Goal: Task Accomplishment & Management: Manage account settings

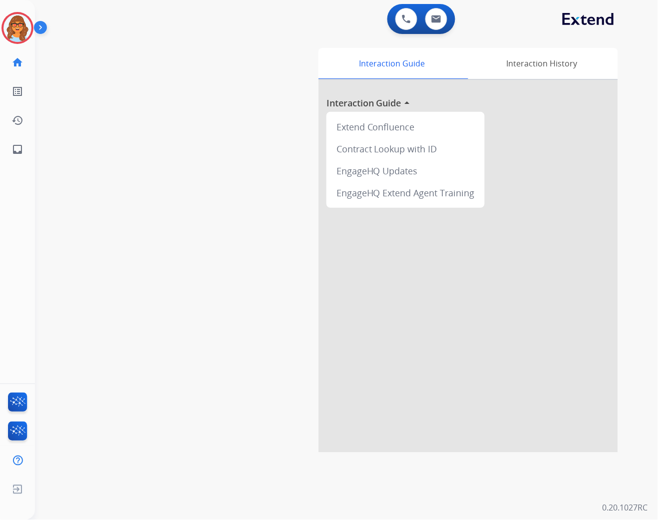
click at [238, 76] on div "swap_horiz Break voice bridge close_fullscreen Connect 3-Way Call merge_type Se…" at bounding box center [334, 244] width 599 height 416
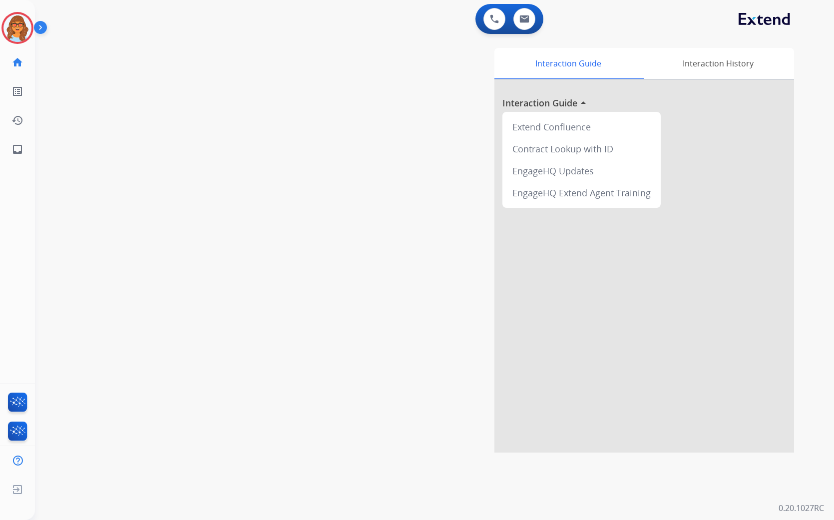
click at [122, 61] on div "swap_horiz Break voice bridge close_fullscreen Connect 3-Way Call merge_type Se…" at bounding box center [422, 244] width 775 height 416
click at [18, 25] on img at bounding box center [17, 28] width 28 height 28
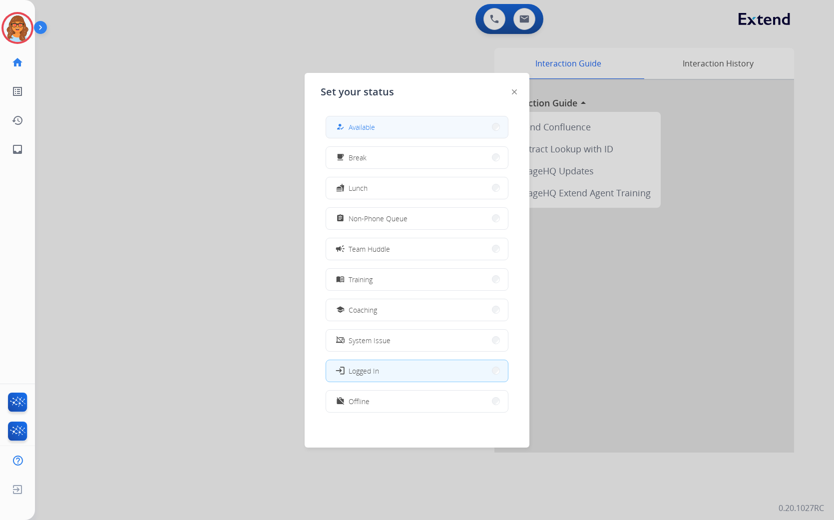
click at [383, 130] on button "how_to_reg Available" at bounding box center [417, 126] width 182 height 21
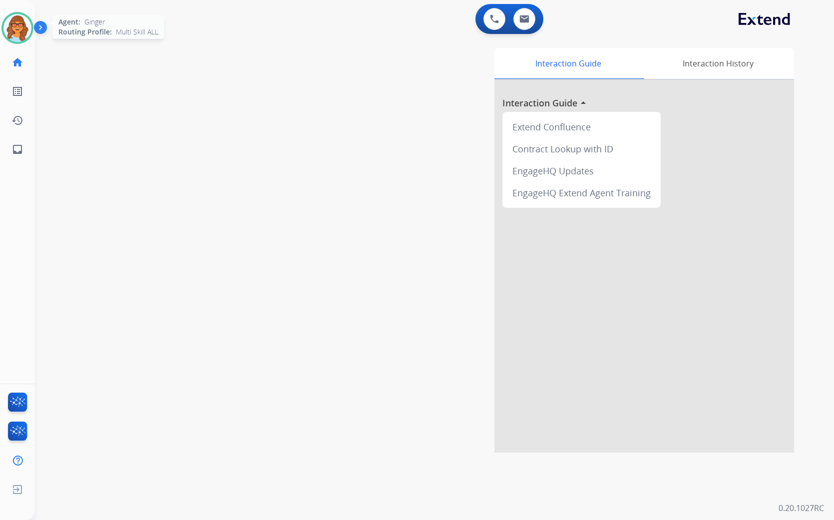
click at [17, 22] on img at bounding box center [17, 28] width 28 height 28
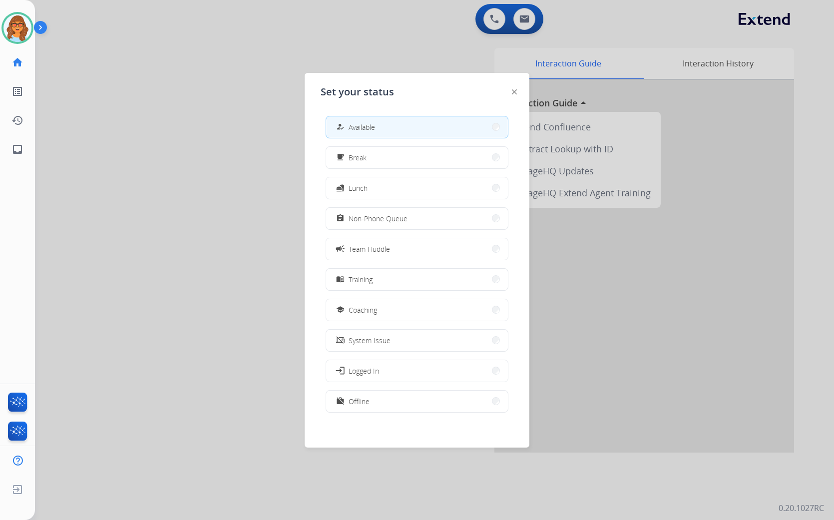
click at [195, 187] on div at bounding box center [417, 260] width 834 height 520
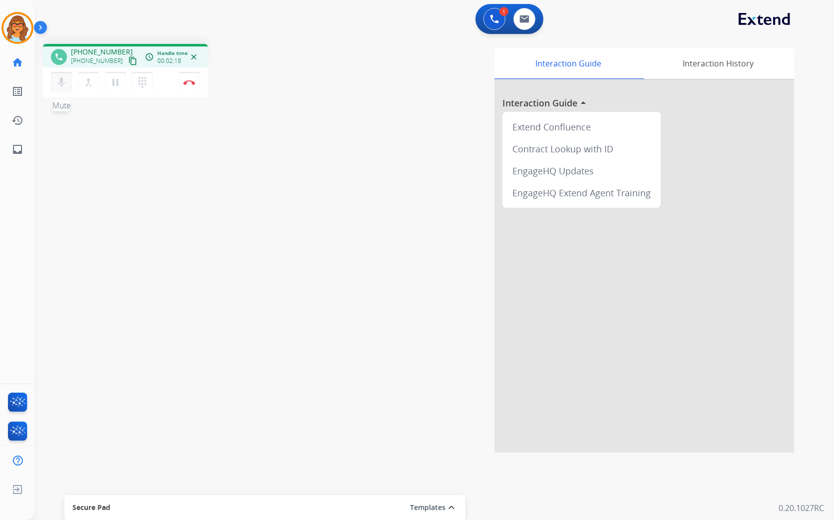
click at [57, 81] on mat-icon "mic" at bounding box center [61, 82] width 12 height 12
click at [66, 85] on mat-icon "mic_off" at bounding box center [61, 82] width 12 height 12
click at [60, 85] on mat-icon "mic" at bounding box center [61, 82] width 12 height 12
click at [63, 82] on mat-icon "mic_off" at bounding box center [61, 82] width 12 height 12
click at [191, 82] on img at bounding box center [189, 82] width 12 height 5
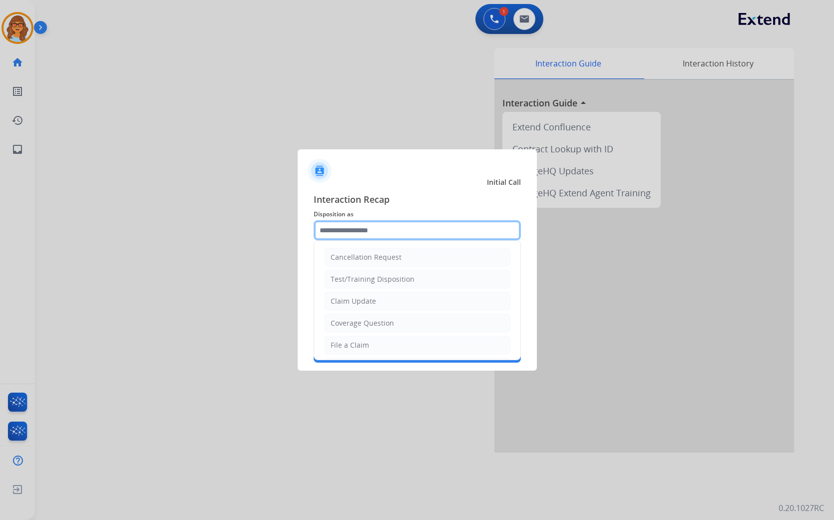
click at [392, 231] on input "text" at bounding box center [417, 230] width 207 height 20
click at [395, 341] on li "File a Claim" at bounding box center [417, 345] width 186 height 19
type input "**********"
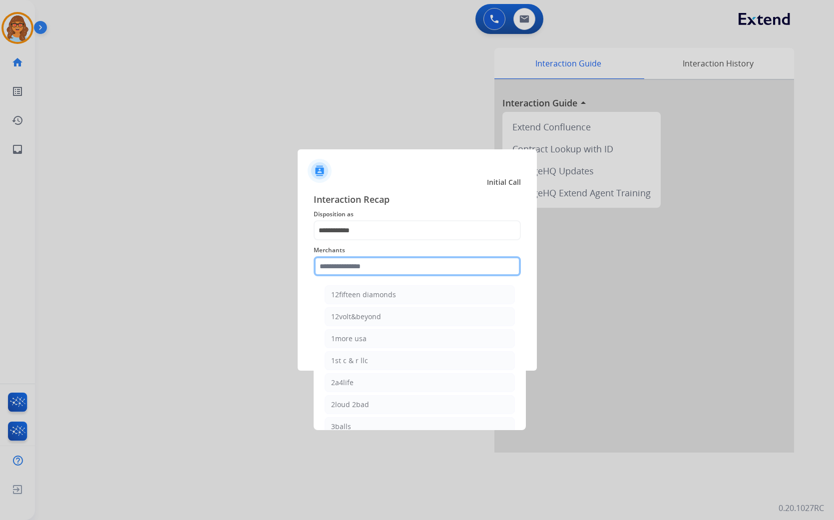
click at [363, 273] on input "text" at bounding box center [417, 266] width 207 height 20
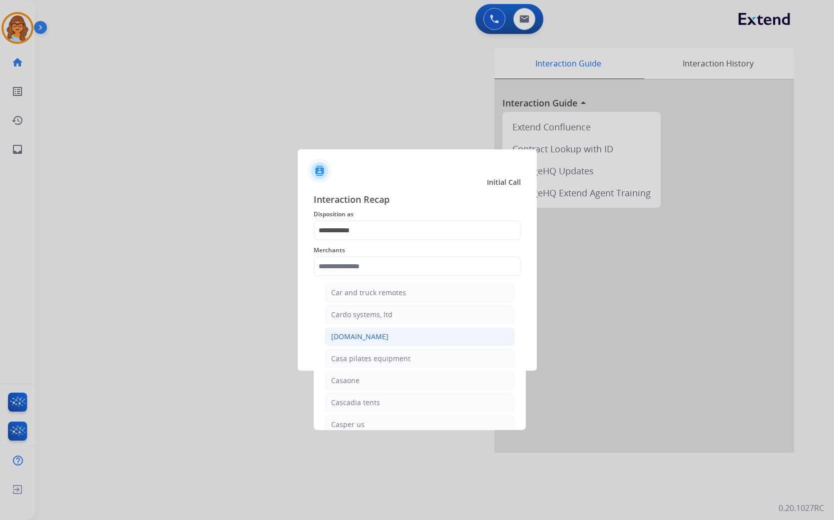
click at [360, 342] on div "[DOMAIN_NAME]" at bounding box center [359, 337] width 57 height 10
type input "**********"
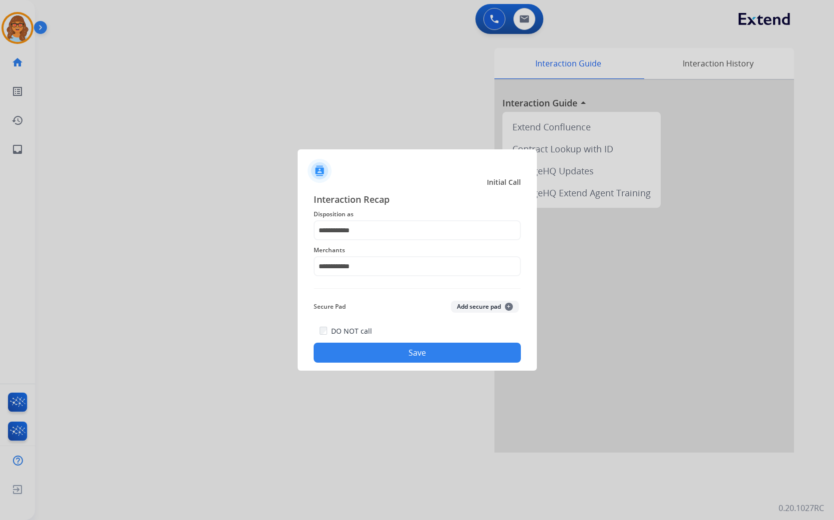
click at [392, 353] on button "Save" at bounding box center [417, 353] width 207 height 20
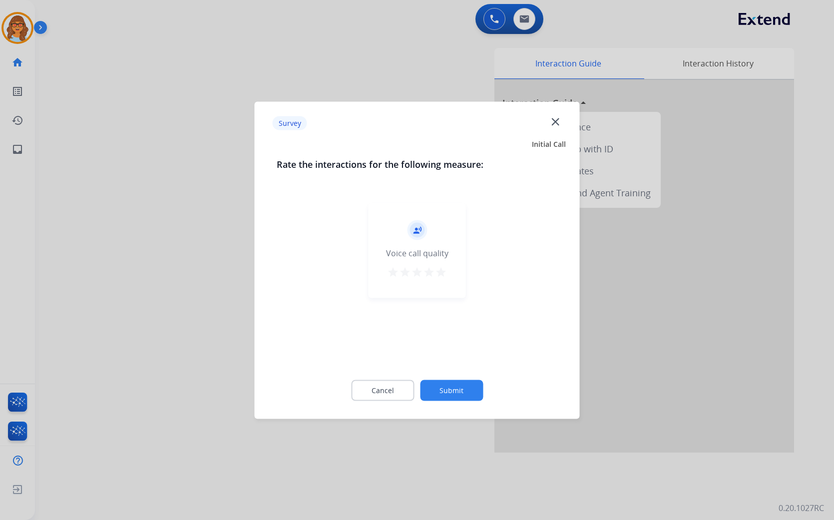
click at [440, 273] on mat-icon "star" at bounding box center [441, 272] width 12 height 12
click at [465, 387] on button "Submit" at bounding box center [451, 390] width 63 height 21
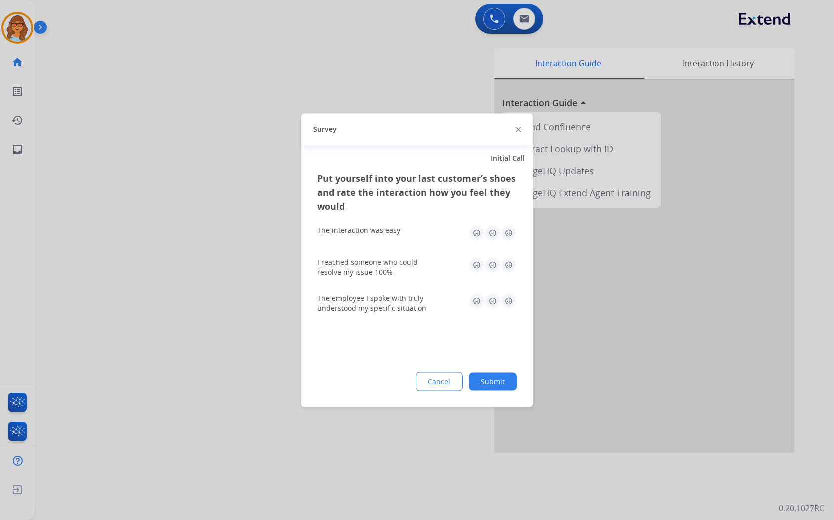
click at [501, 381] on button "Submit" at bounding box center [493, 381] width 48 height 18
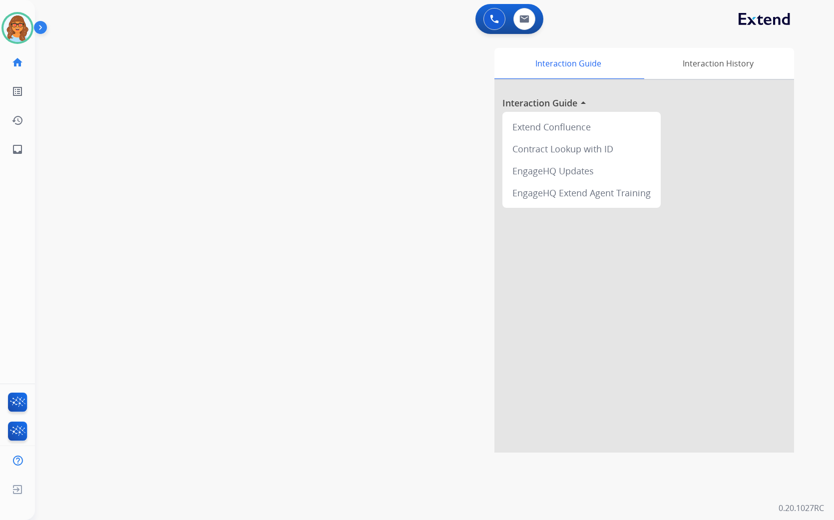
drag, startPoint x: 131, startPoint y: 53, endPoint x: 137, endPoint y: 62, distance: 10.8
click at [131, 53] on div "swap_horiz Break voice bridge close_fullscreen Connect 3-Way Call merge_type Se…" at bounding box center [422, 244] width 775 height 416
click at [19, 24] on img at bounding box center [17, 28] width 28 height 28
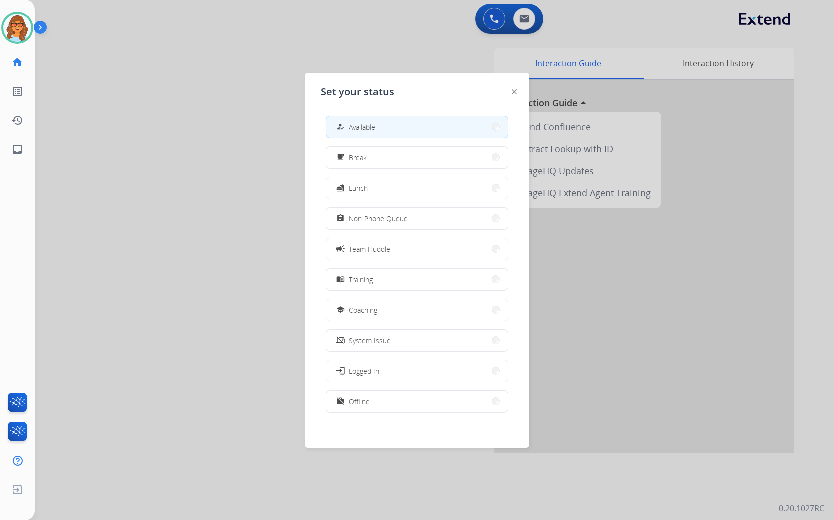
click at [259, 122] on div at bounding box center [417, 260] width 834 height 520
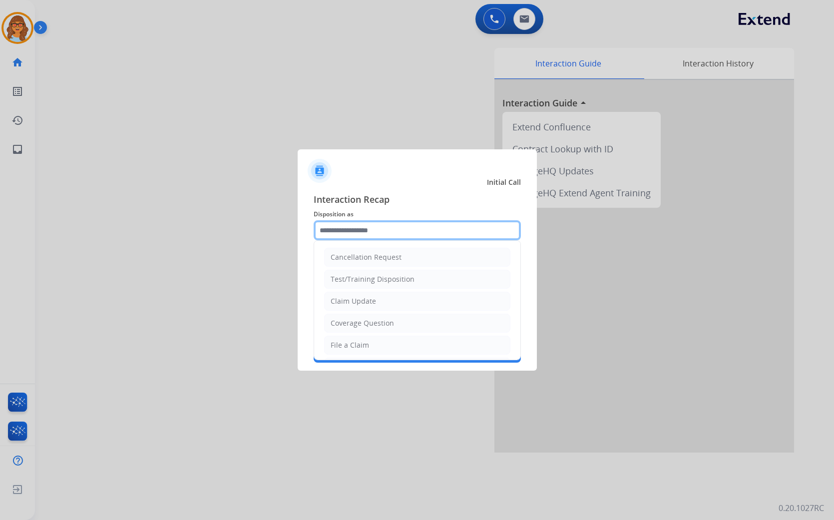
click at [341, 230] on input "text" at bounding box center [417, 230] width 207 height 20
click at [356, 297] on div "Claim Update" at bounding box center [353, 301] width 45 height 10
type input "**********"
drag, startPoint x: 376, startPoint y: 231, endPoint x: 281, endPoint y: 235, distance: 95.0
click at [0, 235] on app-contact-recap-modal "**********" at bounding box center [0, 260] width 0 height 520
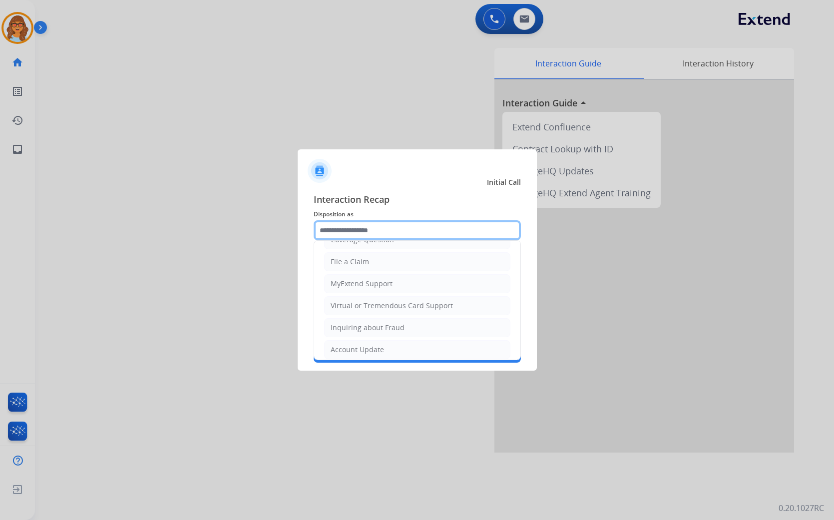
scroll to position [157, 0]
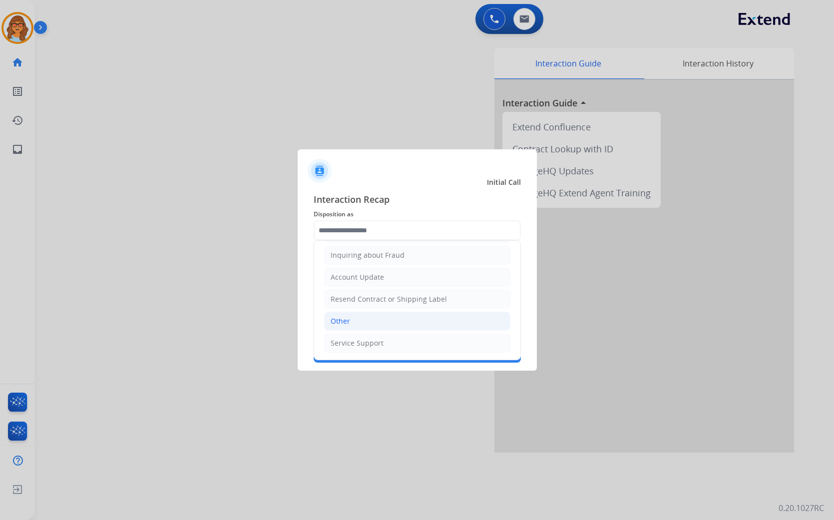
click at [395, 317] on li "Other" at bounding box center [417, 321] width 186 height 19
type input "*****"
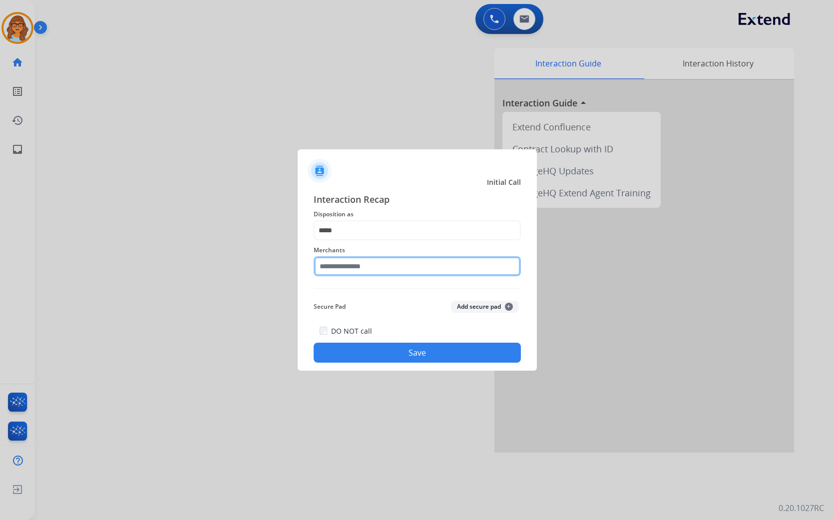
click at [376, 257] on input "text" at bounding box center [417, 266] width 207 height 20
type input "*****"
drag, startPoint x: 342, startPoint y: 267, endPoint x: 260, endPoint y: 260, distance: 82.2
click at [0, 260] on app-contact-recap-modal "Initial Call Interaction Recap Disposition as ***** Merchants ***** Brotherswit…" at bounding box center [0, 260] width 0 height 520
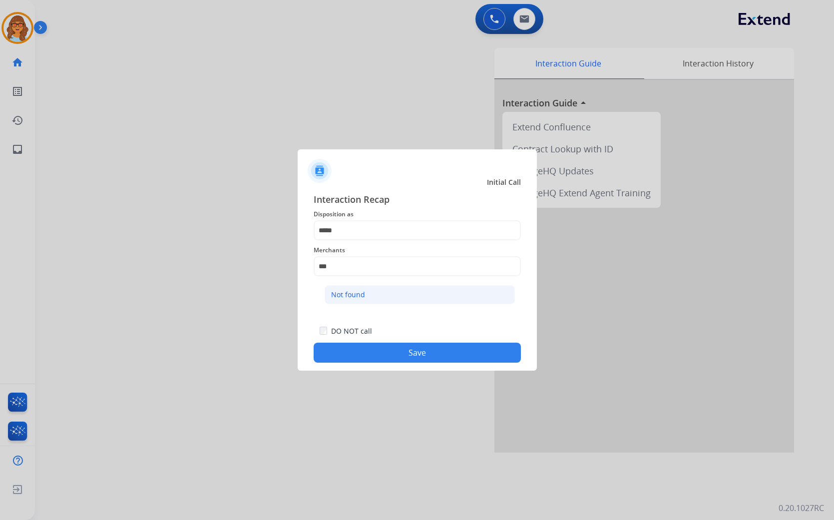
click at [347, 295] on div "Not found" at bounding box center [348, 295] width 34 height 10
type input "*********"
click at [434, 353] on button "Save" at bounding box center [417, 353] width 207 height 20
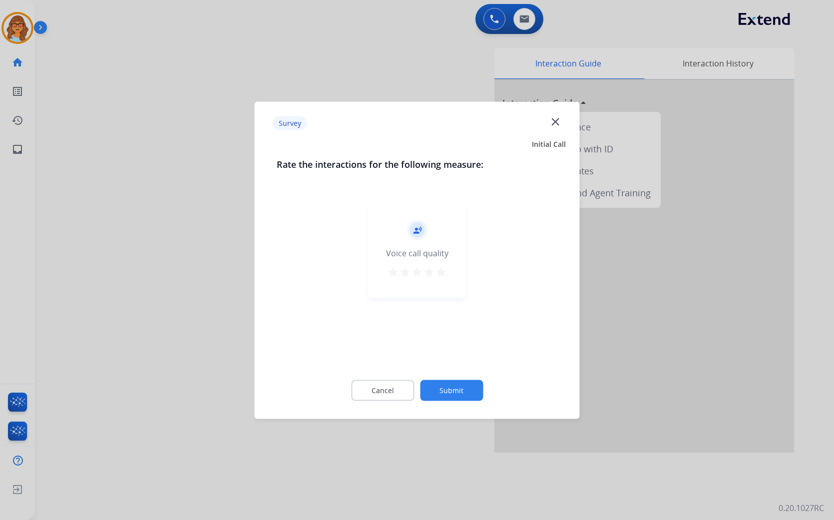
click at [442, 270] on mat-icon "star" at bounding box center [441, 272] width 12 height 12
click at [454, 390] on button "Submit" at bounding box center [451, 390] width 63 height 21
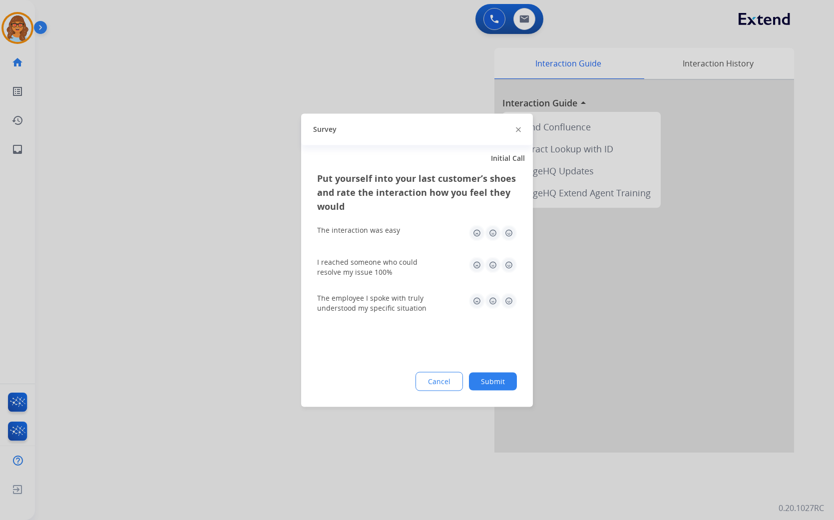
click at [502, 379] on button "Submit" at bounding box center [493, 381] width 48 height 18
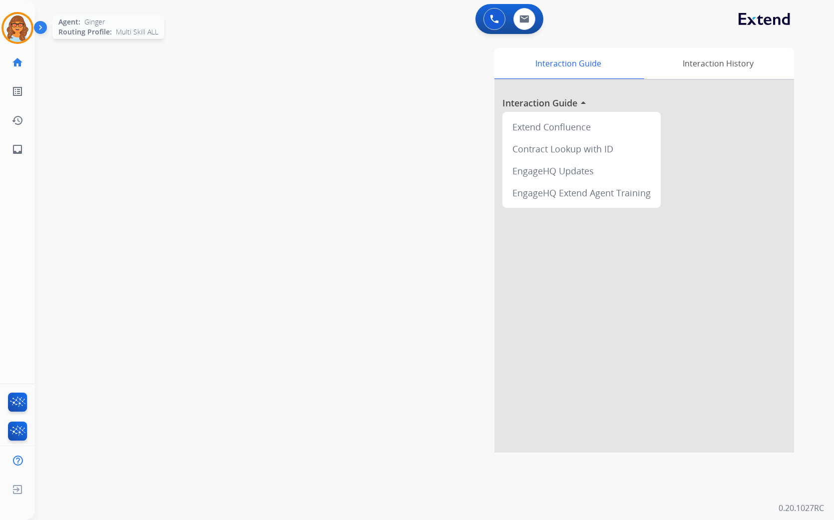
click at [19, 25] on img at bounding box center [17, 28] width 28 height 28
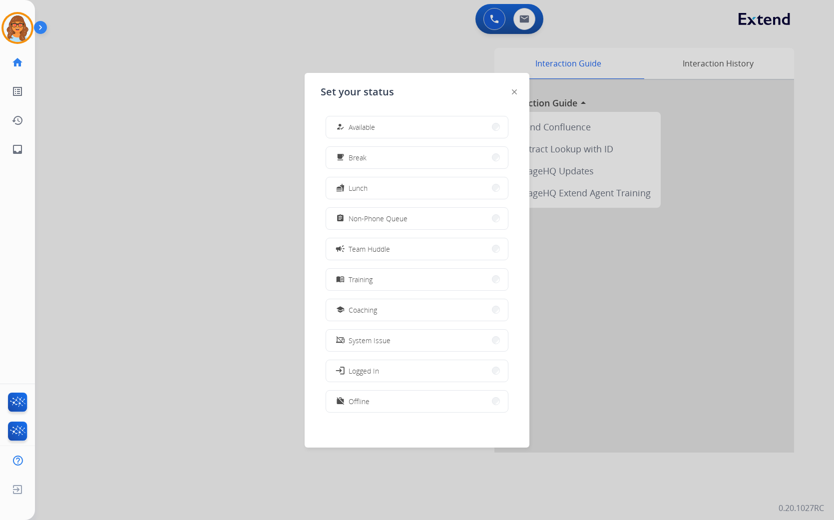
click at [168, 263] on div at bounding box center [417, 260] width 834 height 520
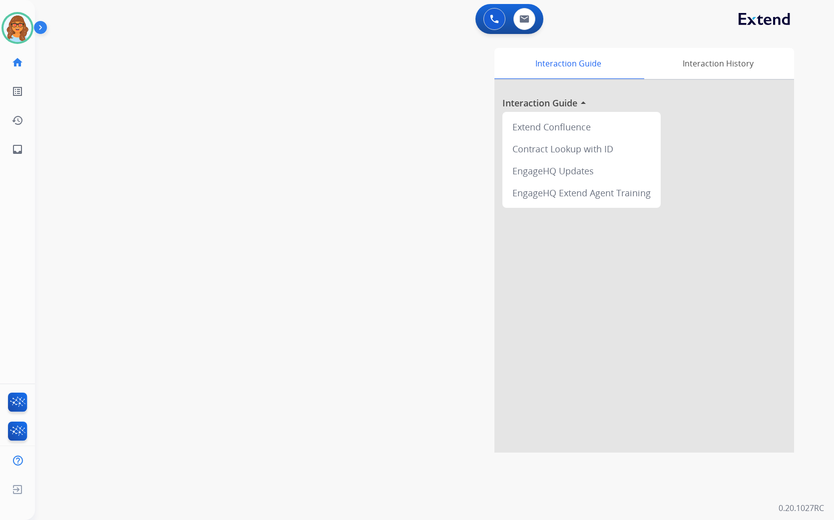
click at [263, 346] on div "swap_horiz Break voice bridge close_fullscreen Connect 3-Way Call merge_type Se…" at bounding box center [422, 244] width 775 height 416
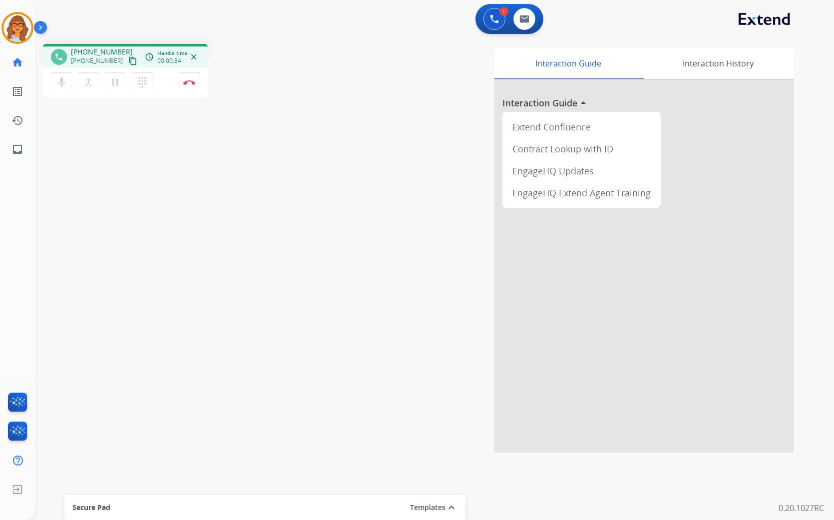
click at [128, 61] on mat-icon "content_copy" at bounding box center [132, 60] width 9 height 9
drag, startPoint x: 114, startPoint y: 86, endPoint x: 95, endPoint y: 87, distance: 18.5
click at [114, 86] on mat-icon "pause" at bounding box center [115, 82] width 12 height 12
click at [61, 86] on mat-icon "mic" at bounding box center [61, 82] width 12 height 12
click at [58, 85] on mat-icon "mic_off" at bounding box center [61, 82] width 12 height 12
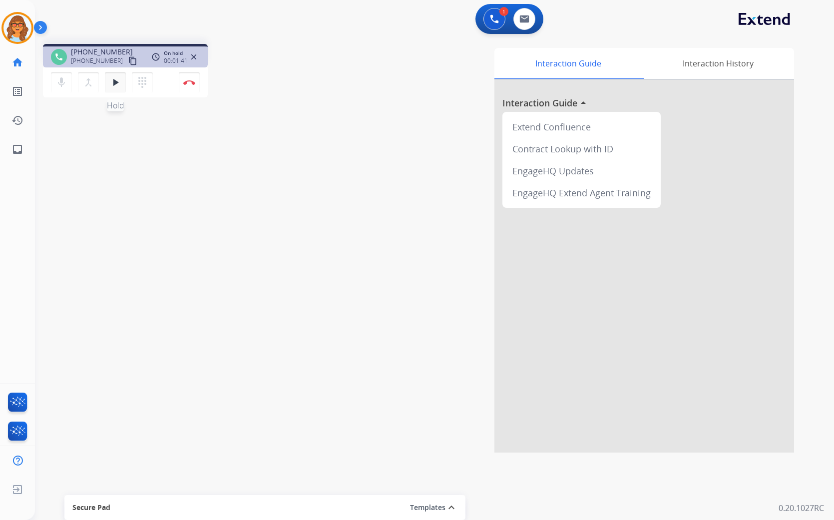
click at [114, 87] on mat-icon "play_arrow" at bounding box center [115, 82] width 12 height 12
click at [318, 208] on div "Interaction Guide Interaction History Interaction Guide arrow_drop_up Extend Co…" at bounding box center [555, 250] width 478 height 404
click at [287, 227] on div "phone +12185914842 +12185914842 content_copy access_time Call metrics Queue 00:…" at bounding box center [422, 244] width 775 height 416
click at [191, 88] on button "Disconnect" at bounding box center [189, 82] width 21 height 21
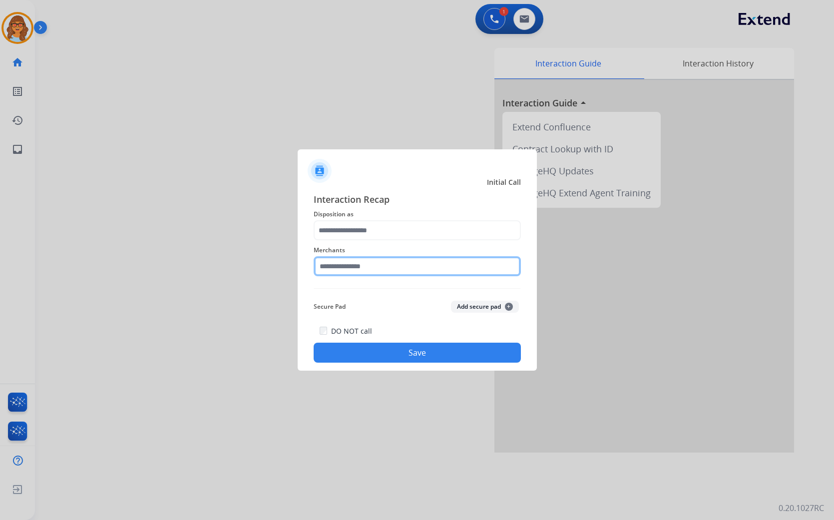
click at [390, 269] on input "text" at bounding box center [417, 266] width 207 height 20
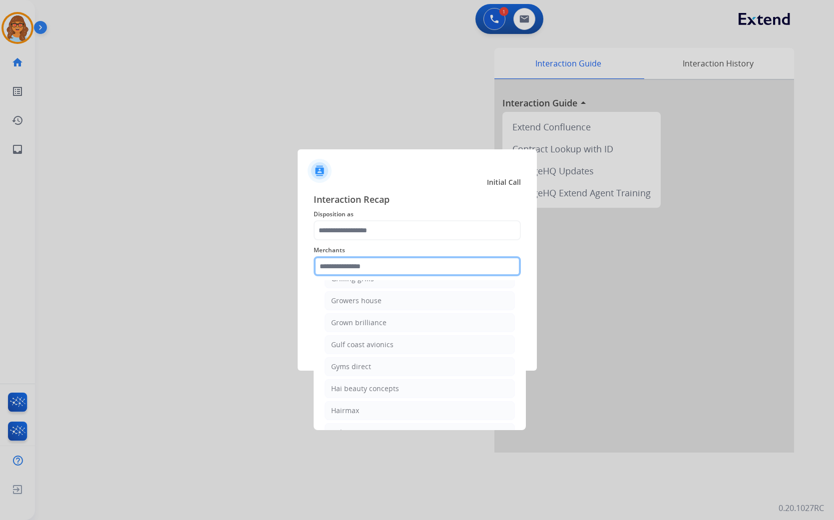
scroll to position [7768, 0]
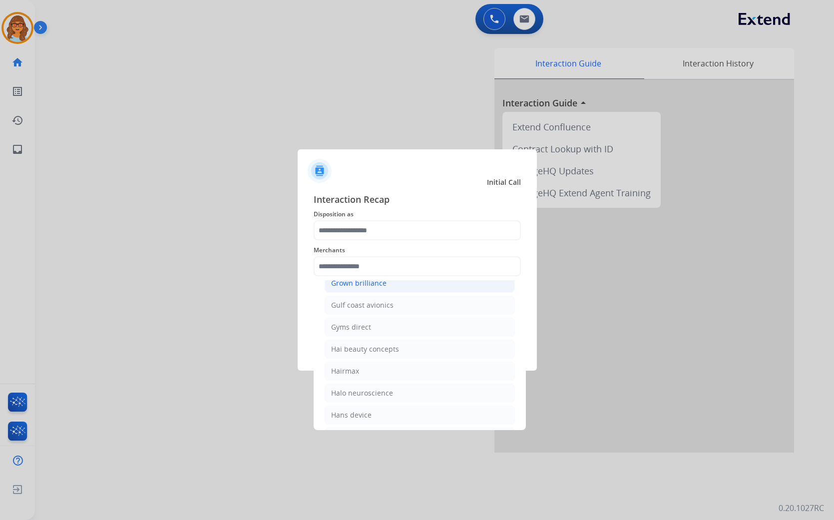
click at [361, 288] on div "Grown brilliance" at bounding box center [358, 283] width 55 height 10
type input "**********"
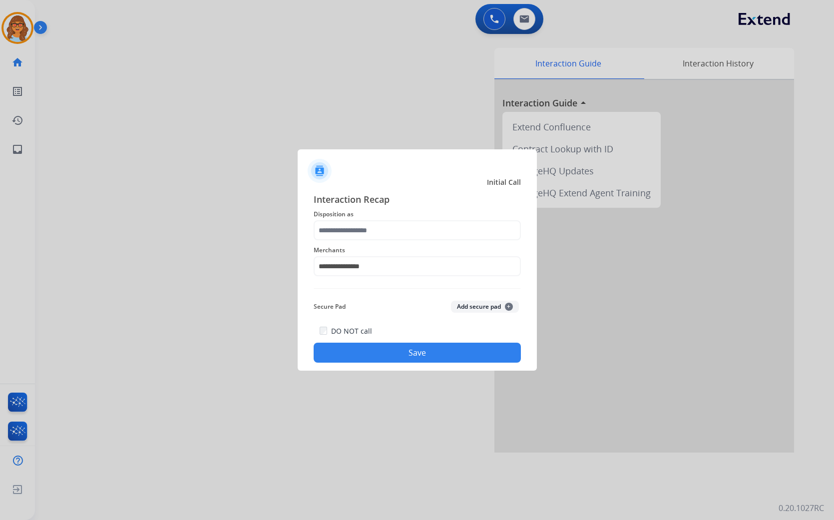
click at [360, 217] on span "Disposition as" at bounding box center [417, 214] width 207 height 12
click at [355, 230] on input "text" at bounding box center [417, 230] width 207 height 20
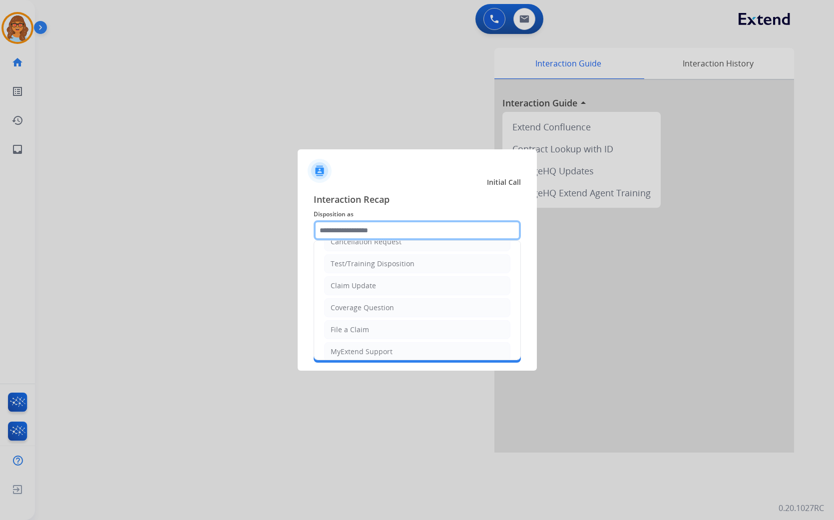
scroll to position [0, 0]
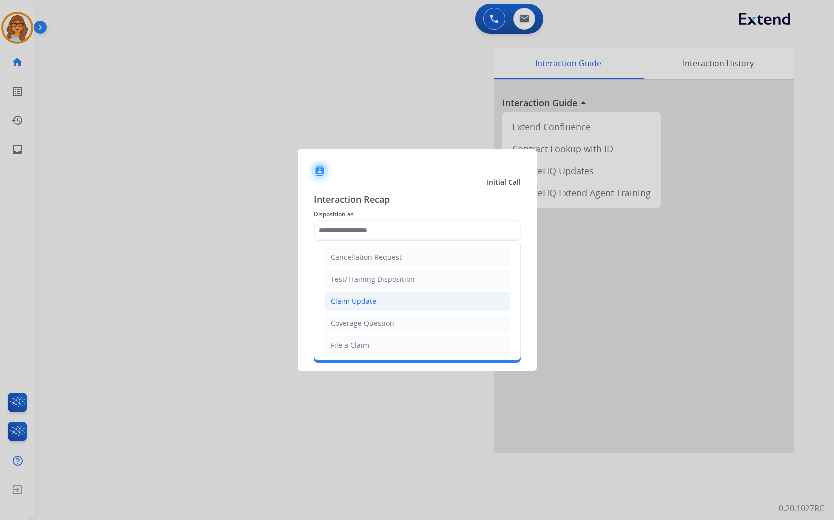
click at [337, 300] on div "Claim Update" at bounding box center [353, 301] width 45 height 10
type input "**********"
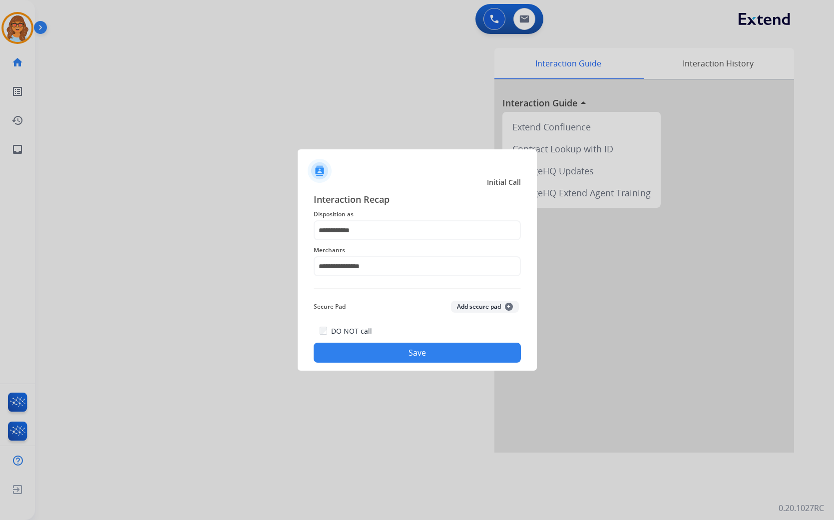
click at [411, 356] on button "Save" at bounding box center [417, 353] width 207 height 20
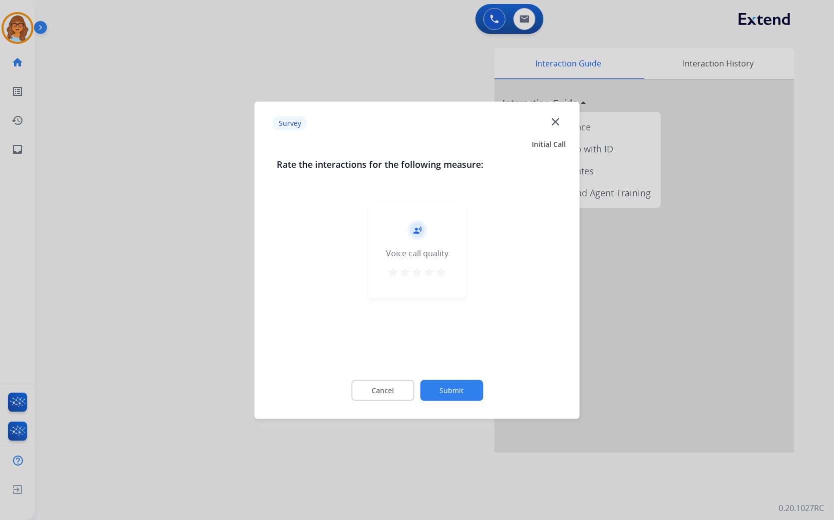
click at [441, 274] on mat-icon "star" at bounding box center [441, 272] width 12 height 12
click at [463, 387] on button "Submit" at bounding box center [451, 390] width 63 height 21
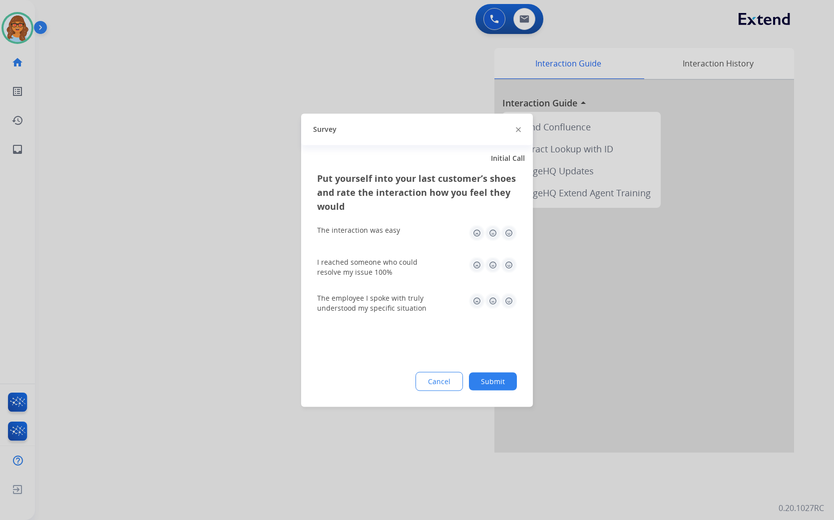
click at [507, 385] on button "Submit" at bounding box center [493, 381] width 48 height 18
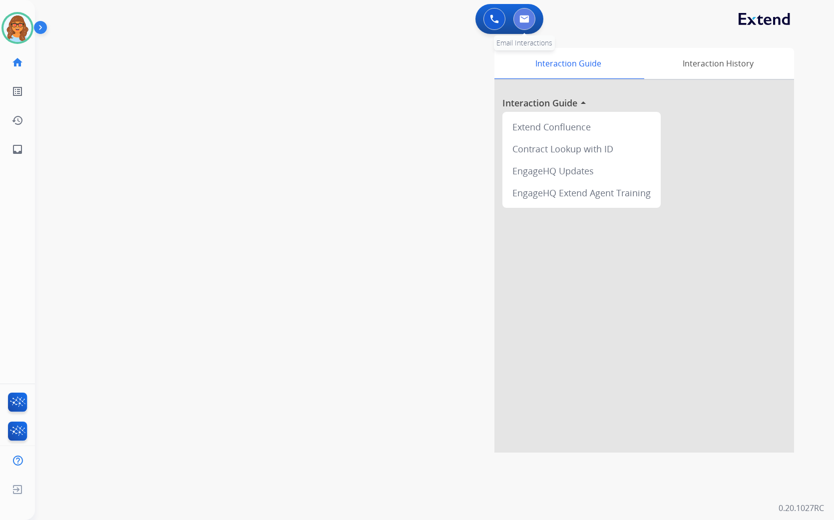
click at [529, 21] on button at bounding box center [524, 19] width 22 height 22
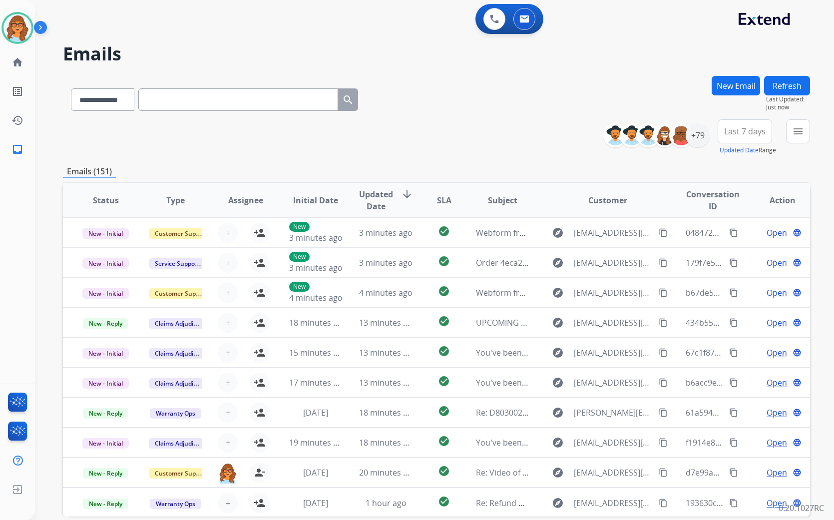
click at [658, 85] on button "New Email" at bounding box center [736, 85] width 48 height 19
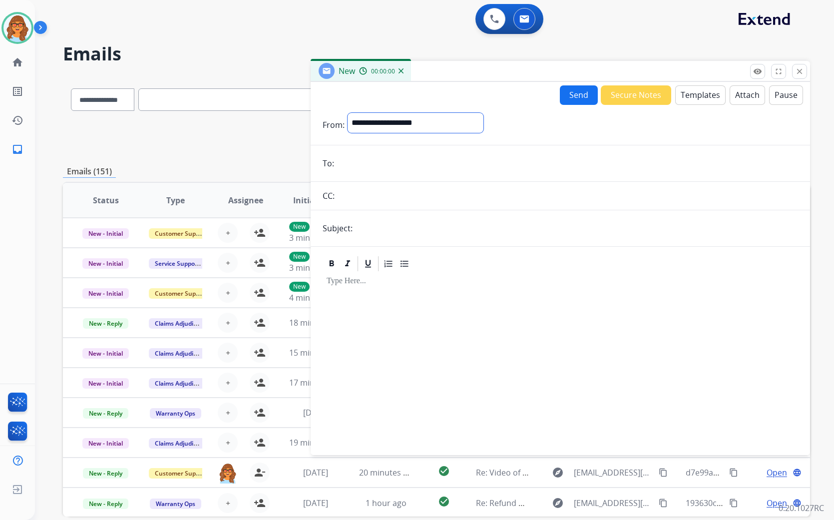
click at [406, 127] on select "**********" at bounding box center [416, 123] width 136 height 20
select select "**********"
click at [348, 113] on select "**********" at bounding box center [416, 123] width 136 height 20
click at [369, 162] on input "email" at bounding box center [567, 164] width 461 height 20
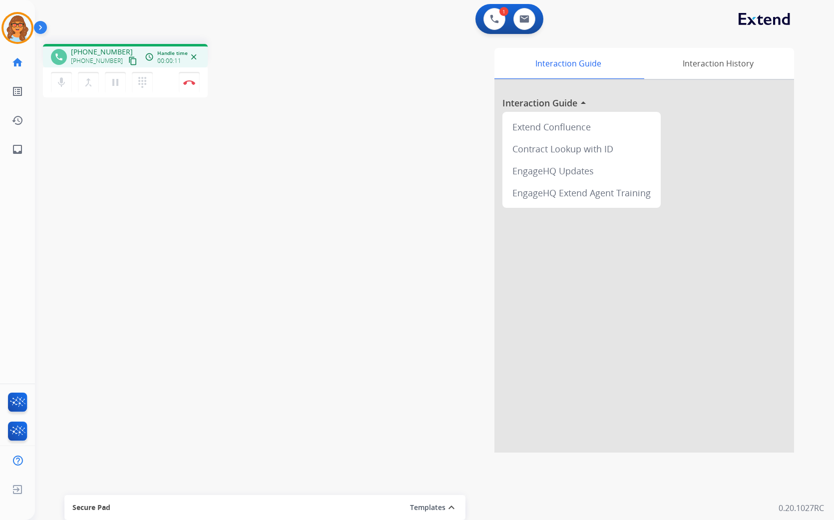
click at [128, 60] on mat-icon "content_copy" at bounding box center [132, 60] width 9 height 9
click at [185, 85] on button "Disconnect" at bounding box center [189, 82] width 21 height 21
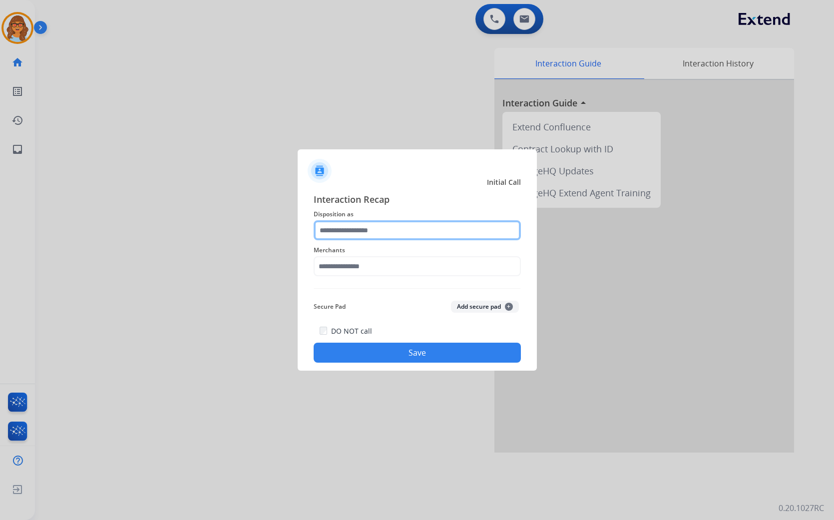
click at [340, 228] on input "text" at bounding box center [417, 230] width 207 height 20
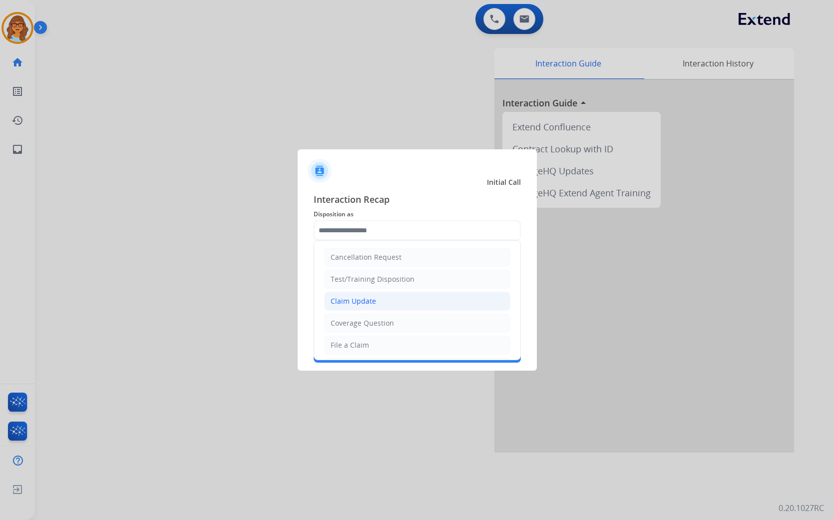
click at [364, 304] on div "Claim Update" at bounding box center [353, 301] width 45 height 10
type input "**********"
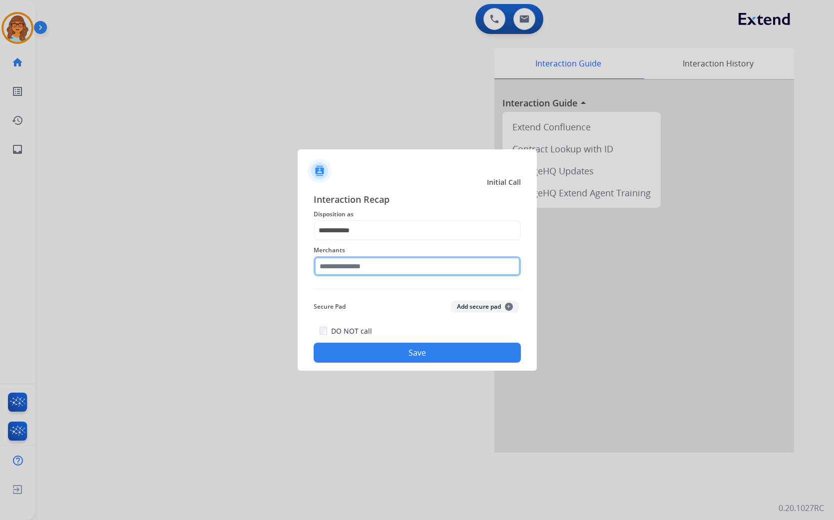
click at [348, 268] on input "text" at bounding box center [417, 266] width 207 height 20
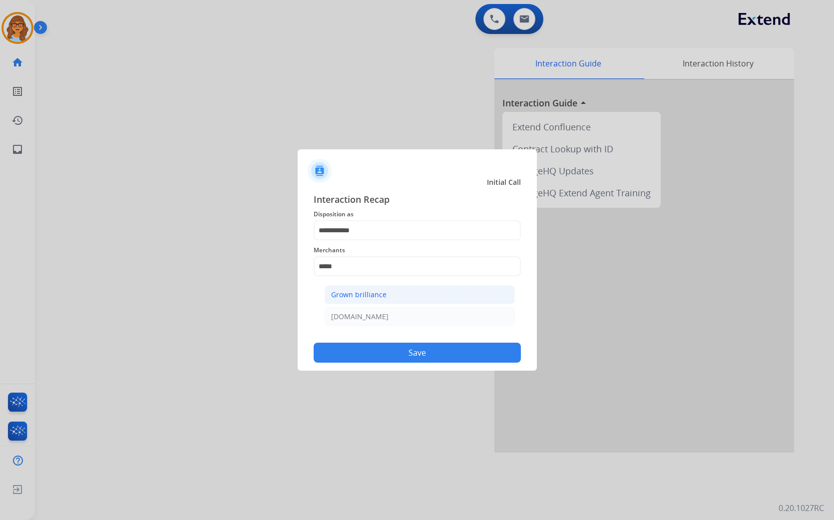
click at [386, 294] on li "Grown brilliance" at bounding box center [420, 294] width 190 height 19
type input "**********"
click at [420, 351] on button "Save" at bounding box center [417, 353] width 207 height 20
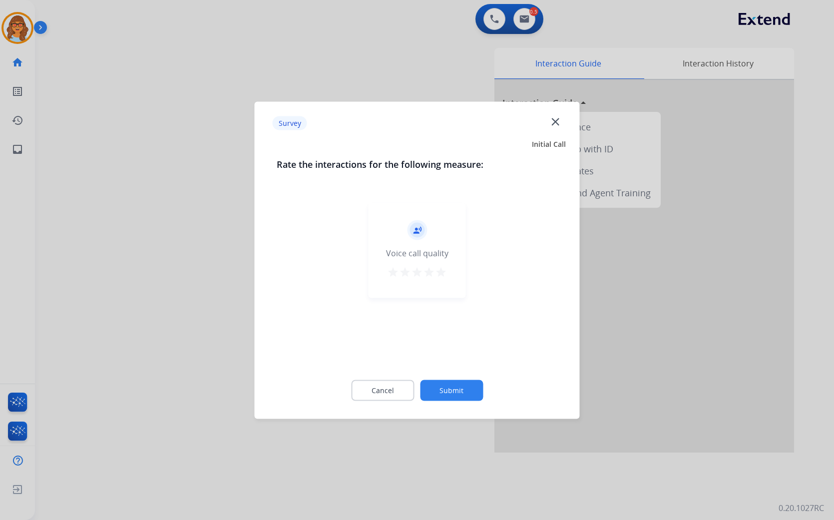
click at [439, 271] on mat-icon "star" at bounding box center [441, 272] width 12 height 12
click at [465, 396] on button "Submit" at bounding box center [451, 390] width 63 height 21
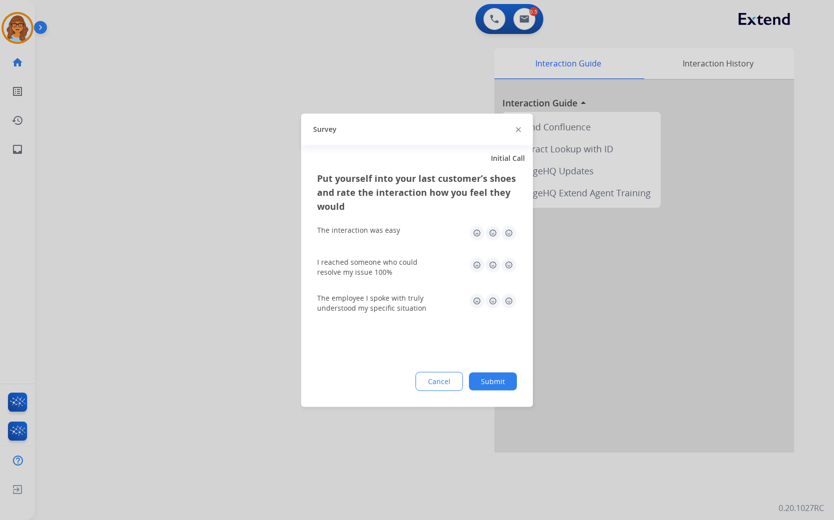
click at [528, 396] on div "Put yourself into your last customer’s shoes and rate the interaction how you f…" at bounding box center [417, 289] width 232 height 236
click at [506, 380] on button "Submit" at bounding box center [493, 381] width 48 height 18
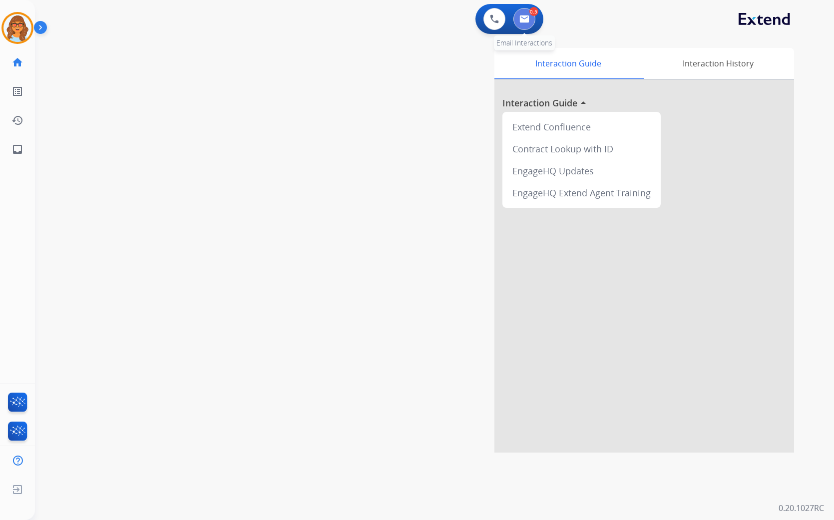
click at [525, 15] on img at bounding box center [524, 19] width 10 height 8
select select "**********"
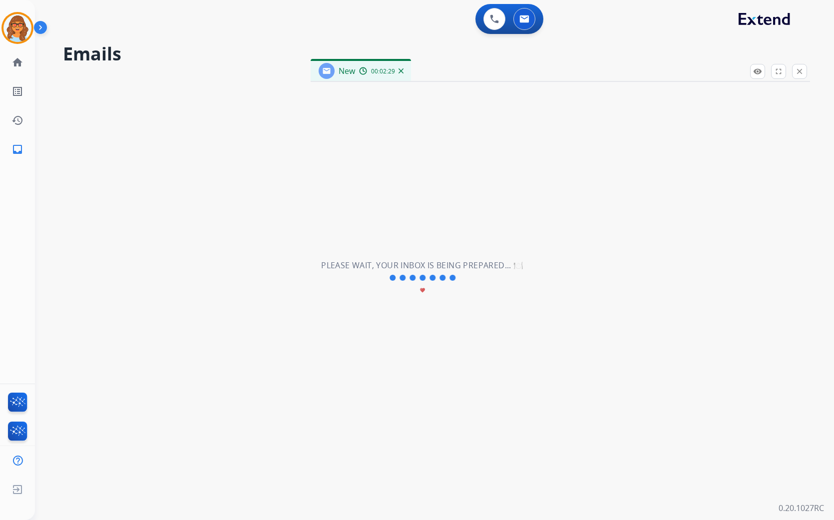
select select "**********"
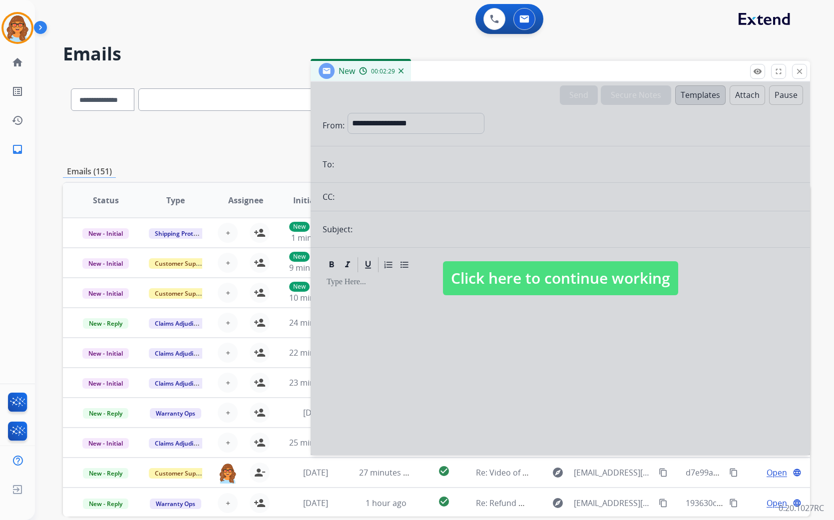
drag, startPoint x: 596, startPoint y: 286, endPoint x: 605, endPoint y: 286, distance: 8.5
click at [598, 286] on span "Click here to continue working" at bounding box center [560, 278] width 235 height 34
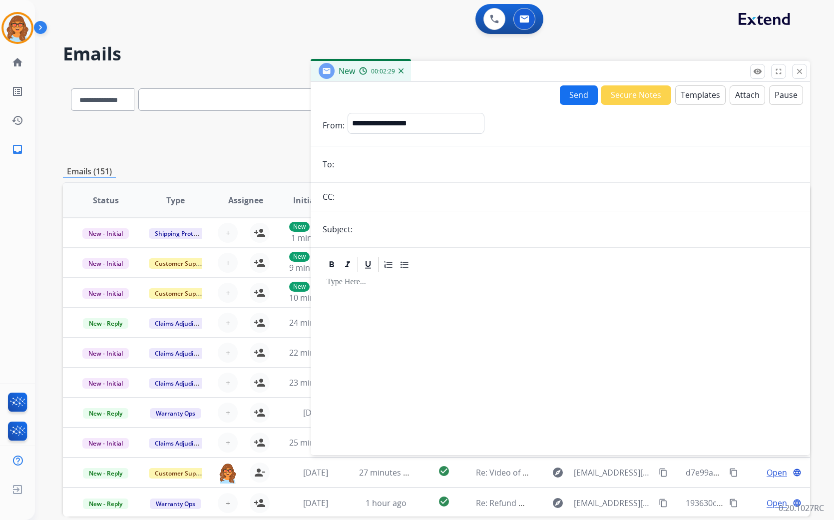
click at [377, 164] on input "email" at bounding box center [567, 164] width 461 height 20
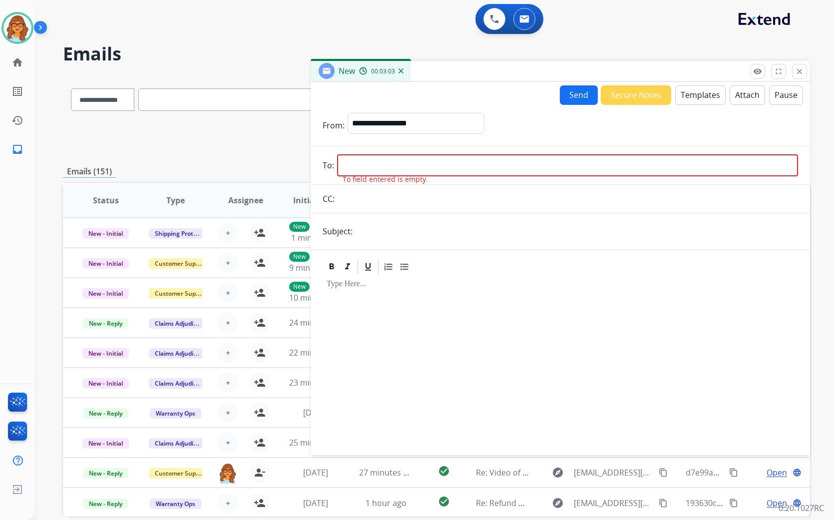
click at [236, 28] on div "0 Voice Interactions 0 Email Interactions" at bounding box center [428, 20] width 763 height 32
click at [245, 143] on div "**********" at bounding box center [436, 137] width 747 height 36
click at [197, 140] on div "**********" at bounding box center [436, 137] width 747 height 36
click at [658, 30] on div "0 Voice Interactions 0 Email Interactions" at bounding box center [428, 20] width 763 height 32
click at [16, 26] on img at bounding box center [17, 28] width 28 height 28
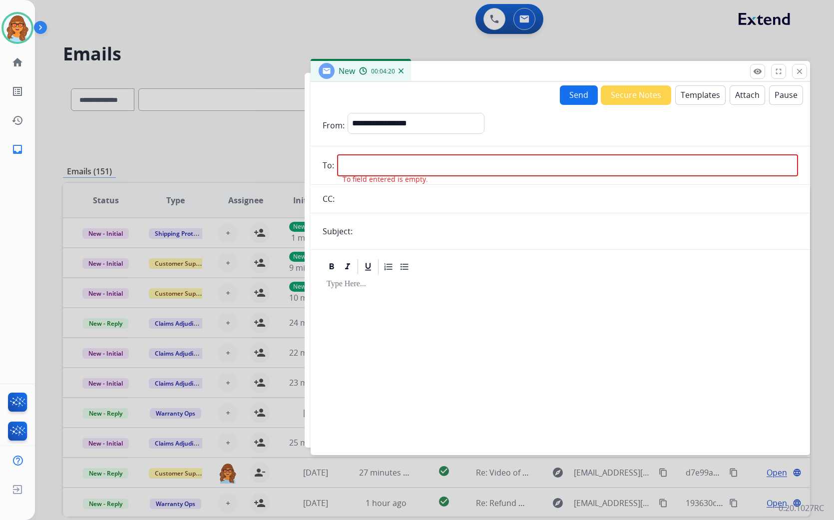
click at [157, 22] on div at bounding box center [417, 260] width 834 height 520
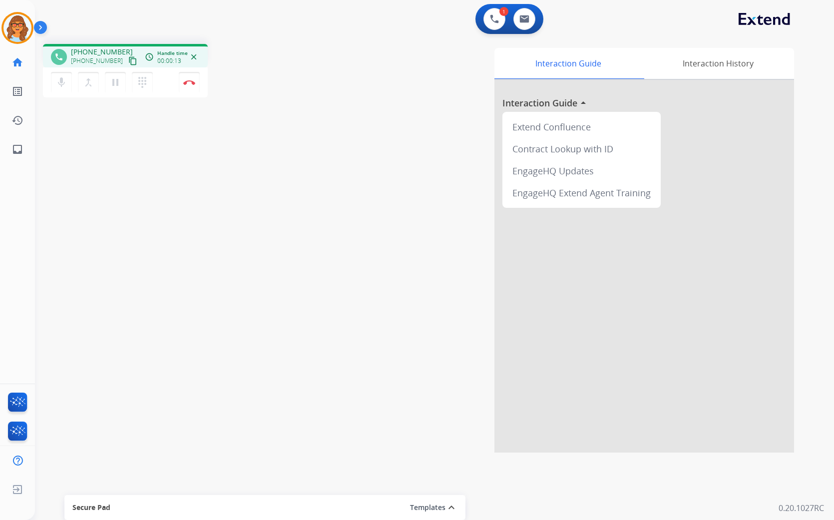
click at [128, 62] on mat-icon "content_copy" at bounding box center [132, 60] width 9 height 9
click at [193, 83] on img at bounding box center [189, 82] width 12 height 5
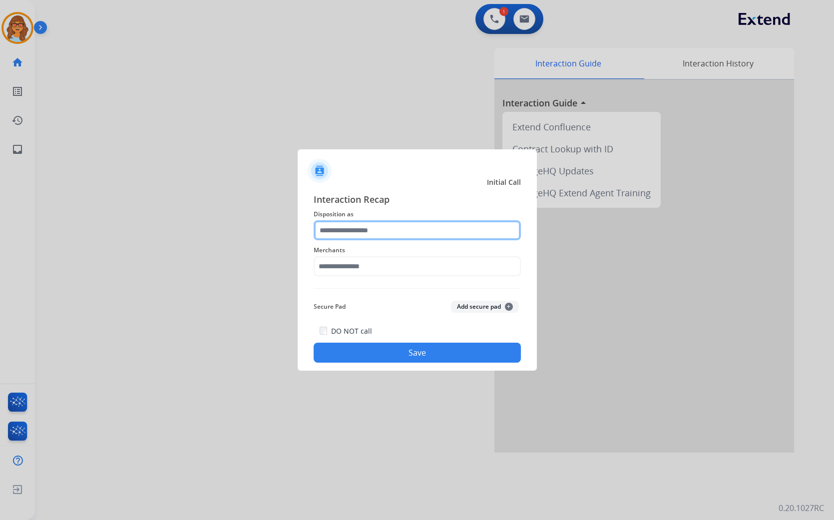
click at [382, 231] on input "text" at bounding box center [417, 230] width 207 height 20
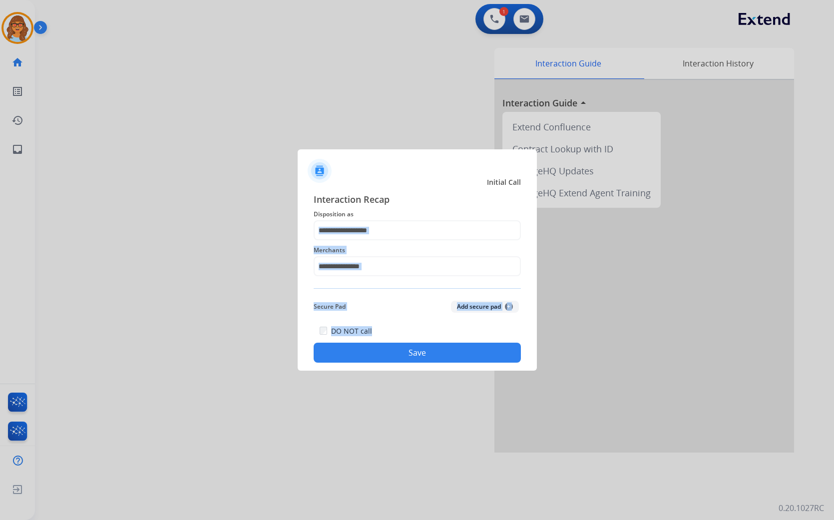
drag, startPoint x: 383, startPoint y: 300, endPoint x: 389, endPoint y: 343, distance: 42.9
click at [194, 302] on div at bounding box center [417, 260] width 834 height 520
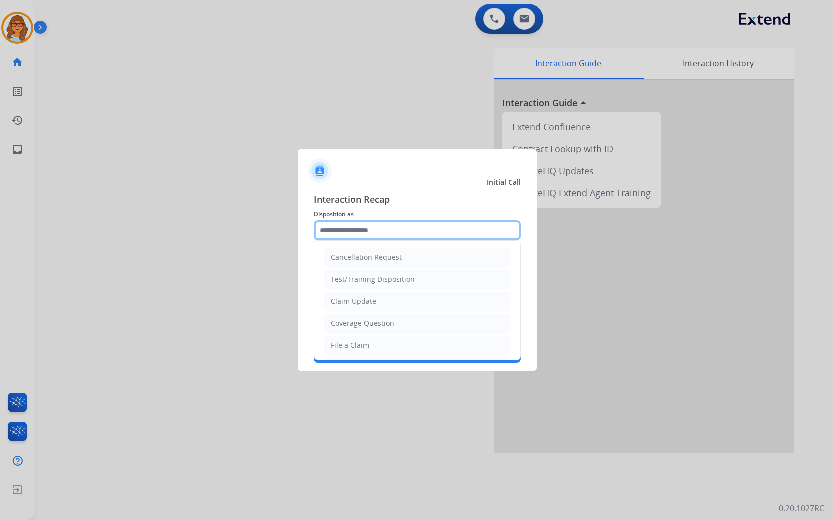
click at [392, 221] on input "text" at bounding box center [417, 230] width 207 height 20
click at [386, 348] on li "File a Claim" at bounding box center [417, 345] width 186 height 19
type input "**********"
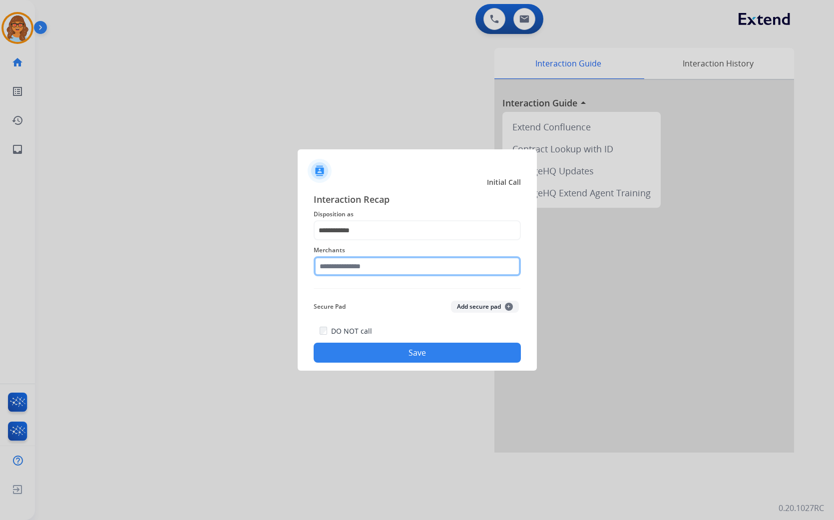
click at [355, 261] on input "text" at bounding box center [417, 266] width 207 height 20
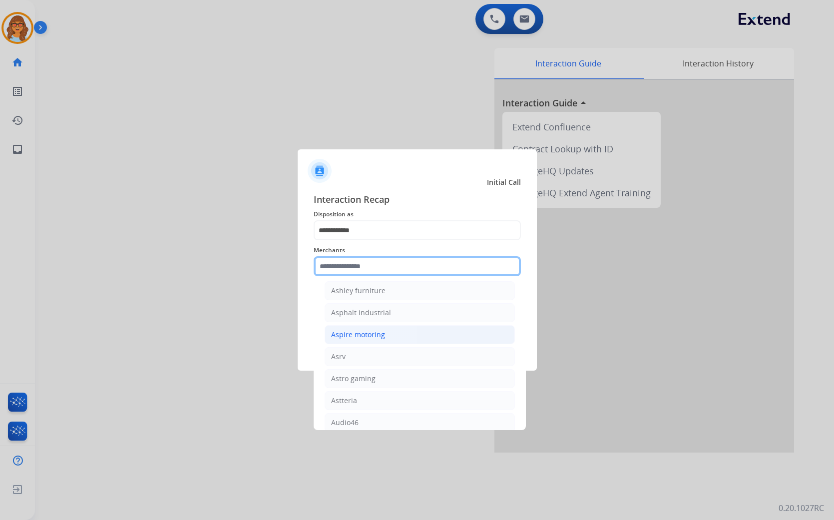
scroll to position [1442, 0]
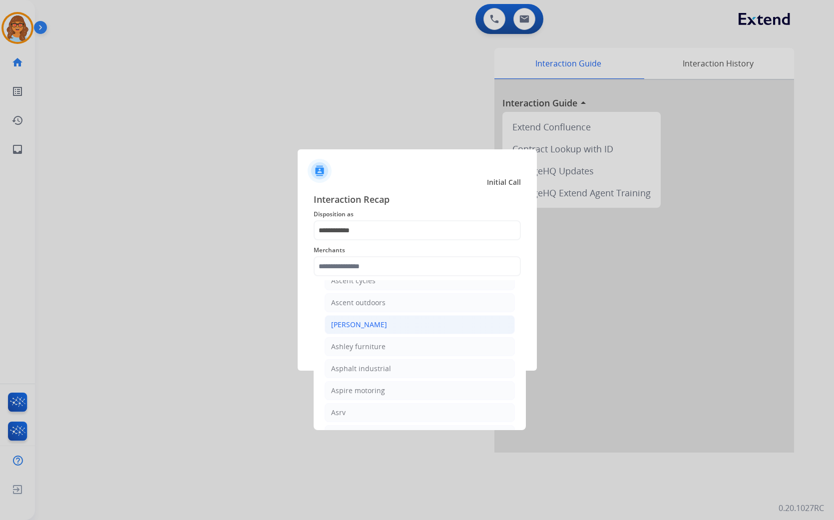
click at [375, 330] on div "[PERSON_NAME]" at bounding box center [359, 325] width 56 height 10
type input "**********"
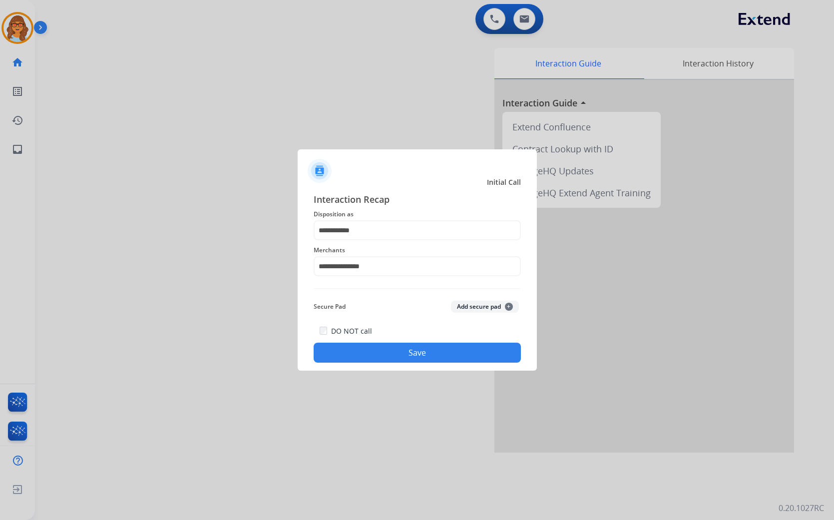
click at [399, 352] on button "Save" at bounding box center [417, 353] width 207 height 20
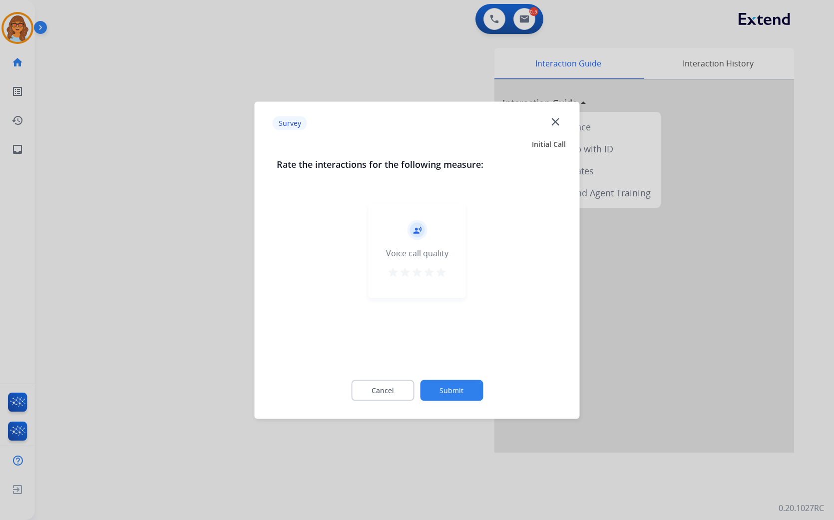
click at [442, 275] on mat-icon "star" at bounding box center [441, 272] width 12 height 12
click at [455, 396] on button "Submit" at bounding box center [451, 390] width 63 height 21
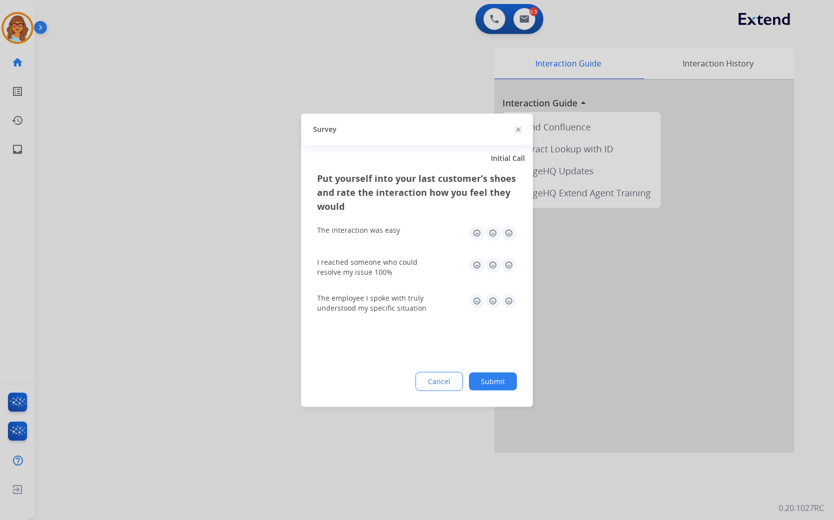
drag, startPoint x: 492, startPoint y: 389, endPoint x: 500, endPoint y: 383, distance: 10.0
click at [496, 386] on button "Submit" at bounding box center [493, 381] width 48 height 18
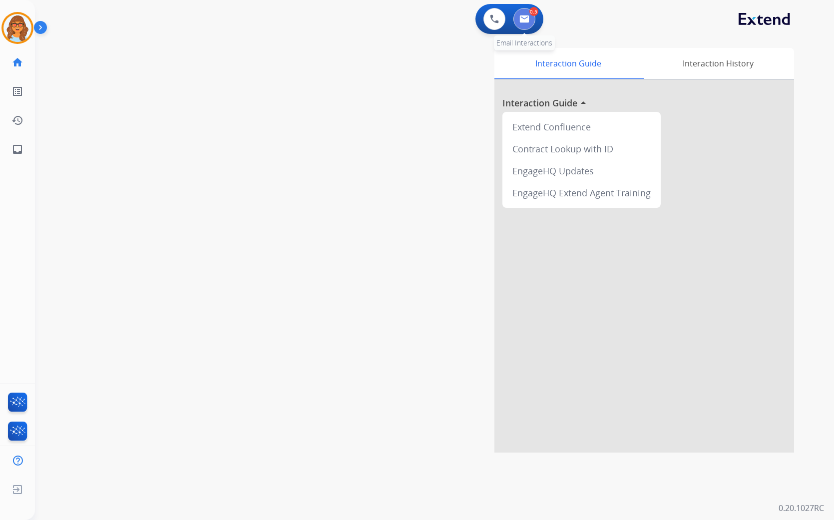
click at [528, 22] on button at bounding box center [524, 19] width 22 height 22
select select "**********"
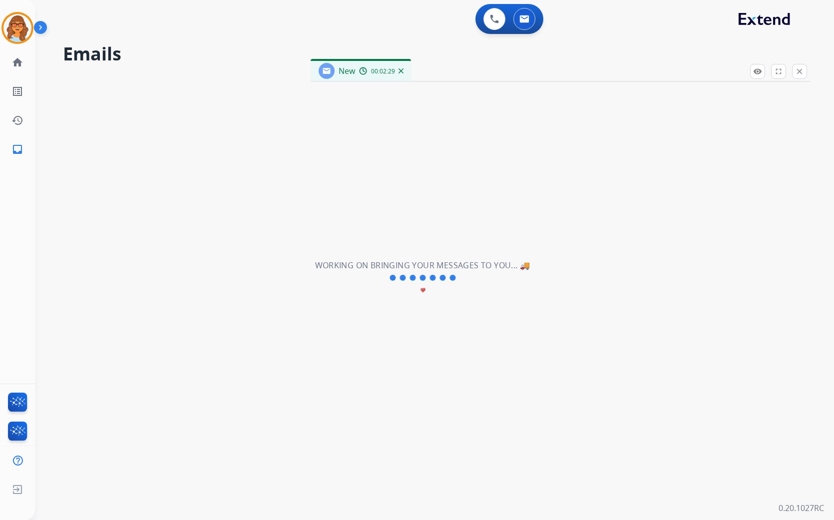
select select "**********"
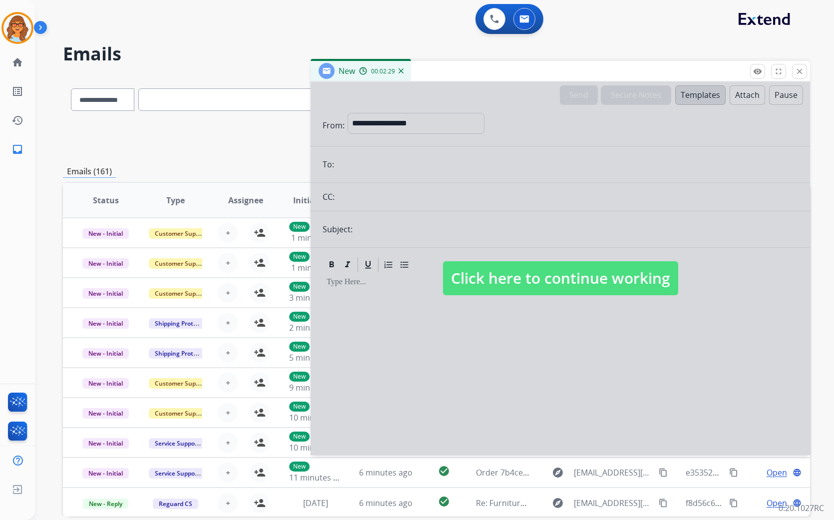
click at [561, 277] on span "Click here to continue working" at bounding box center [560, 278] width 235 height 34
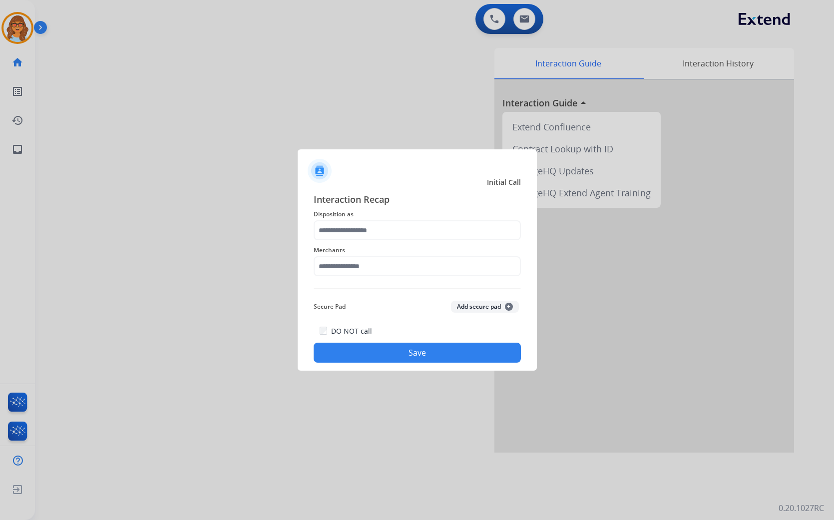
click at [269, 197] on div at bounding box center [417, 260] width 834 height 520
click at [371, 268] on input "text" at bounding box center [417, 266] width 207 height 20
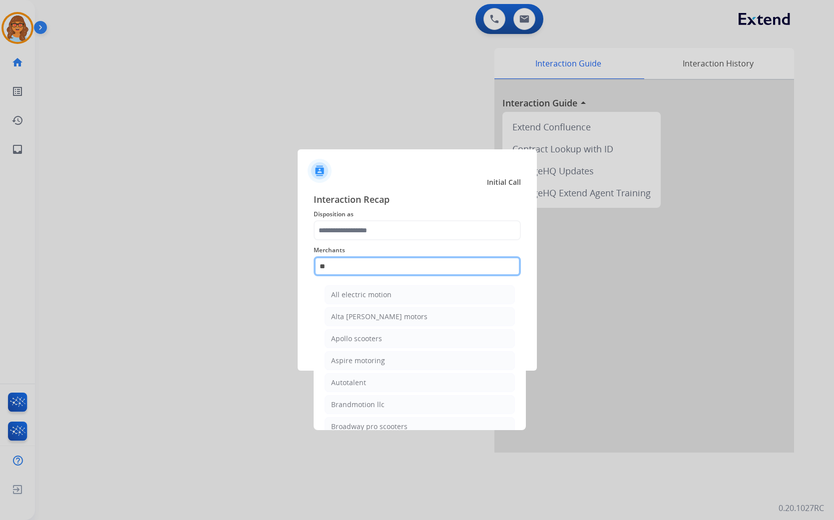
type input "*"
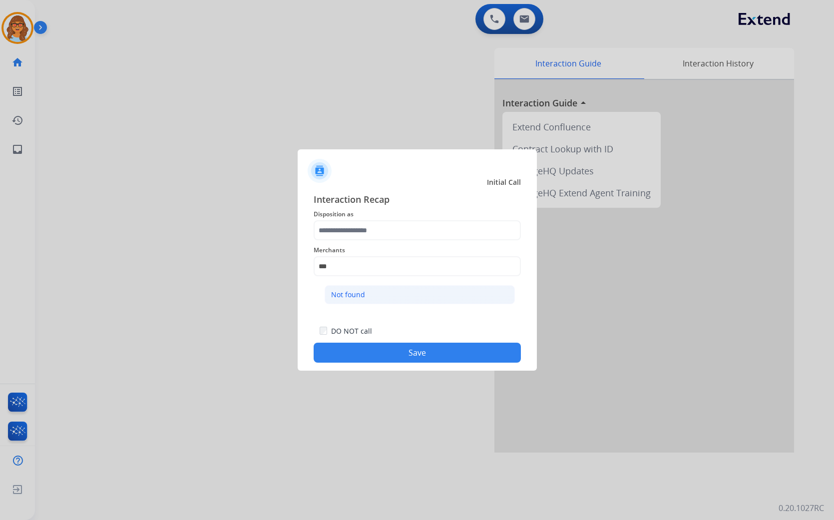
click at [368, 297] on li "Not found" at bounding box center [420, 294] width 190 height 19
type input "*********"
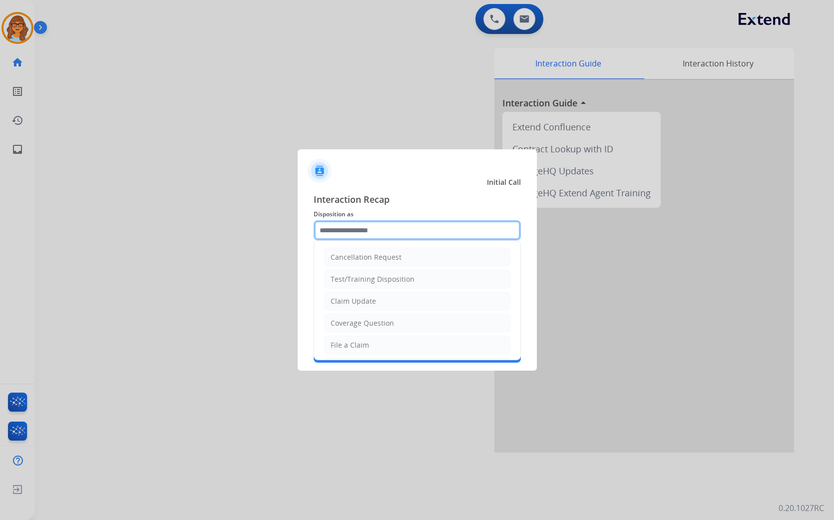
click at [387, 227] on input "text" at bounding box center [417, 230] width 207 height 20
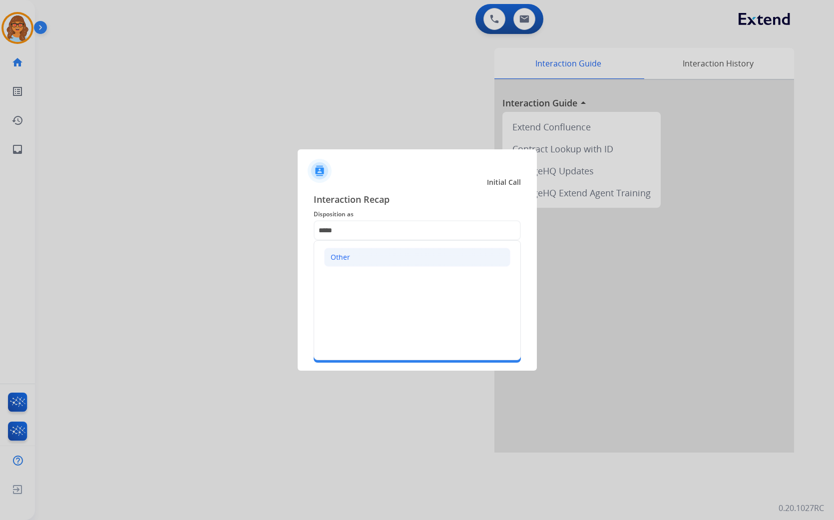
click at [364, 251] on li "Other" at bounding box center [417, 257] width 186 height 19
type input "*****"
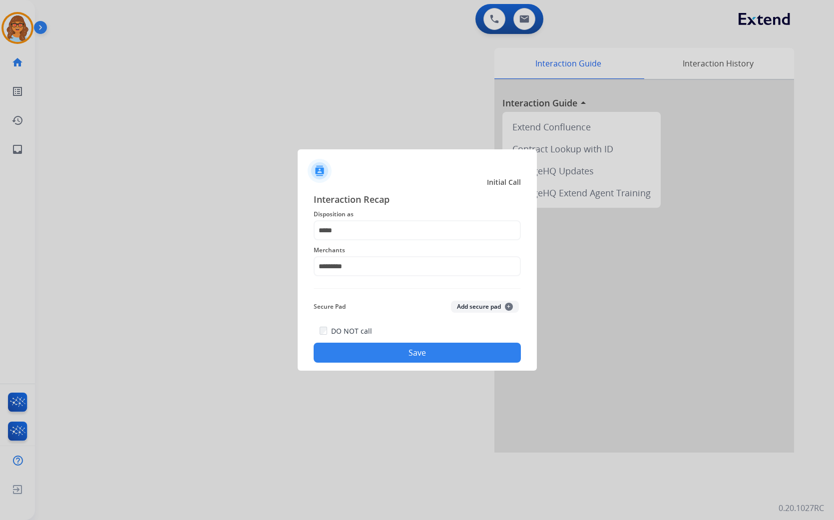
click at [407, 352] on button "Save" at bounding box center [417, 353] width 207 height 20
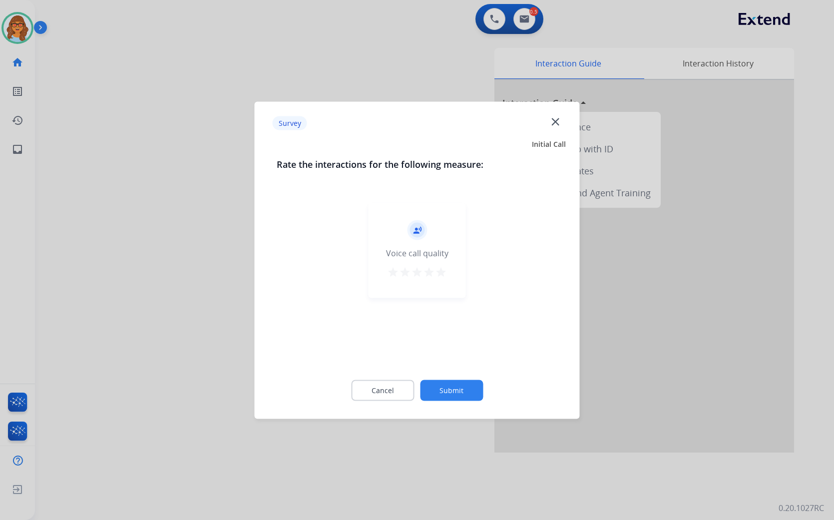
click at [441, 271] on mat-icon "star" at bounding box center [441, 272] width 12 height 12
click at [447, 390] on button "Submit" at bounding box center [451, 390] width 63 height 21
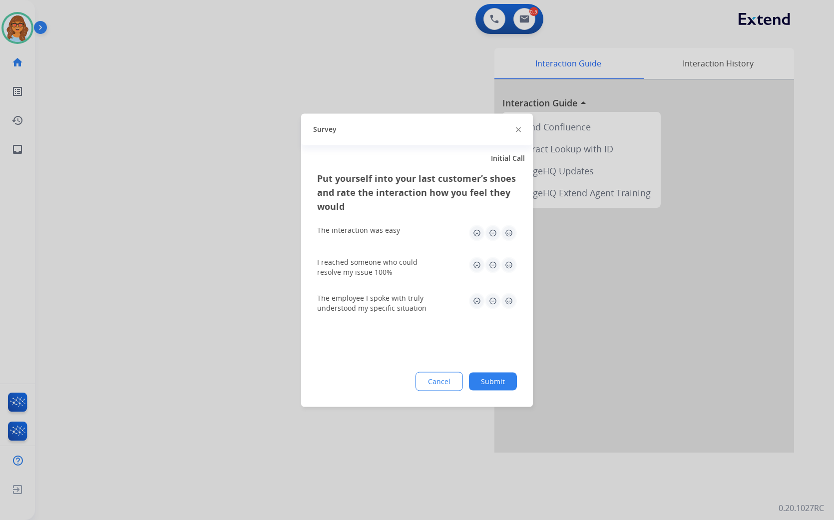
click at [491, 384] on button "Submit" at bounding box center [493, 381] width 48 height 18
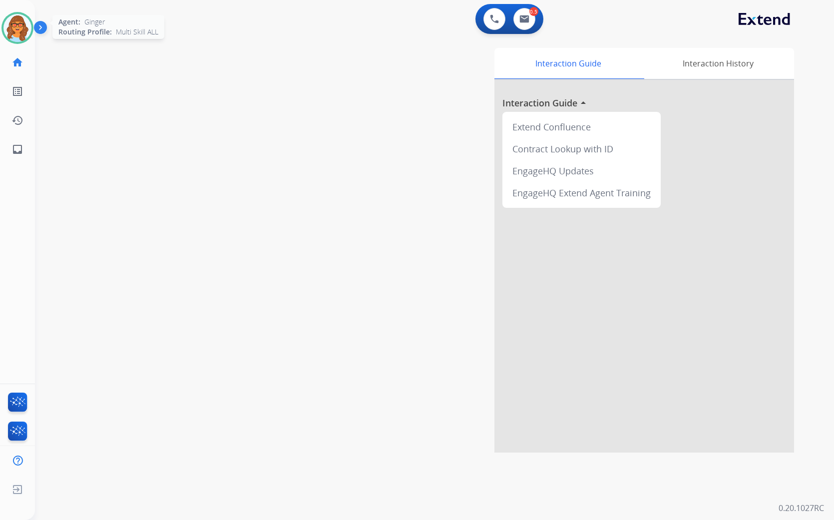
click at [31, 27] on div at bounding box center [17, 28] width 32 height 32
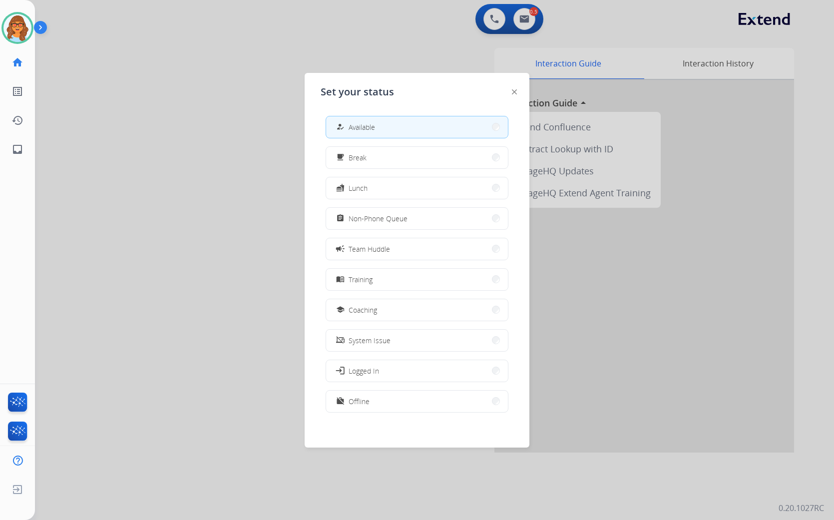
click at [211, 205] on div at bounding box center [417, 260] width 834 height 520
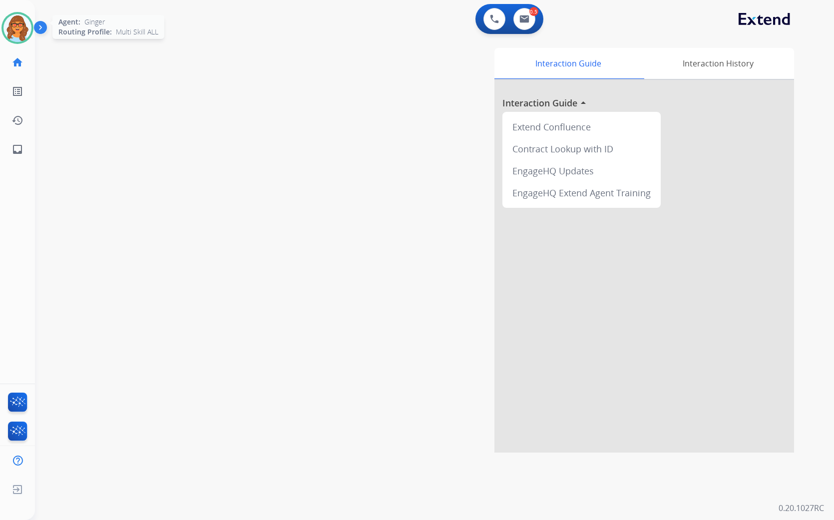
click at [22, 30] on img at bounding box center [17, 28] width 28 height 28
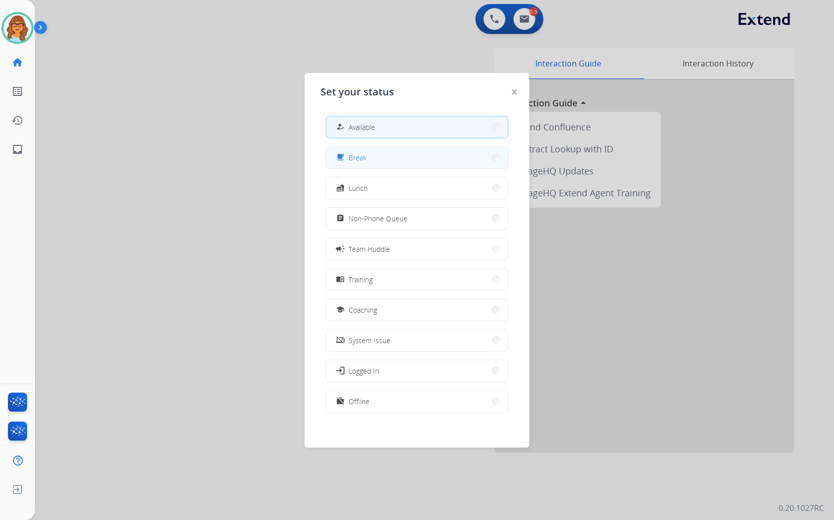
click at [361, 158] on span "Break" at bounding box center [358, 157] width 18 height 10
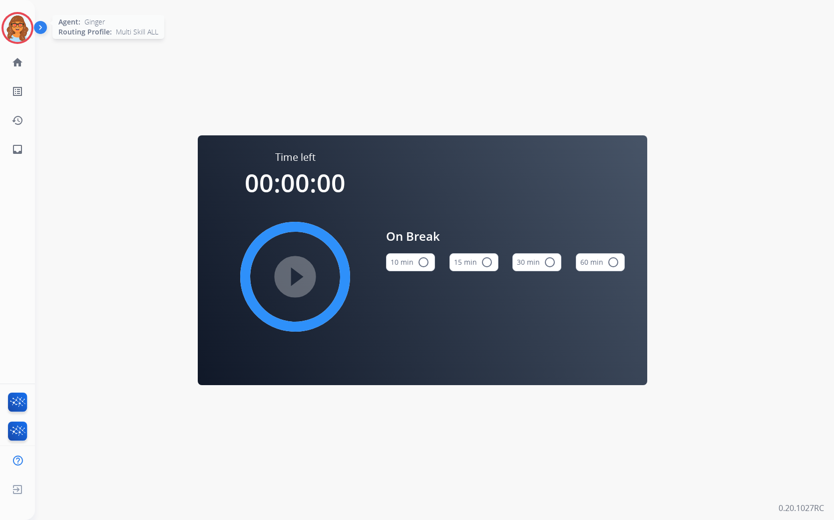
click at [21, 24] on img at bounding box center [17, 28] width 28 height 28
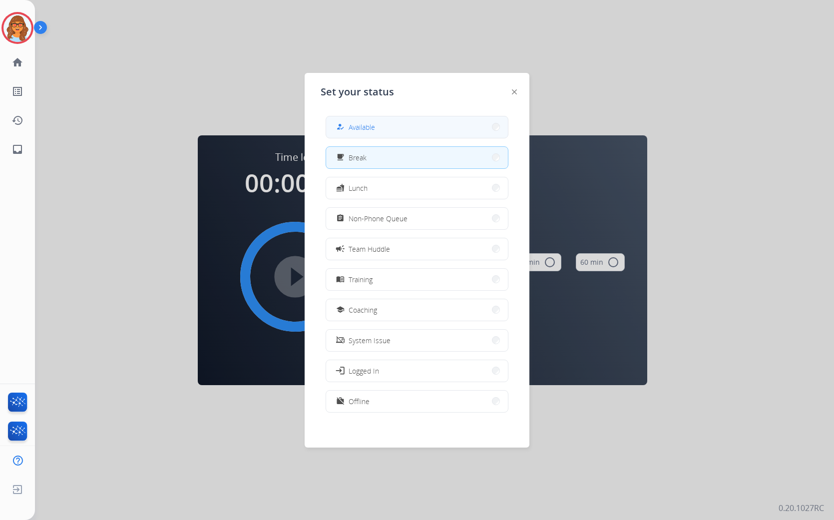
click at [365, 128] on span "Available" at bounding box center [362, 127] width 26 height 10
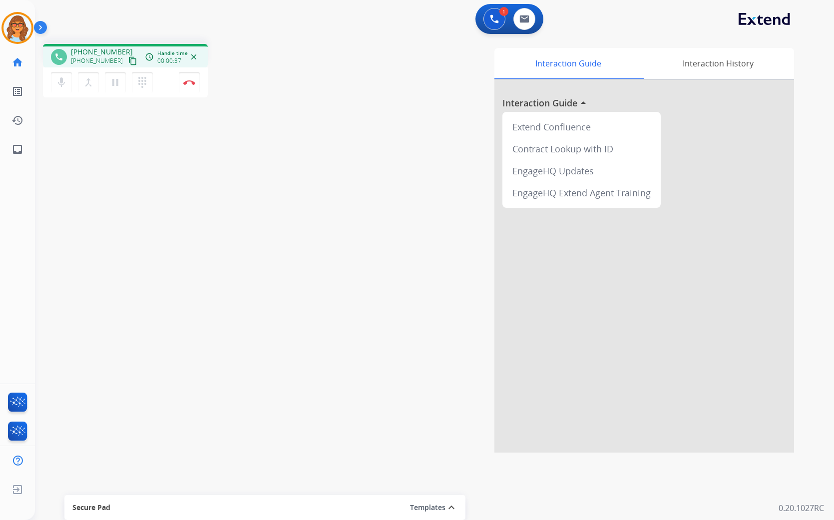
click at [128, 59] on mat-icon "content_copy" at bounding box center [132, 60] width 9 height 9
click at [65, 82] on mat-icon "mic" at bounding box center [61, 82] width 12 height 12
click at [115, 85] on mat-icon "pause" at bounding box center [115, 82] width 12 height 12
click at [61, 85] on mat-icon "mic_off" at bounding box center [61, 82] width 12 height 12
click at [110, 87] on mat-icon "play_arrow" at bounding box center [115, 82] width 12 height 12
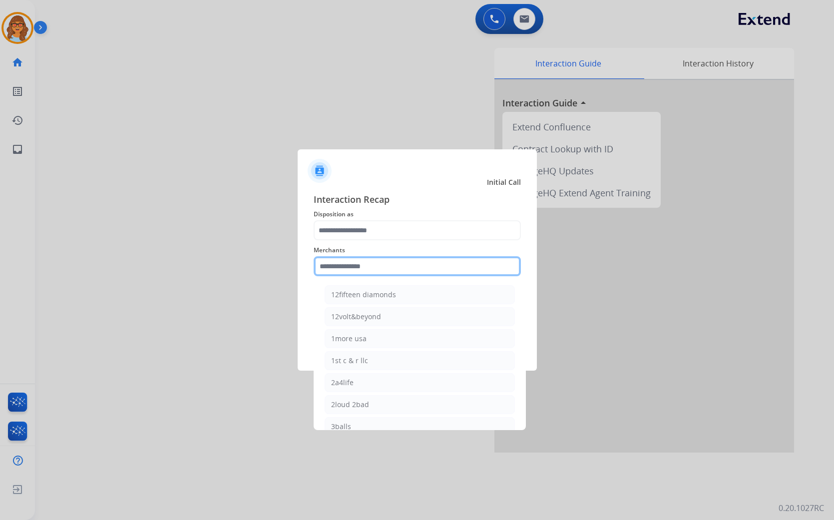
click at [377, 265] on input "text" at bounding box center [417, 266] width 207 height 20
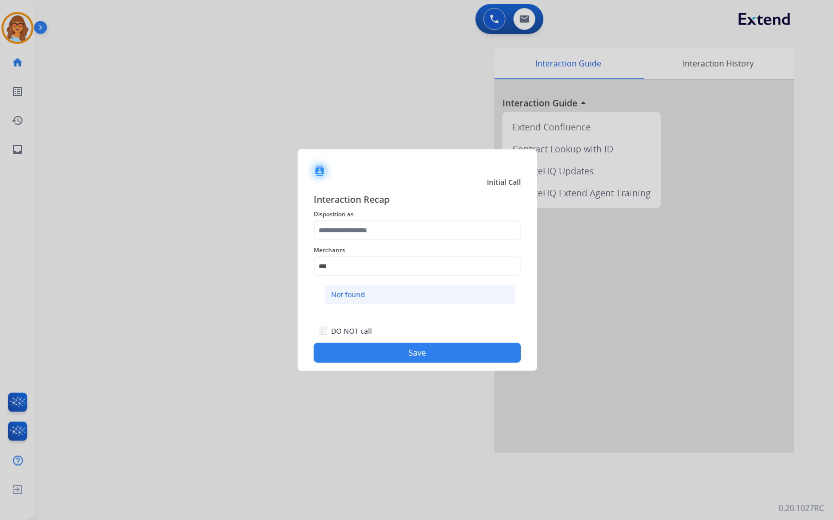
click at [369, 298] on li "Not found" at bounding box center [420, 294] width 190 height 19
type input "*********"
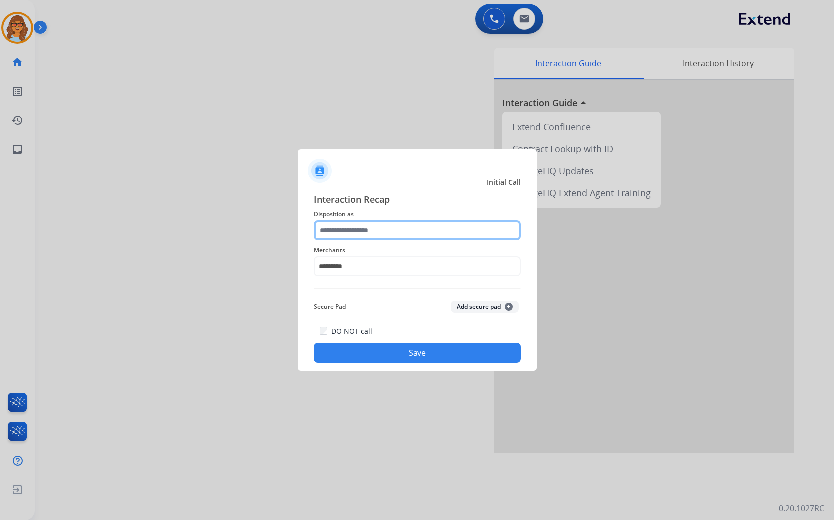
click at [377, 231] on input "text" at bounding box center [417, 230] width 207 height 20
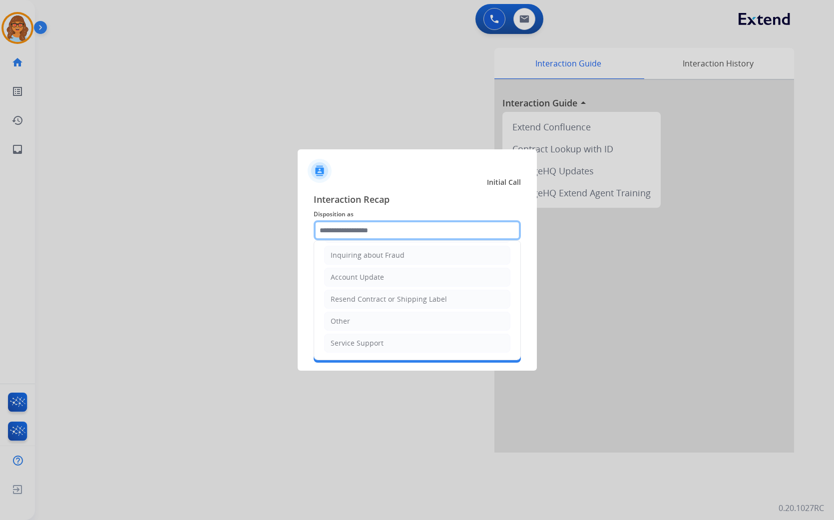
scroll to position [157, 0]
click at [365, 320] on li "Other" at bounding box center [417, 321] width 186 height 19
type input "*****"
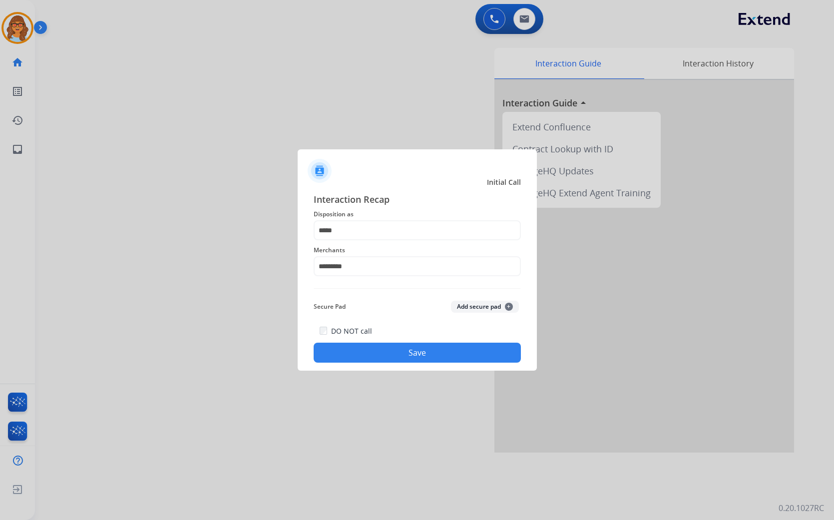
click at [431, 350] on button "Save" at bounding box center [417, 353] width 207 height 20
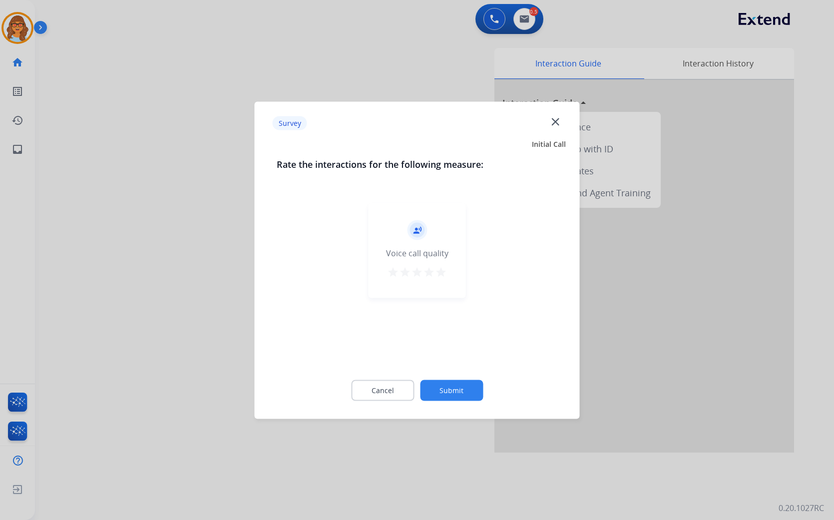
click at [443, 275] on mat-icon "star" at bounding box center [441, 272] width 12 height 12
click at [456, 392] on button "Submit" at bounding box center [451, 390] width 63 height 21
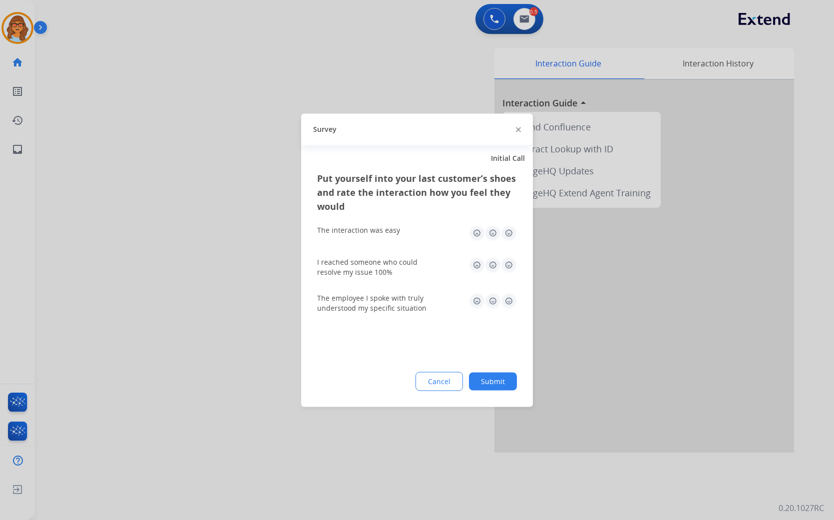
click at [501, 387] on button "Submit" at bounding box center [493, 381] width 48 height 18
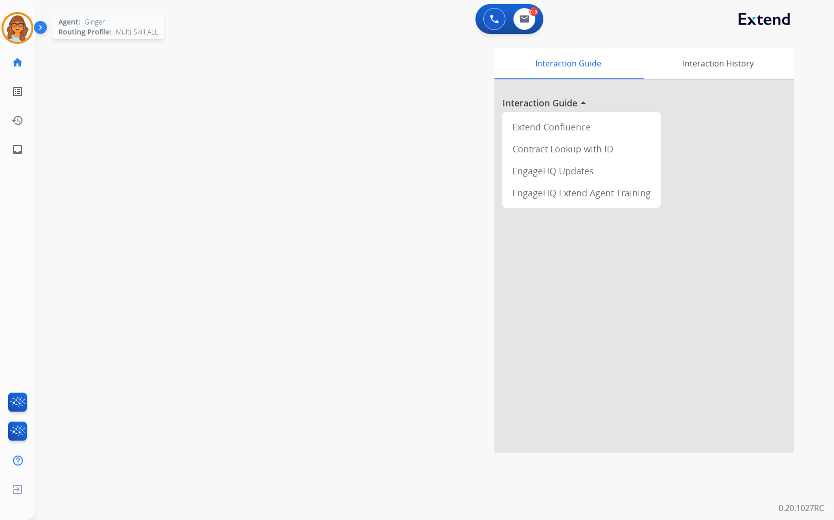
click at [26, 32] on img at bounding box center [17, 28] width 28 height 28
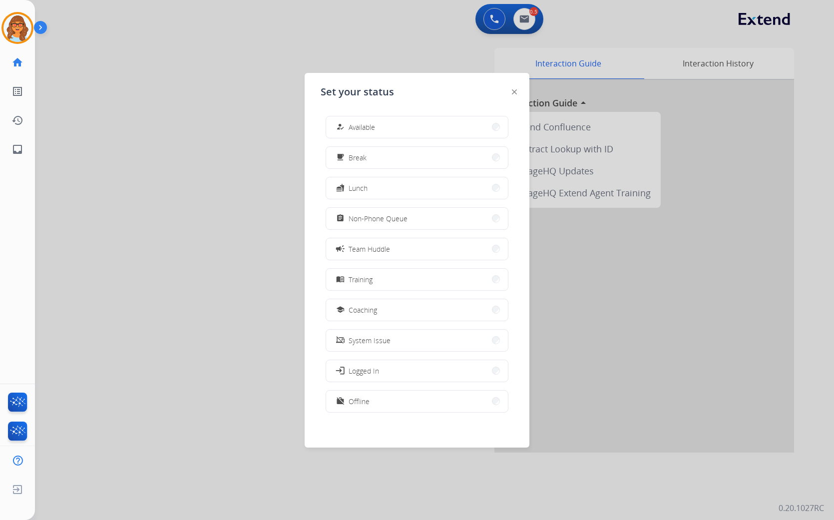
click at [658, 331] on div at bounding box center [417, 260] width 834 height 520
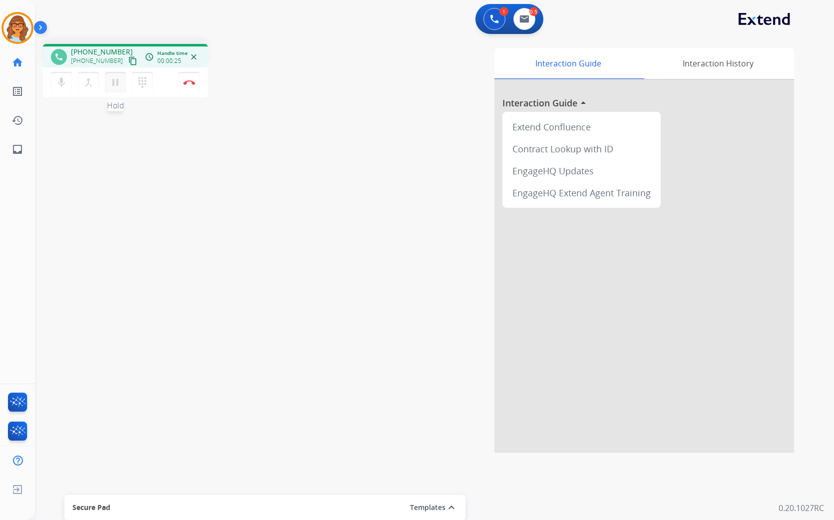
drag, startPoint x: 112, startPoint y: 85, endPoint x: 123, endPoint y: 87, distance: 11.3
click at [113, 85] on mat-icon "pause" at bounding box center [115, 82] width 12 height 12
click at [145, 83] on mat-icon "dialpad" at bounding box center [142, 82] width 12 height 12
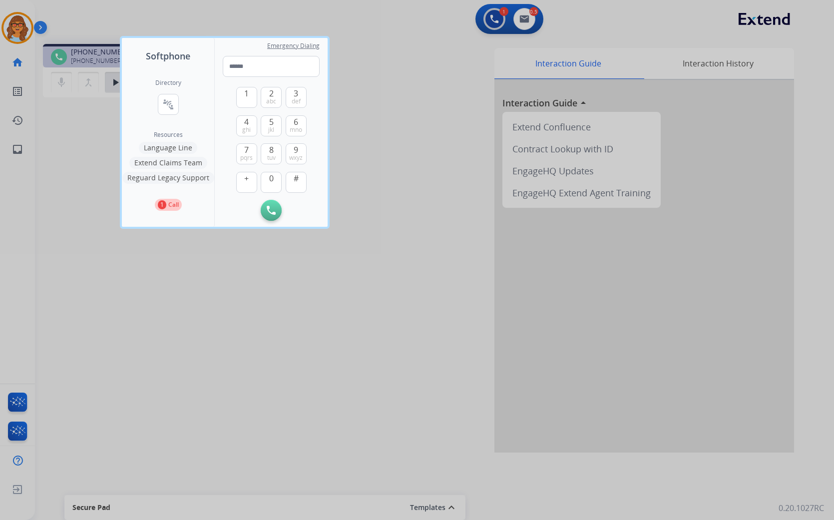
click at [190, 147] on button "Language Line" at bounding box center [168, 148] width 58 height 12
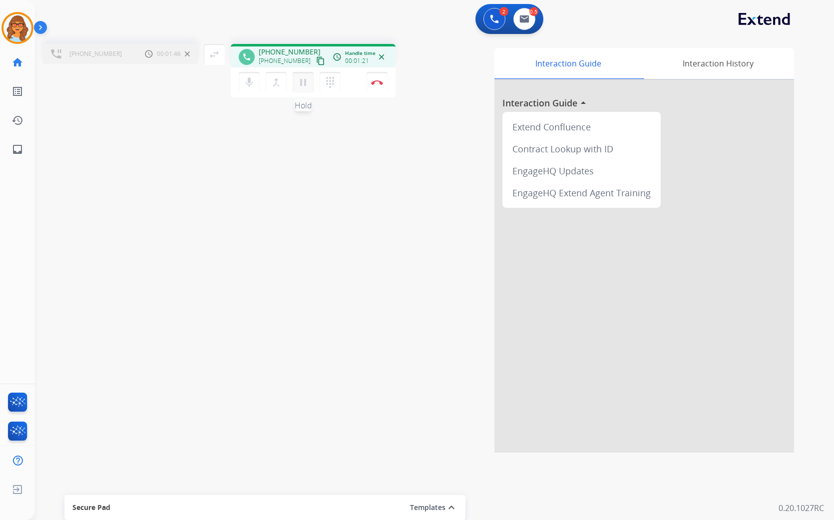
click at [298, 83] on mat-icon "pause" at bounding box center [303, 82] width 12 height 12
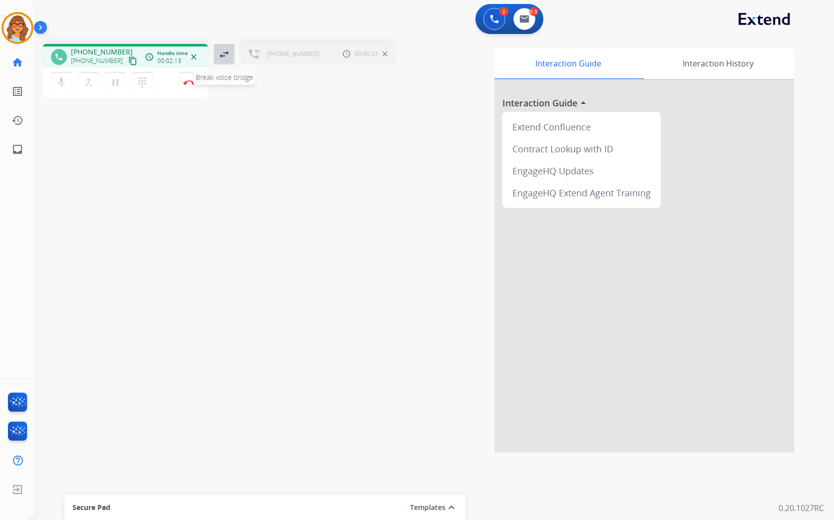
click at [230, 51] on button "swap_horiz Break voice bridge" at bounding box center [224, 54] width 21 height 21
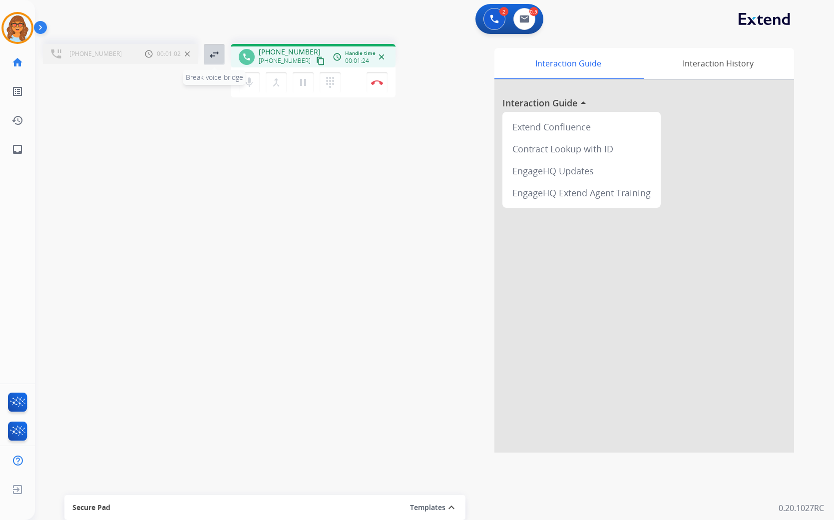
click at [211, 56] on mat-icon "swap_horiz" at bounding box center [214, 54] width 12 height 12
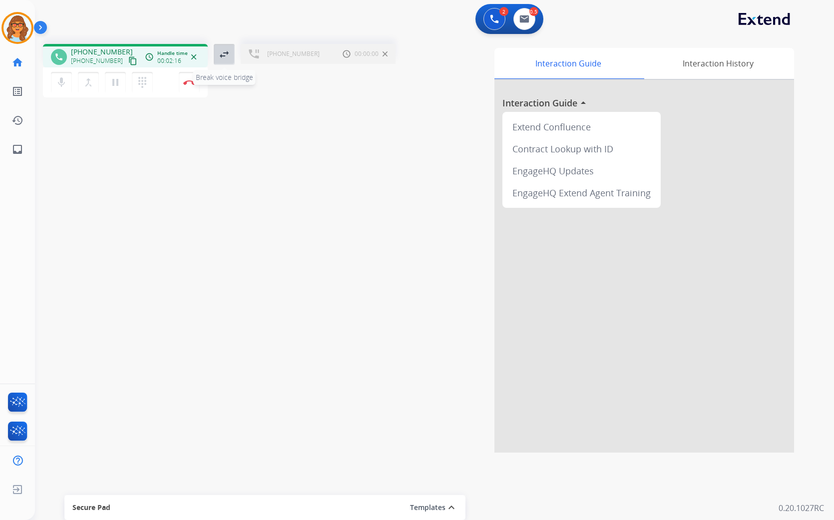
click at [221, 52] on mat-icon "swap_horiz" at bounding box center [224, 54] width 12 height 12
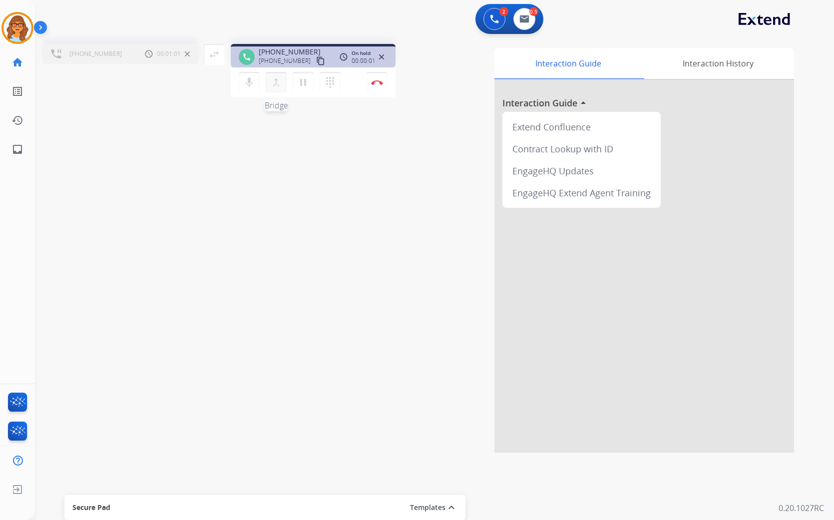
click at [273, 84] on mat-icon "merge_type" at bounding box center [276, 82] width 12 height 12
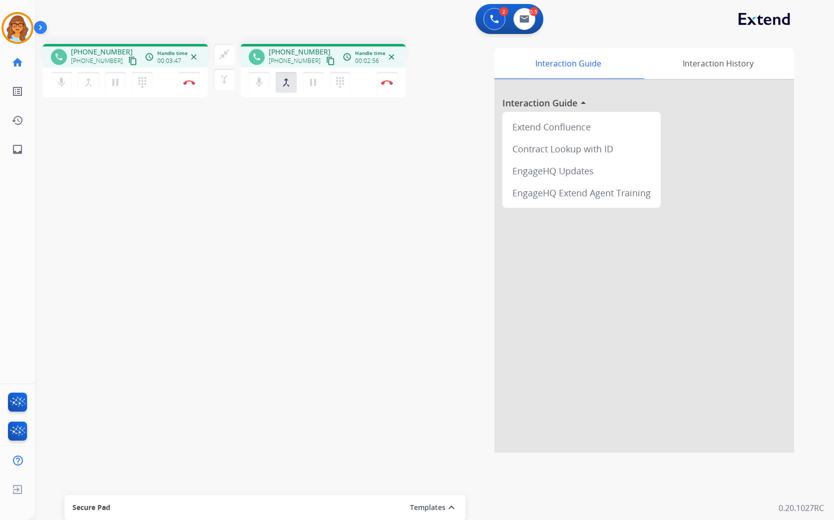
click at [128, 59] on mat-icon "content_copy" at bounding box center [132, 60] width 9 height 9
click at [63, 83] on mat-icon "mic" at bounding box center [61, 82] width 12 height 12
click at [115, 85] on mat-icon "pause" at bounding box center [115, 82] width 12 height 12
click at [121, 81] on mat-icon "pause" at bounding box center [115, 82] width 12 height 12
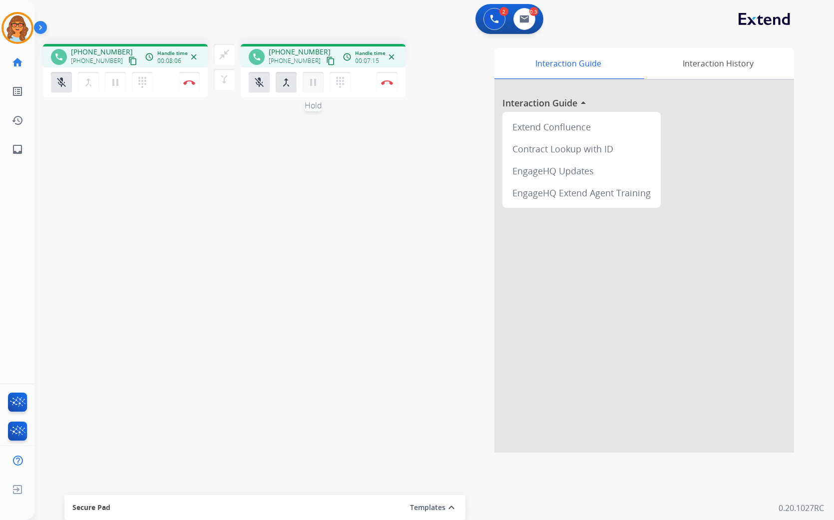
click at [308, 82] on mat-icon "pause" at bounding box center [313, 82] width 12 height 12
click at [495, 17] on img at bounding box center [494, 18] width 9 height 9
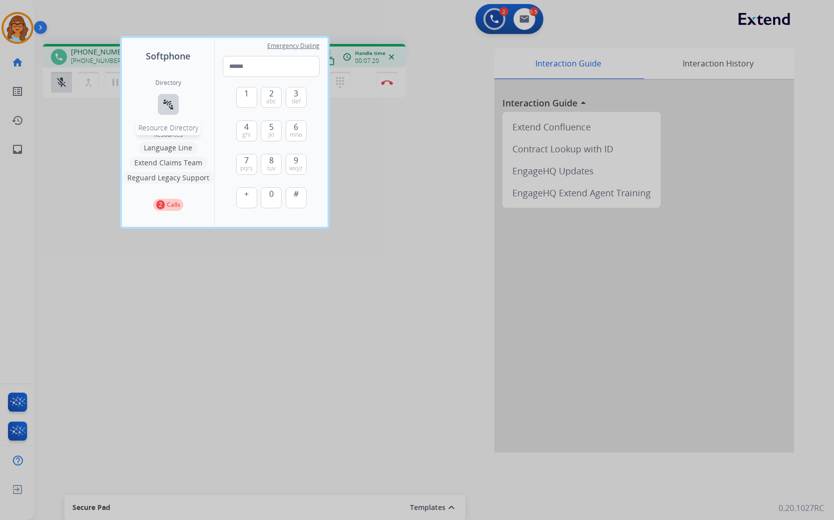
click at [167, 100] on mat-icon "connect_without_contact" at bounding box center [168, 104] width 12 height 12
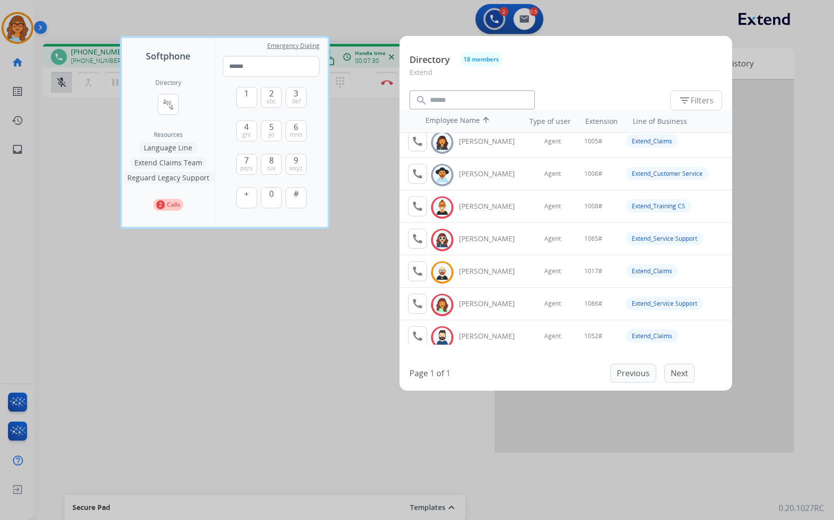
scroll to position [0, 0]
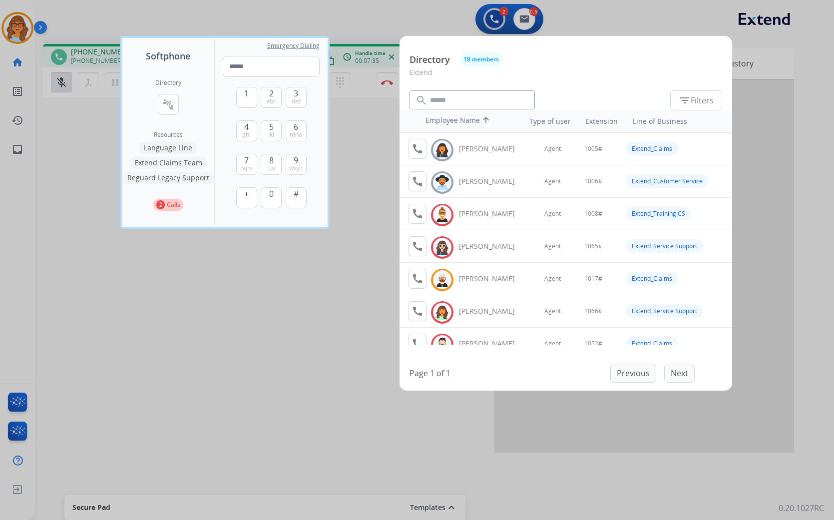
click at [225, 343] on div at bounding box center [417, 260] width 834 height 520
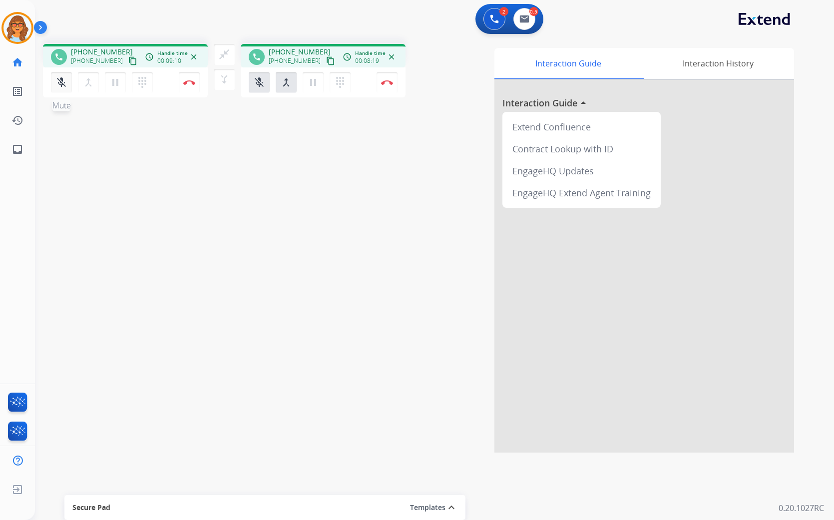
click at [57, 80] on mat-icon "mic_off" at bounding box center [61, 82] width 12 height 12
click at [387, 83] on img at bounding box center [387, 82] width 12 height 5
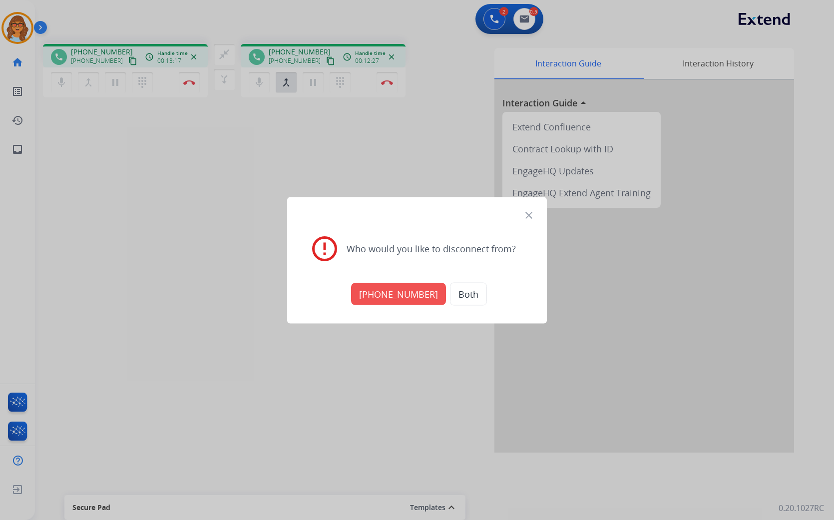
click at [411, 292] on button "+18005568467" at bounding box center [398, 294] width 95 height 22
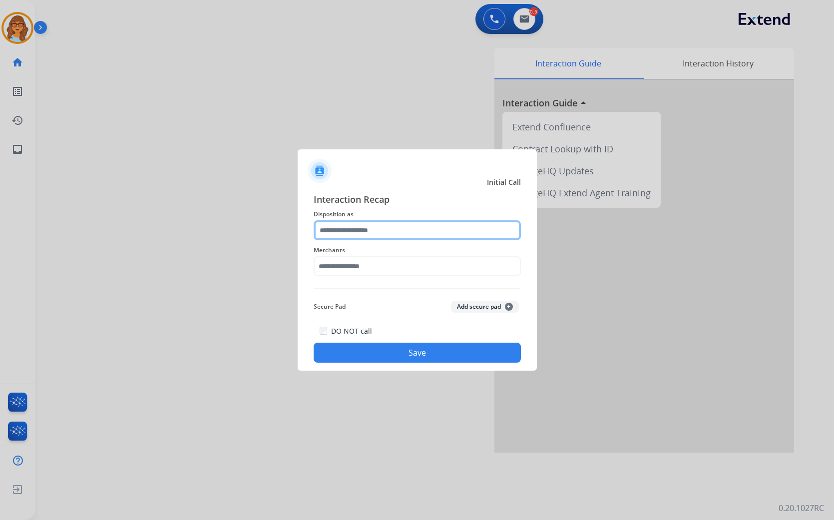
click at [433, 224] on input "text" at bounding box center [417, 230] width 207 height 20
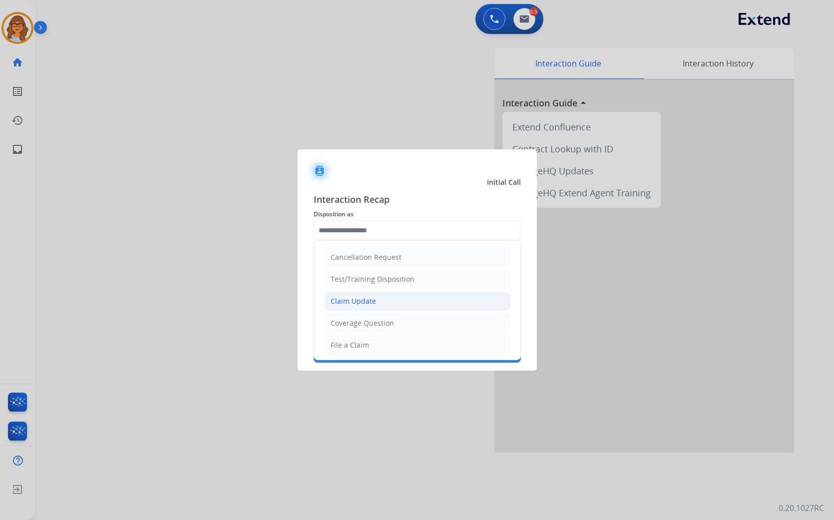
click at [396, 303] on li "Claim Update" at bounding box center [417, 301] width 186 height 19
type input "**********"
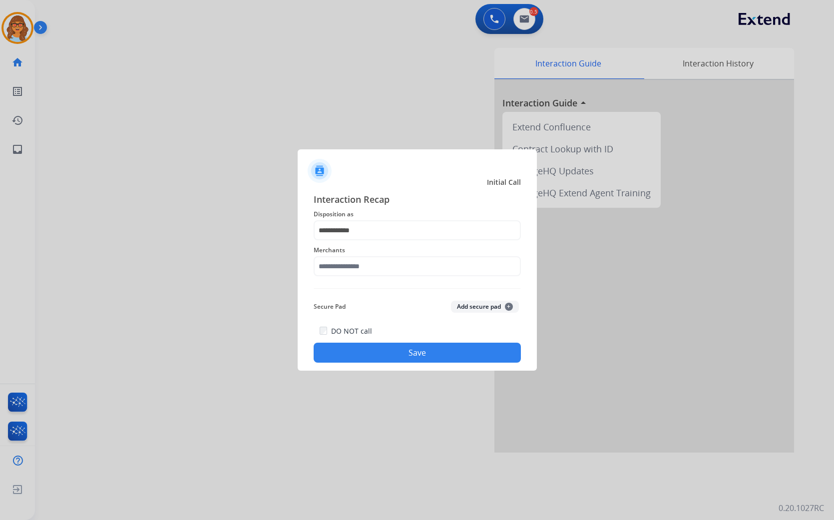
click at [411, 354] on button "Save" at bounding box center [417, 353] width 207 height 20
click at [382, 267] on input "text" at bounding box center [417, 266] width 207 height 20
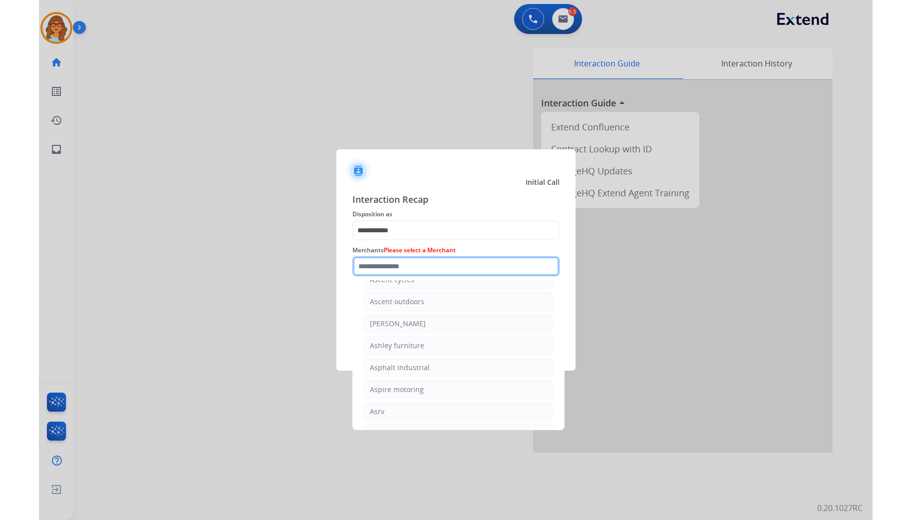
scroll to position [1442, 0]
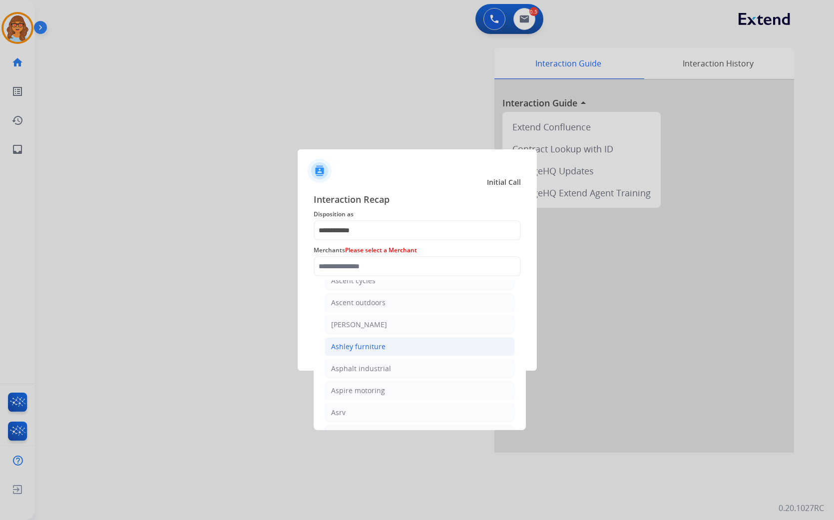
click at [382, 352] on div "Ashley furniture" at bounding box center [358, 347] width 54 height 10
type input "**********"
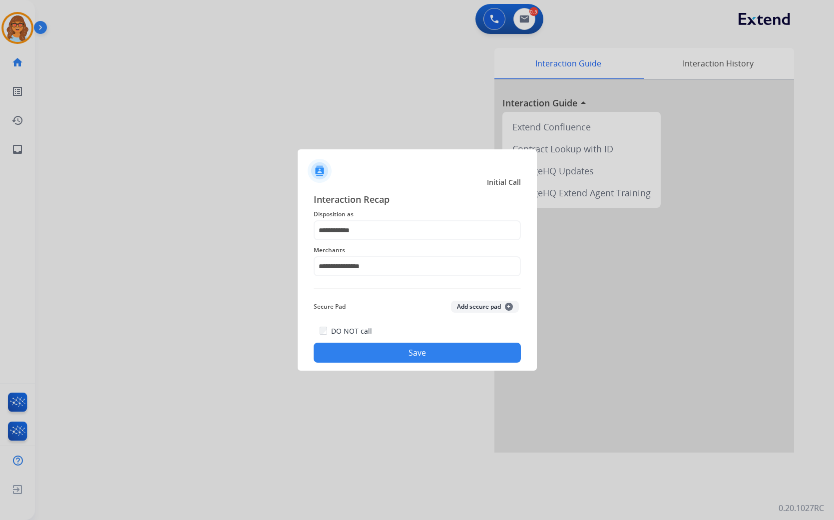
click at [450, 356] on button "Save" at bounding box center [417, 353] width 207 height 20
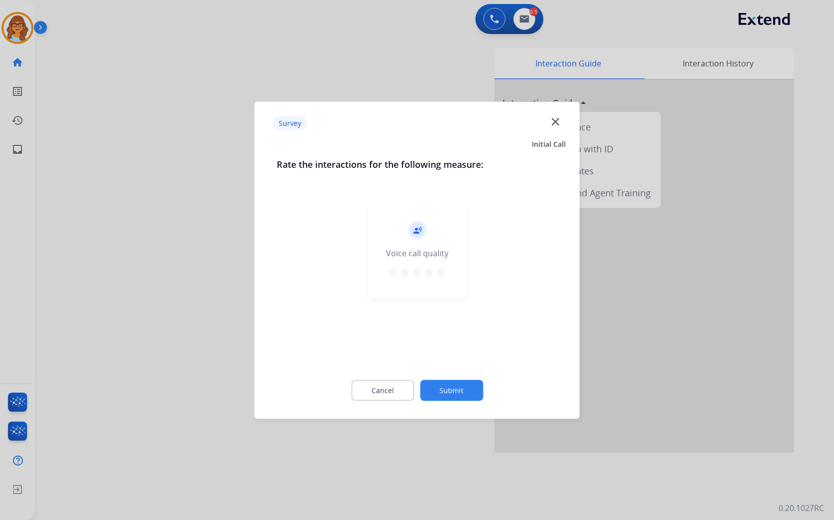
click at [455, 396] on button "Submit" at bounding box center [451, 390] width 63 height 21
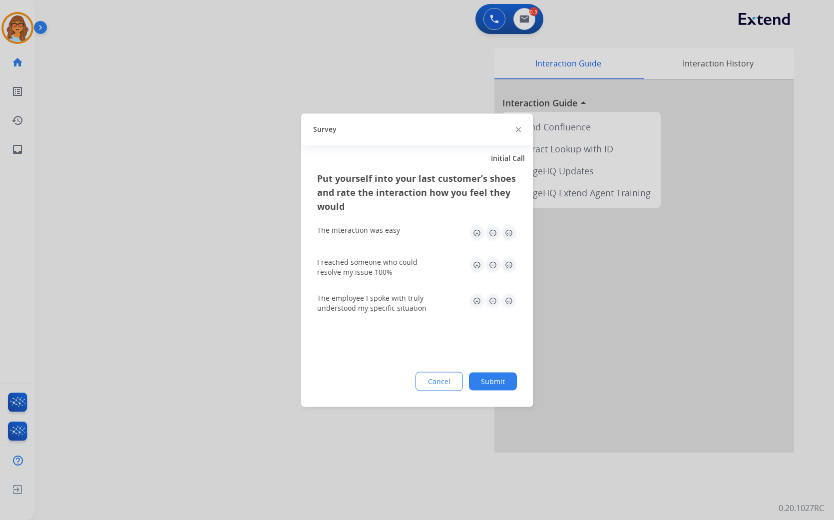
drag, startPoint x: 501, startPoint y: 378, endPoint x: 503, endPoint y: 384, distance: 6.3
click at [503, 384] on button "Submit" at bounding box center [493, 381] width 48 height 18
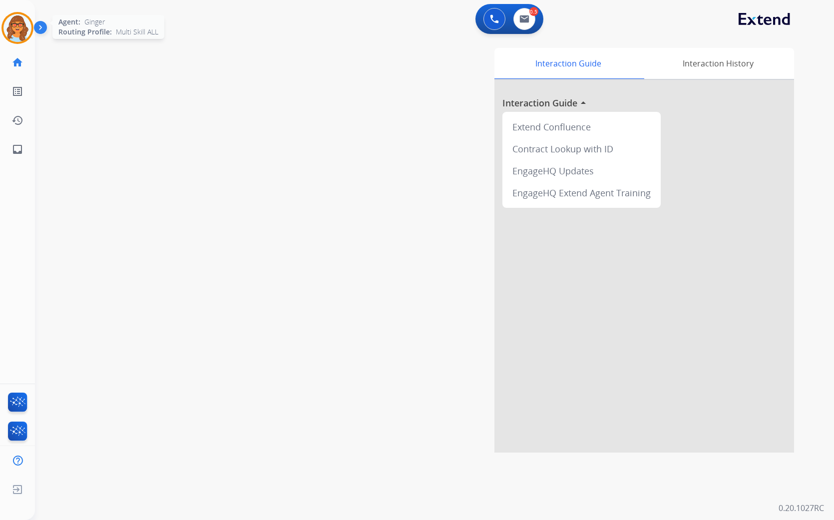
click at [17, 16] on img at bounding box center [17, 28] width 28 height 28
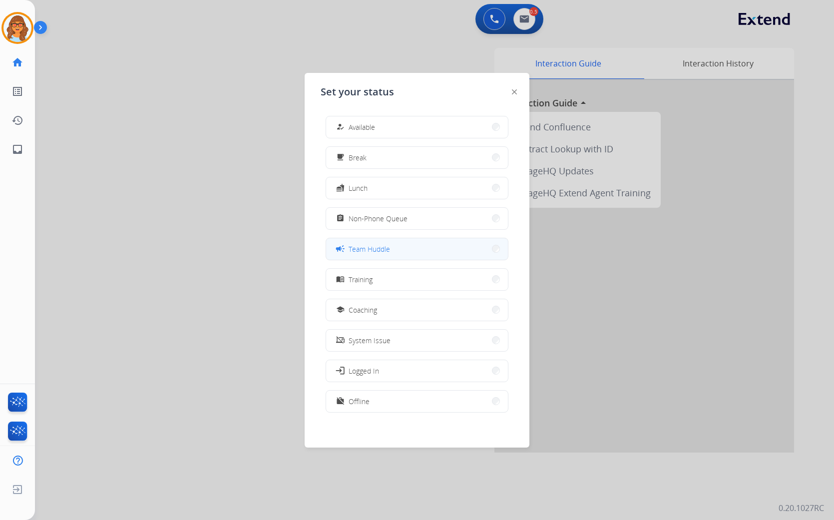
click at [391, 247] on button "campaign Team Huddle" at bounding box center [417, 248] width 182 height 21
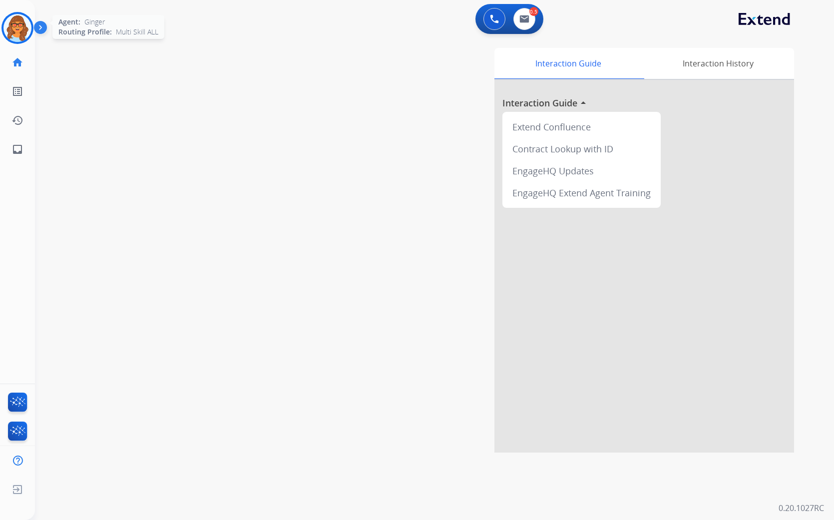
click at [13, 30] on img at bounding box center [17, 28] width 28 height 28
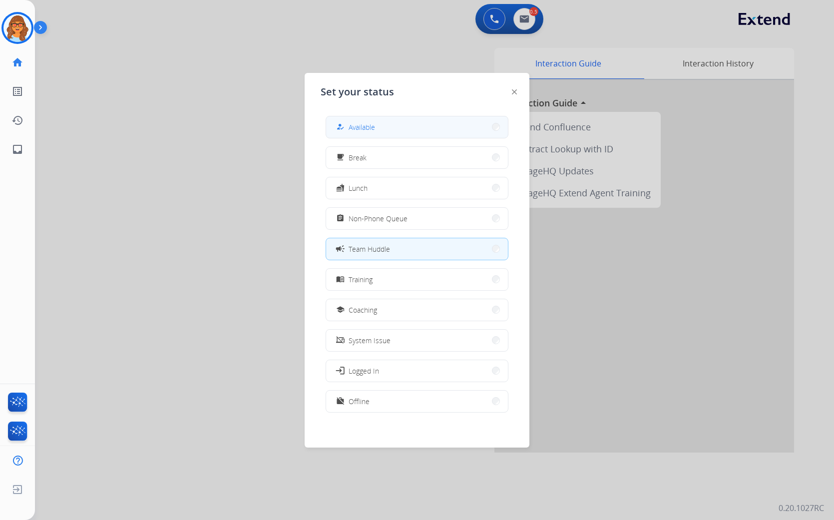
click at [399, 127] on button "how_to_reg Available" at bounding box center [417, 126] width 182 height 21
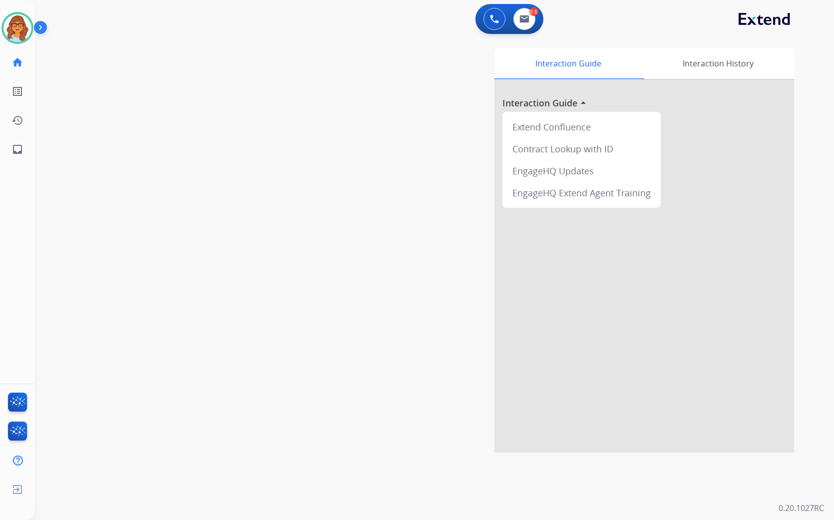
click at [225, 173] on div "swap_horiz Break voice bridge close_fullscreen Connect 3-Way Call merge_type Se…" at bounding box center [422, 244] width 775 height 416
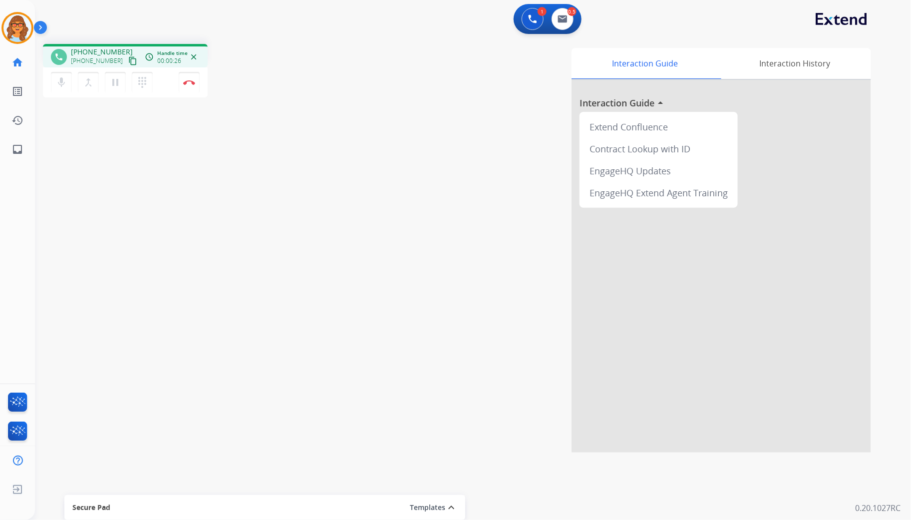
click at [127, 55] on button "content_copy" at bounding box center [133, 61] width 12 height 12
click at [187, 87] on button "Disconnect" at bounding box center [189, 82] width 21 height 21
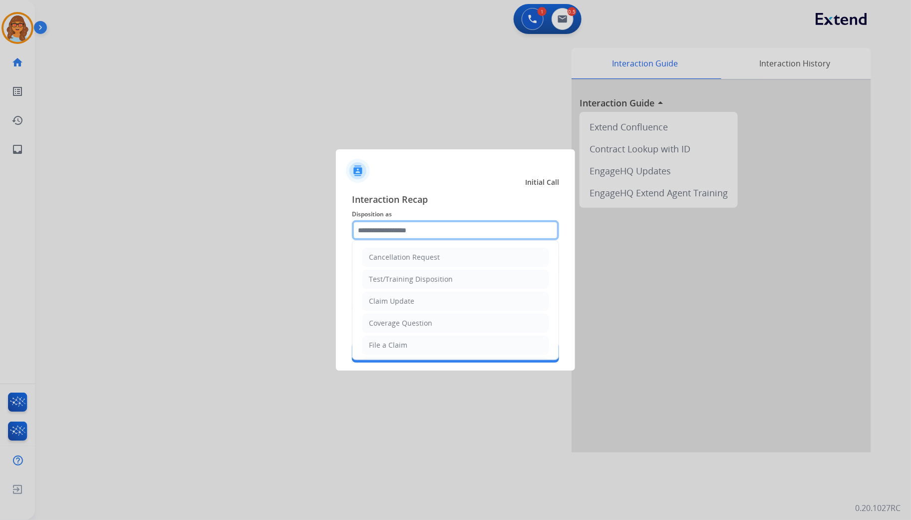
click at [430, 229] on input "text" at bounding box center [455, 230] width 207 height 20
click at [397, 300] on div "Claim Update" at bounding box center [391, 301] width 45 height 10
type input "**********"
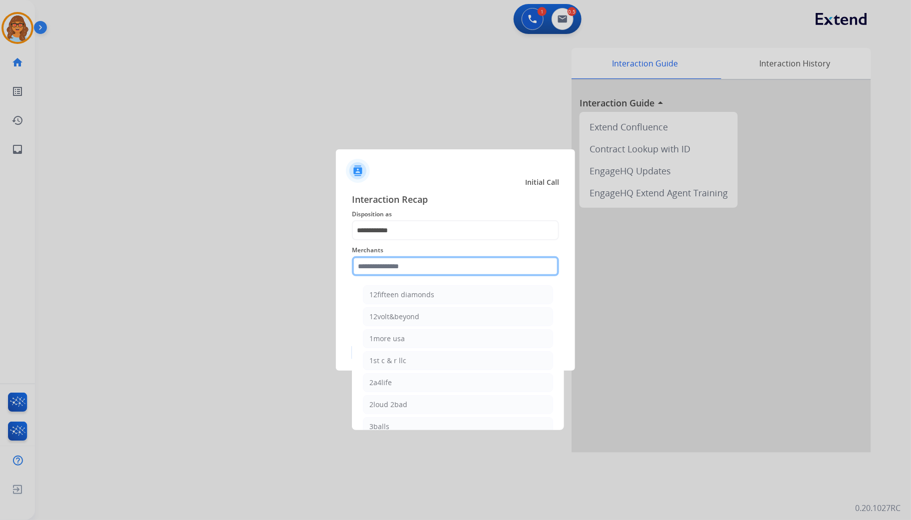
click at [408, 257] on input "text" at bounding box center [455, 266] width 207 height 20
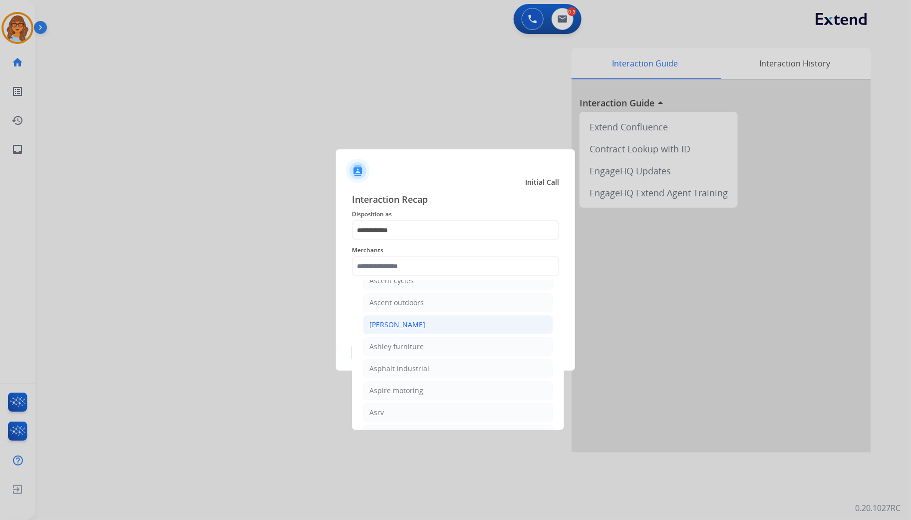
click at [410, 330] on div "[PERSON_NAME]" at bounding box center [398, 325] width 56 height 10
type input "**********"
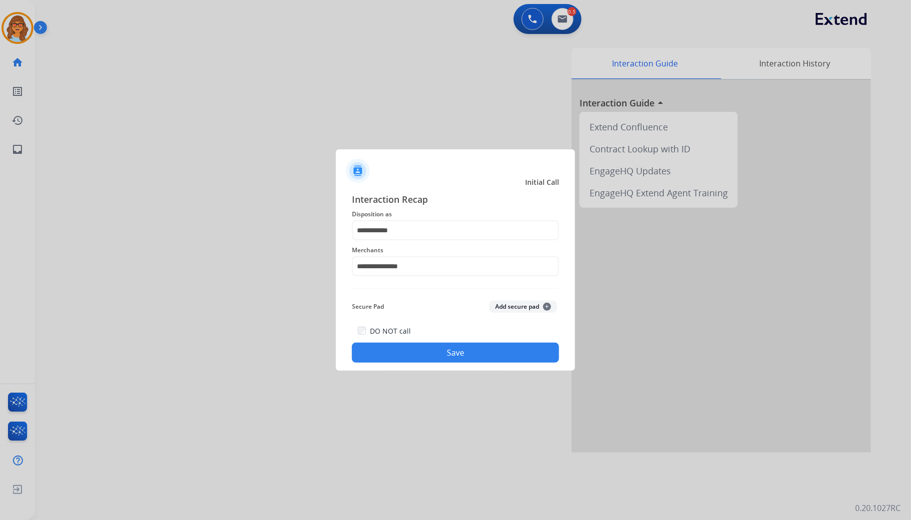
click at [507, 357] on button "Save" at bounding box center [455, 353] width 207 height 20
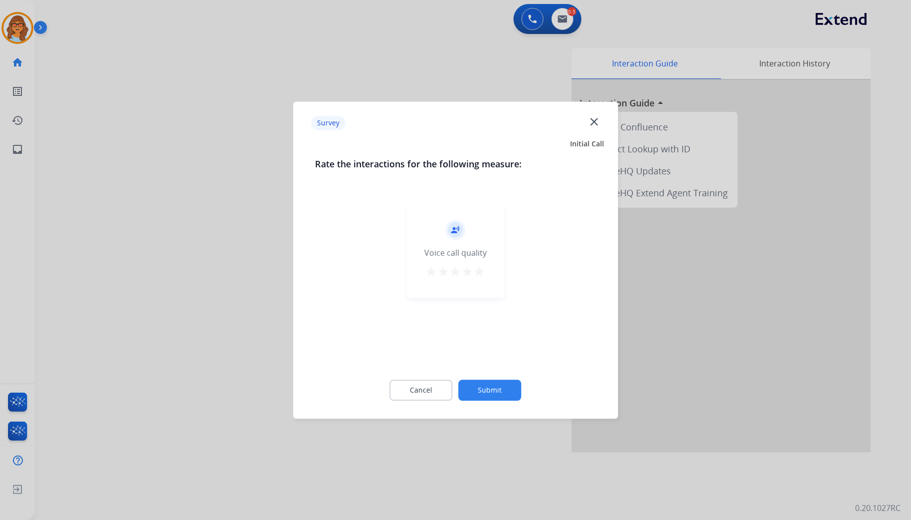
click at [484, 272] on mat-icon "star" at bounding box center [480, 272] width 12 height 12
click at [502, 390] on button "Submit" at bounding box center [490, 390] width 63 height 21
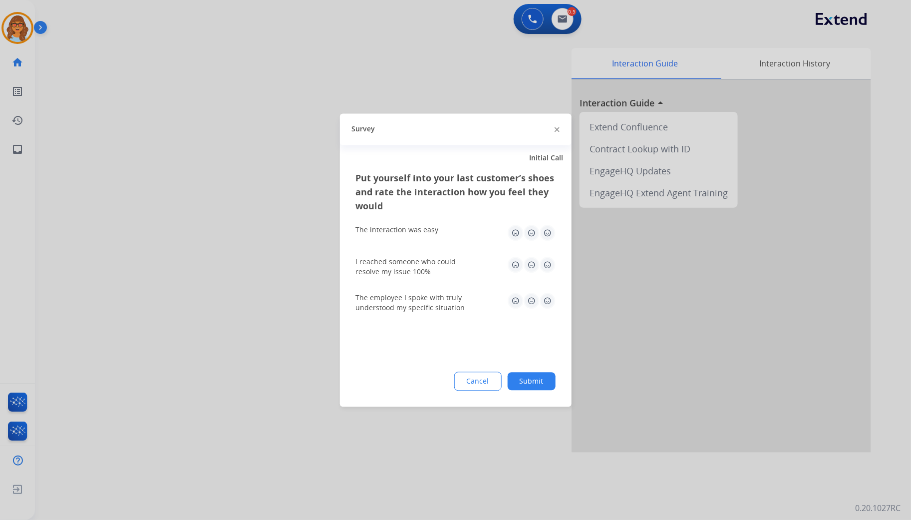
click at [546, 231] on img at bounding box center [548, 233] width 16 height 16
click at [544, 267] on img at bounding box center [548, 265] width 16 height 16
click at [547, 302] on img at bounding box center [548, 301] width 16 height 16
click at [541, 371] on div "Put yourself into your last customer’s shoes and rate the interaction how you f…" at bounding box center [456, 289] width 232 height 236
click at [536, 380] on button "Submit" at bounding box center [532, 381] width 48 height 18
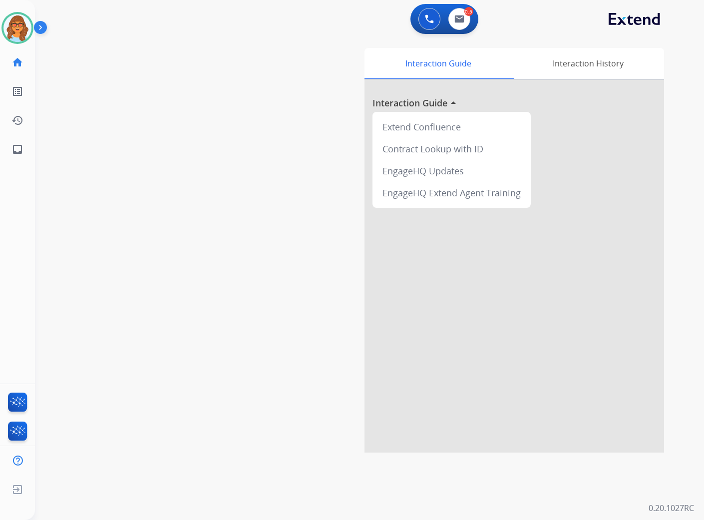
click at [313, 27] on div "0 Voice Interactions 0.5 Email Interactions" at bounding box center [363, 20] width 633 height 32
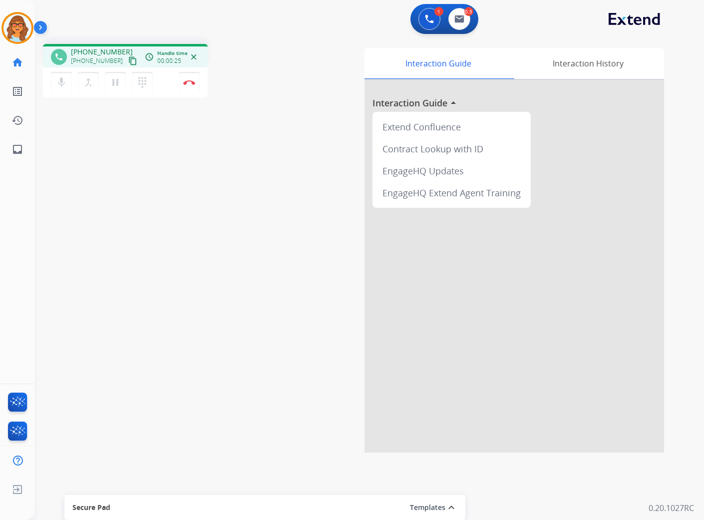
click at [128, 60] on mat-icon "content_copy" at bounding box center [132, 60] width 9 height 9
click at [192, 78] on button "Disconnect" at bounding box center [189, 82] width 21 height 21
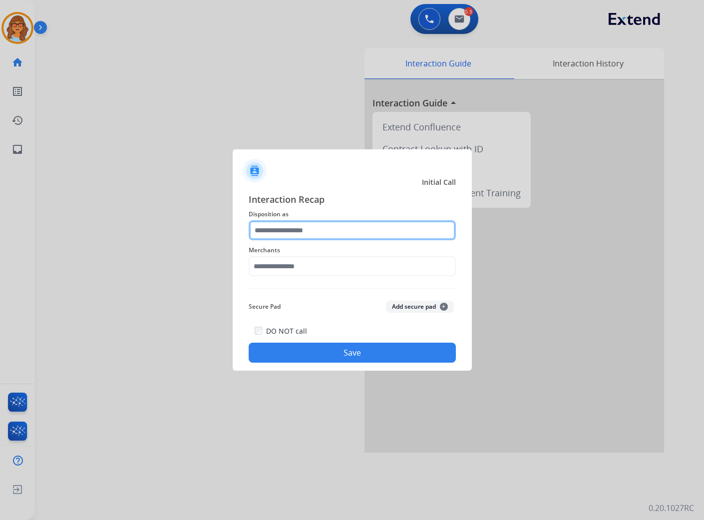
click at [315, 230] on input "text" at bounding box center [352, 230] width 207 height 20
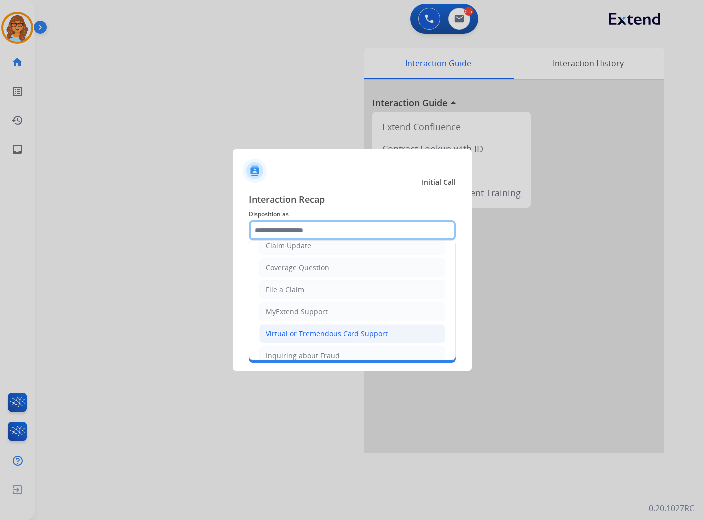
scroll to position [157, 0]
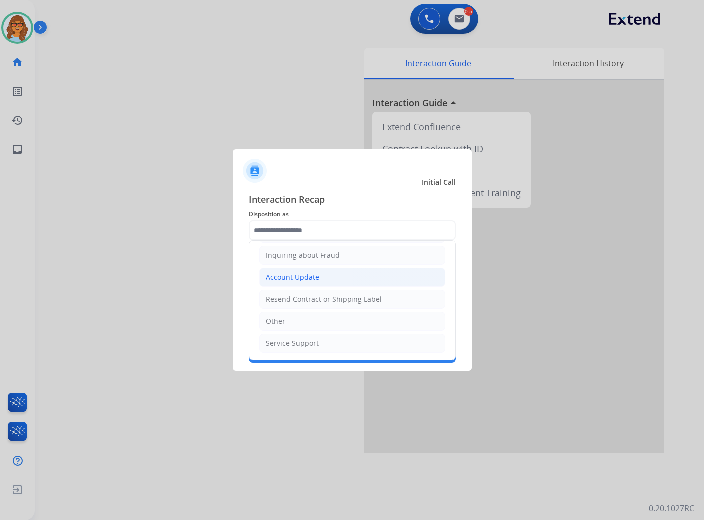
click at [300, 277] on div "Account Update" at bounding box center [292, 277] width 53 height 10
type input "**********"
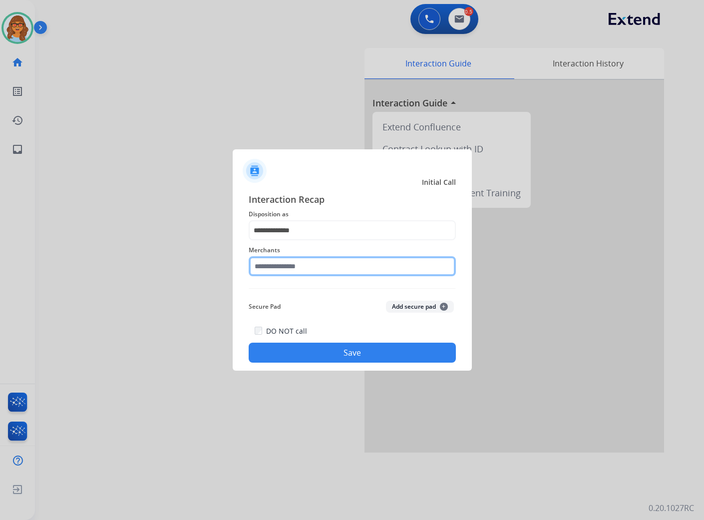
click at [308, 265] on input "text" at bounding box center [352, 266] width 207 height 20
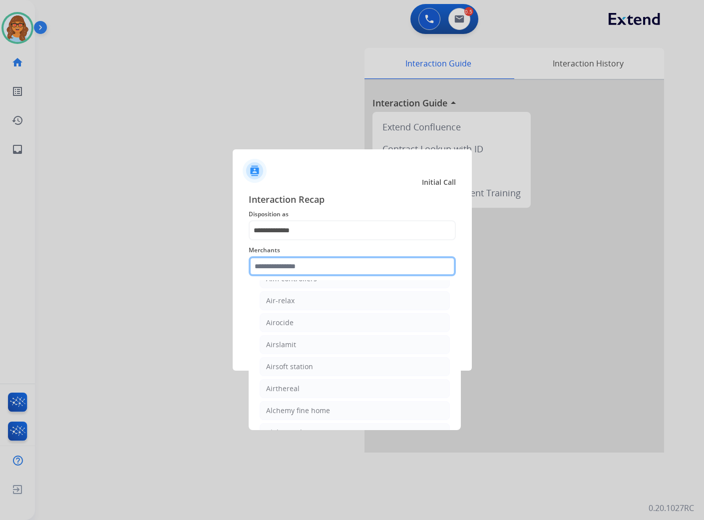
scroll to position [721, 0]
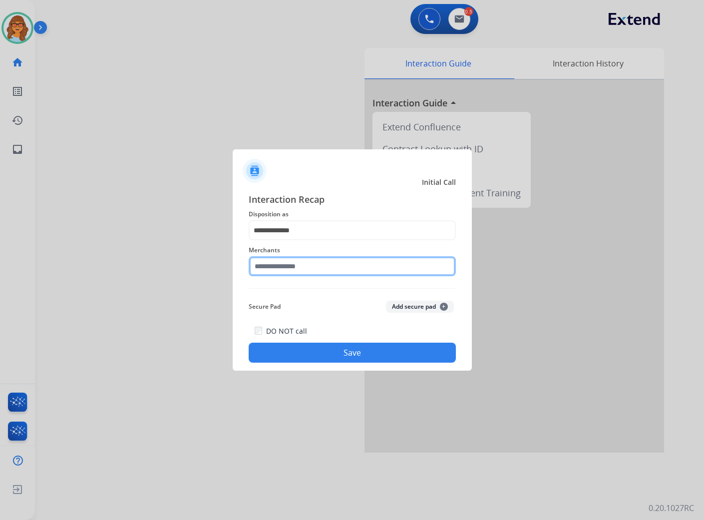
click at [319, 267] on input "text" at bounding box center [352, 266] width 207 height 20
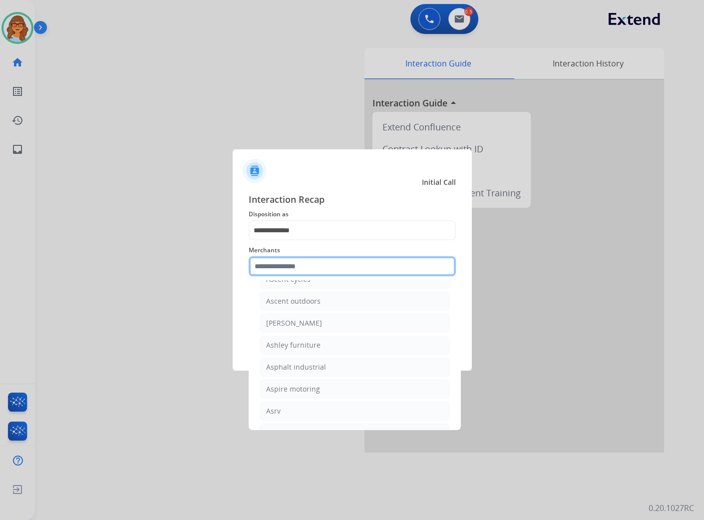
scroll to position [1498, 0]
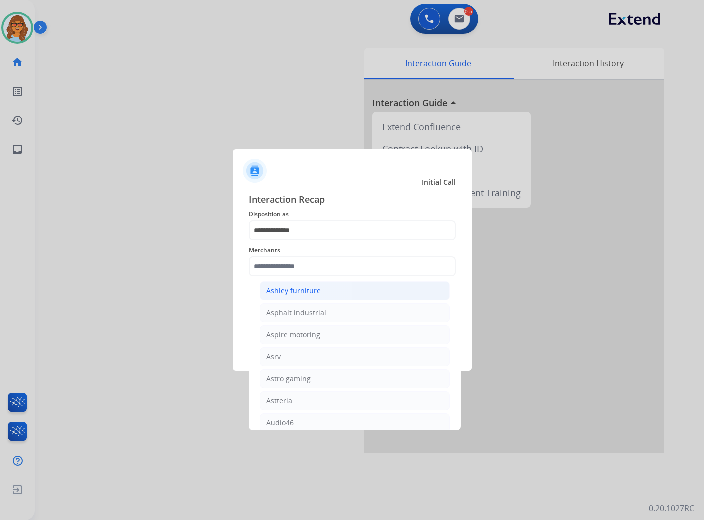
click at [291, 293] on div "Ashley furniture" at bounding box center [293, 291] width 54 height 10
type input "**********"
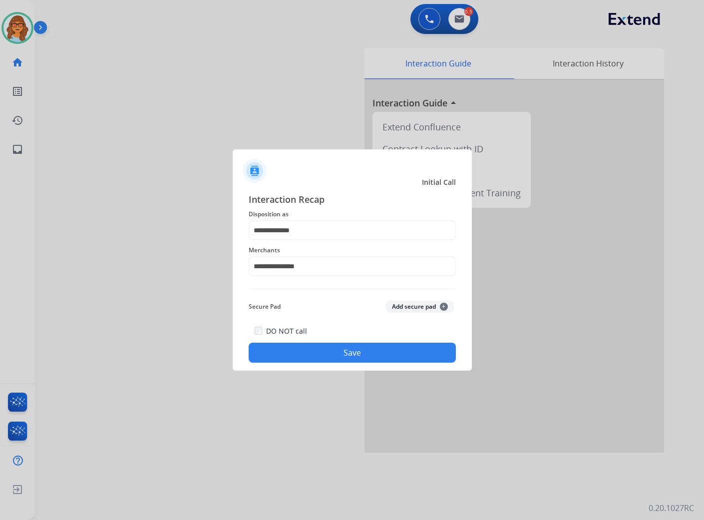
click at [360, 351] on button "Save" at bounding box center [352, 353] width 207 height 20
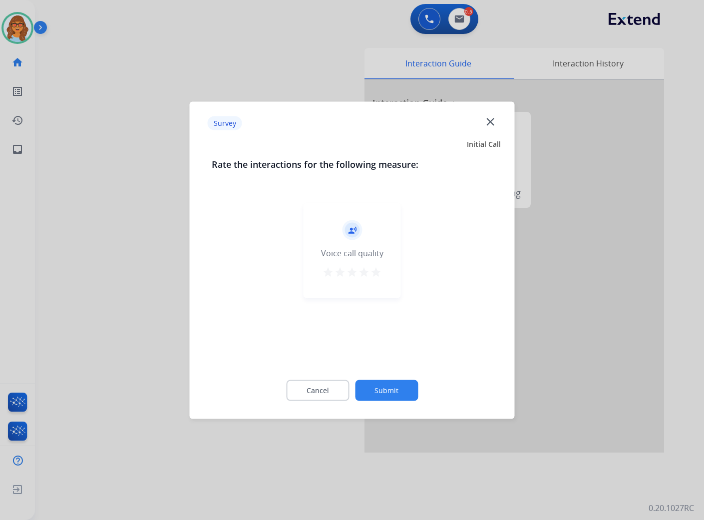
click at [380, 272] on mat-icon "star" at bounding box center [376, 272] width 12 height 12
click at [405, 392] on button "Submit" at bounding box center [386, 390] width 63 height 21
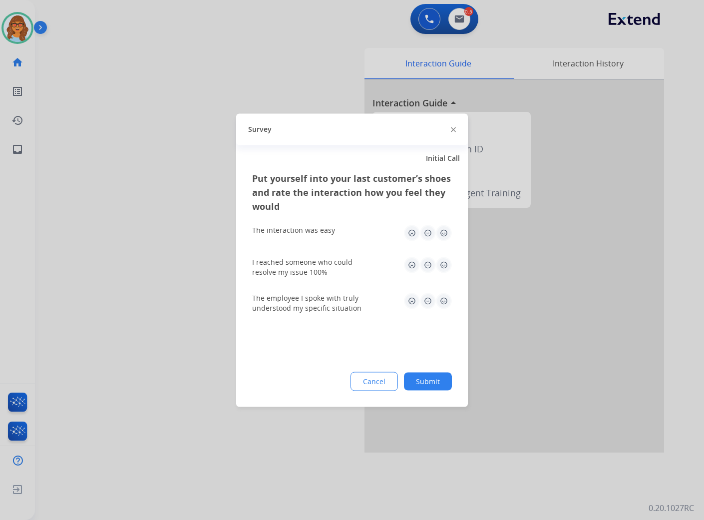
click at [440, 382] on button "Submit" at bounding box center [428, 381] width 48 height 18
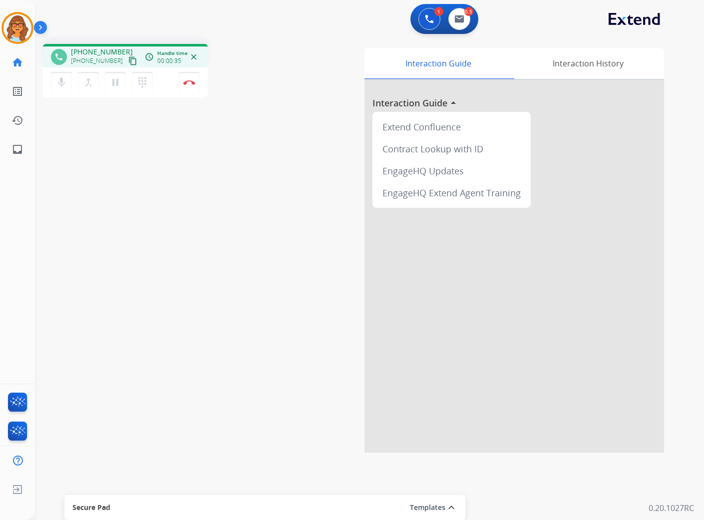
click at [128, 58] on mat-icon "content_copy" at bounding box center [132, 60] width 9 height 9
drag, startPoint x: 121, startPoint y: 61, endPoint x: 148, endPoint y: 146, distance: 89.2
click at [128, 61] on mat-icon "content_copy" at bounding box center [132, 60] width 9 height 9
click at [128, 57] on mat-icon "content_copy" at bounding box center [132, 60] width 9 height 9
click at [193, 81] on img at bounding box center [189, 82] width 12 height 5
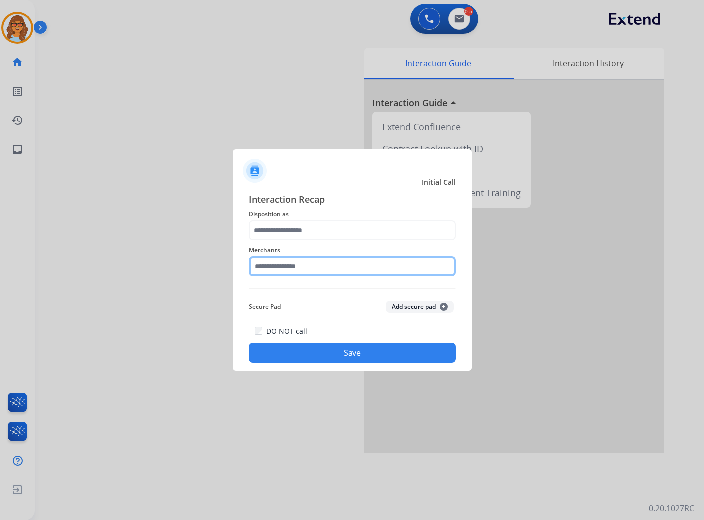
click at [310, 270] on input "text" at bounding box center [352, 266] width 207 height 20
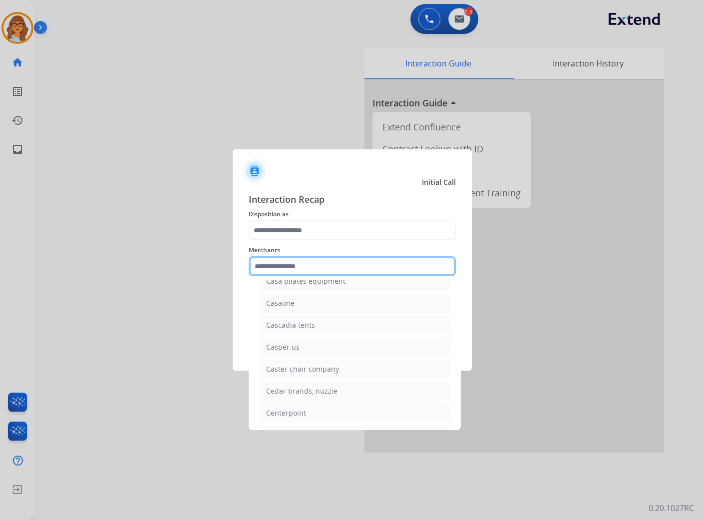
scroll to position [3551, 0]
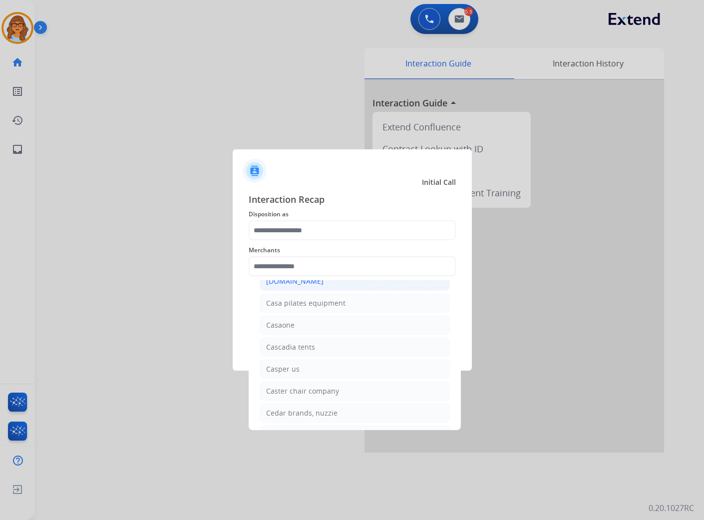
click at [289, 286] on div "[DOMAIN_NAME]" at bounding box center [294, 281] width 57 height 10
type input "**********"
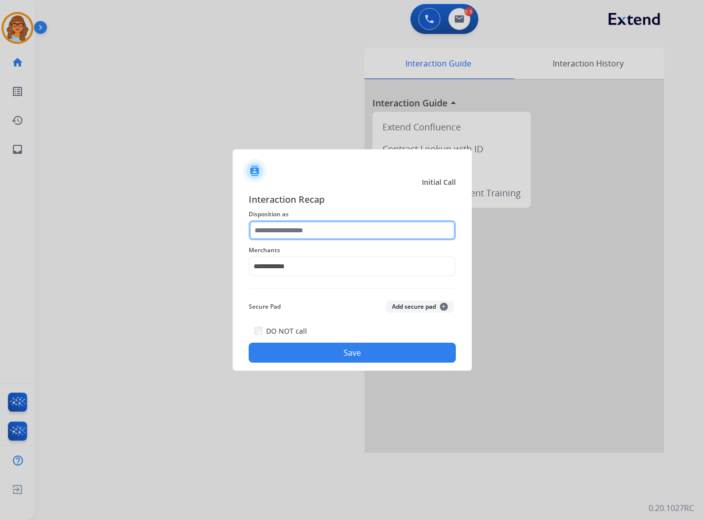
click at [314, 235] on input "text" at bounding box center [352, 230] width 207 height 20
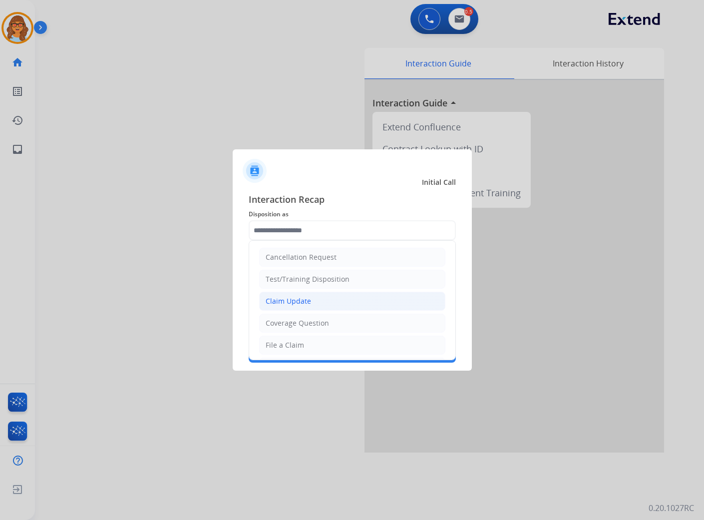
click at [313, 301] on li "Claim Update" at bounding box center [352, 301] width 186 height 19
type input "**********"
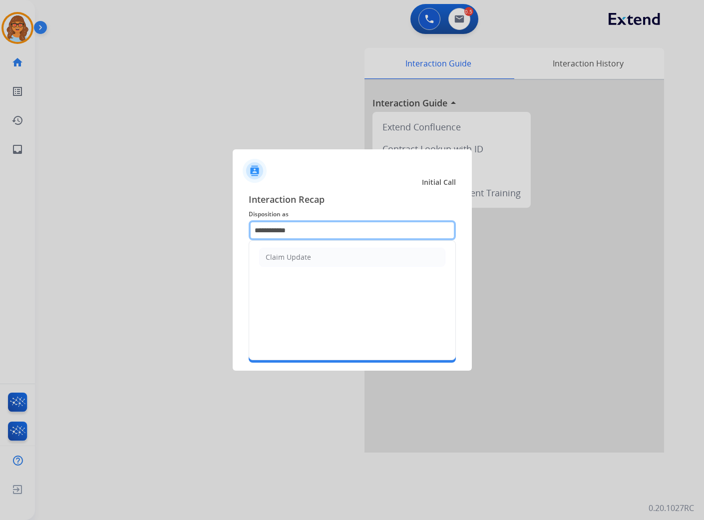
drag, startPoint x: 308, startPoint y: 226, endPoint x: 196, endPoint y: 213, distance: 112.2
click at [0, 213] on app-contact-recap-modal "**********" at bounding box center [0, 260] width 0 height 520
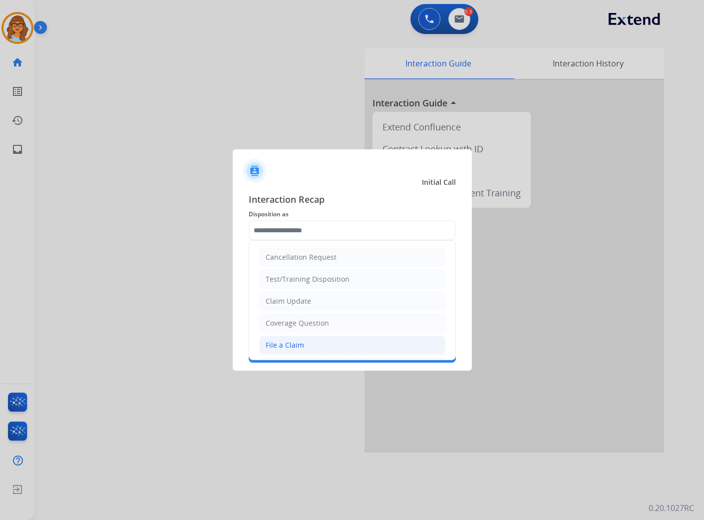
click at [310, 346] on li "File a Claim" at bounding box center [352, 345] width 186 height 19
type input "**********"
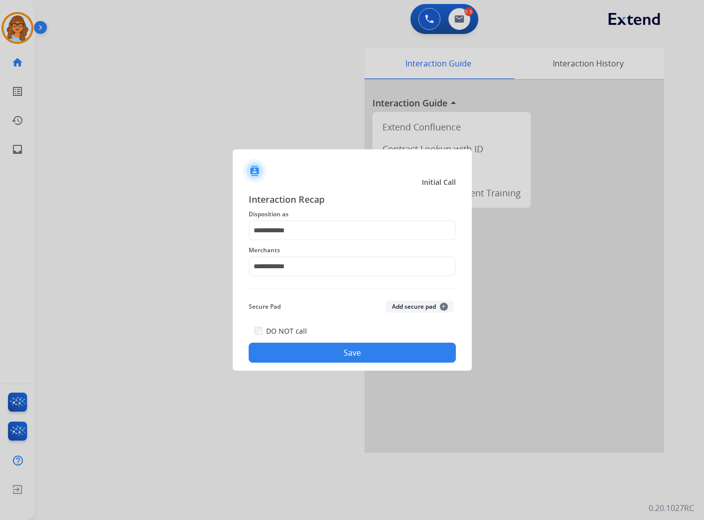
click at [357, 352] on button "Save" at bounding box center [352, 353] width 207 height 20
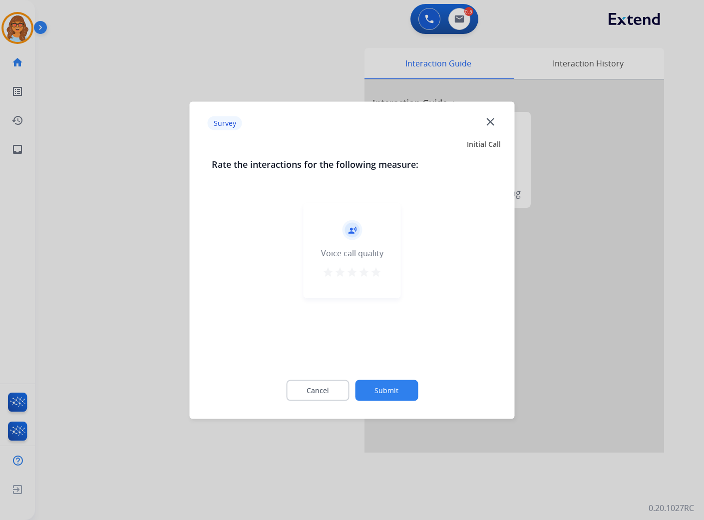
click at [379, 268] on mat-icon "star" at bounding box center [376, 272] width 12 height 12
click at [382, 386] on button "Submit" at bounding box center [386, 390] width 63 height 21
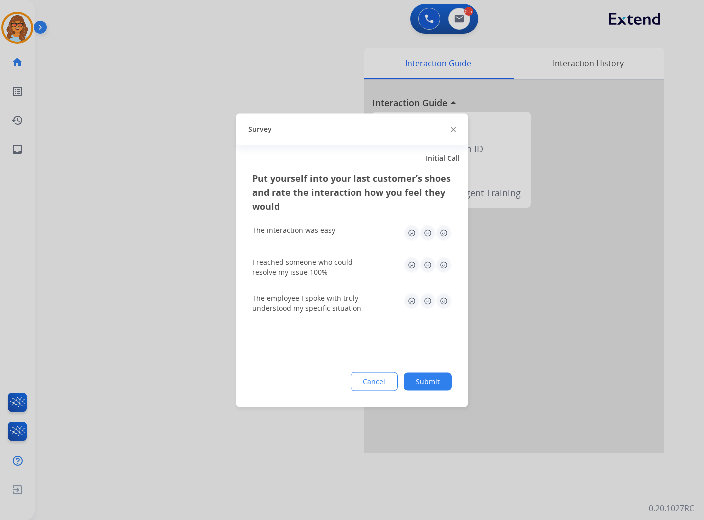
click at [444, 232] on img at bounding box center [444, 233] width 16 height 16
click at [450, 263] on img at bounding box center [444, 265] width 16 height 16
drag, startPoint x: 448, startPoint y: 298, endPoint x: 445, endPoint y: 307, distance: 9.5
click at [447, 299] on img at bounding box center [444, 301] width 16 height 16
click at [433, 390] on button "Submit" at bounding box center [428, 381] width 48 height 18
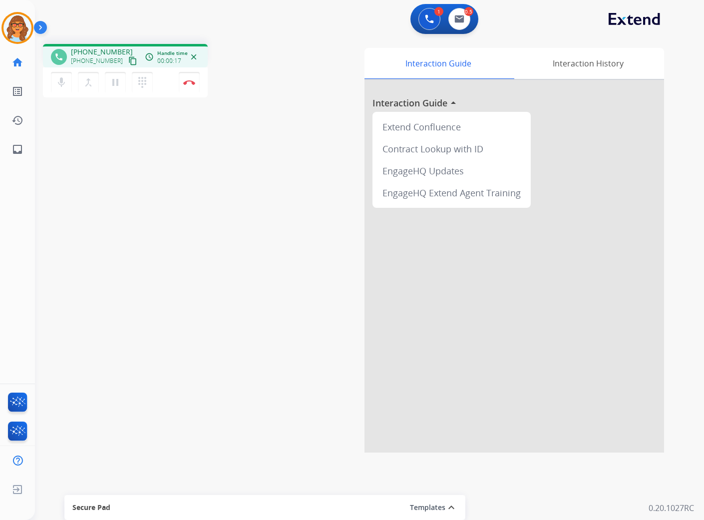
click at [121, 53] on div "+12095057435 +12095057435 content_copy" at bounding box center [105, 57] width 68 height 20
click at [128, 58] on div "phone +12095057435 +12095057435 content_copy access_time Call metrics Queue 00:…" at bounding box center [125, 56] width 149 height 9
click at [128, 58] on mat-icon "content_copy" at bounding box center [132, 60] width 9 height 9
click at [195, 78] on button "Disconnect" at bounding box center [189, 82] width 21 height 21
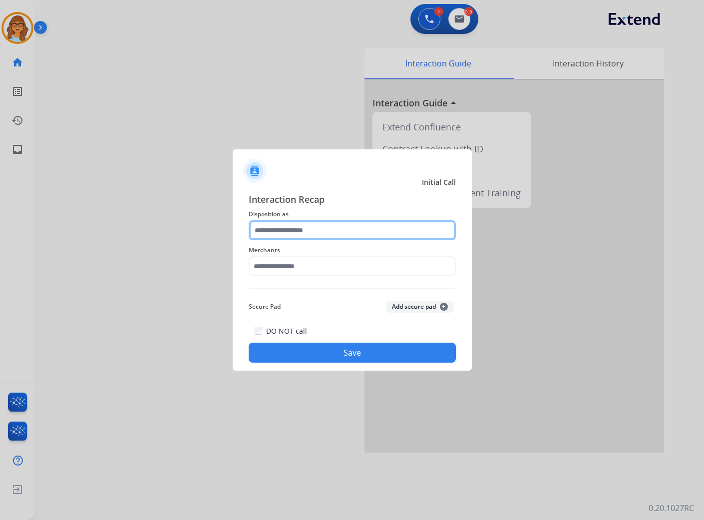
click at [282, 227] on input "text" at bounding box center [352, 230] width 207 height 20
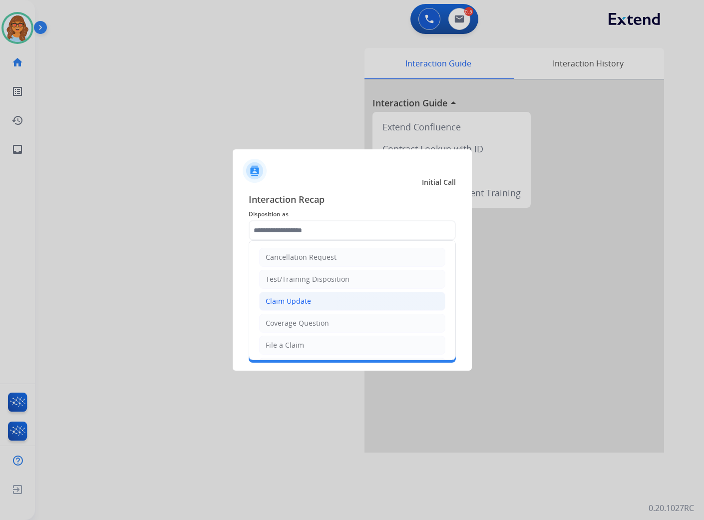
click at [307, 297] on div "Claim Update" at bounding box center [288, 301] width 45 height 10
type input "**********"
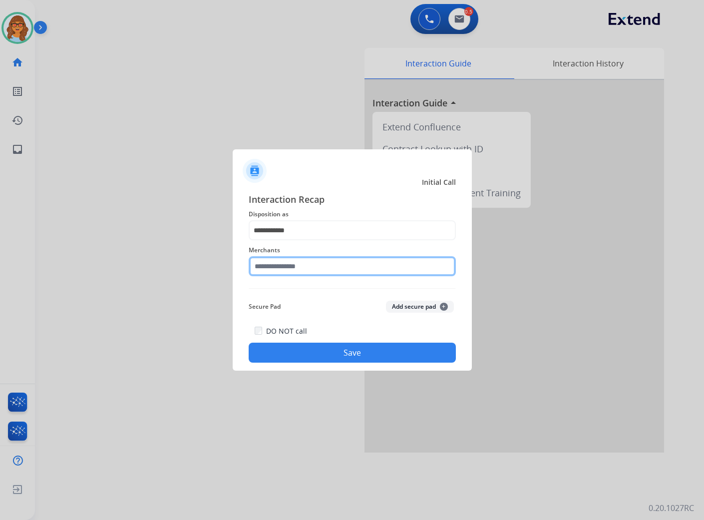
click at [317, 267] on input "text" at bounding box center [352, 266] width 207 height 20
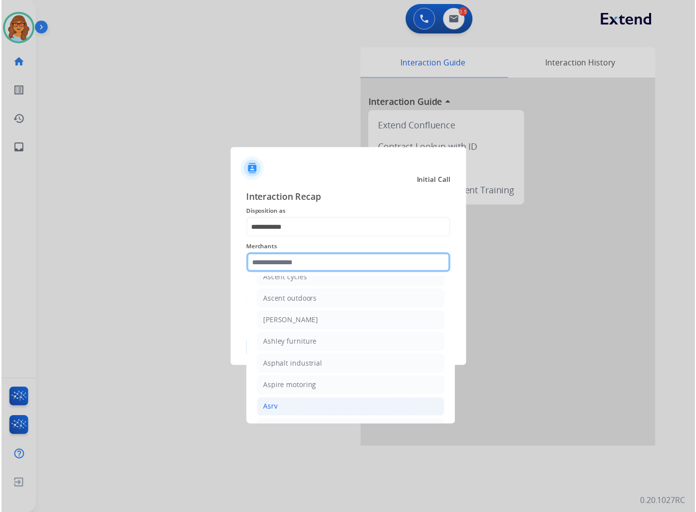
scroll to position [1387, 0]
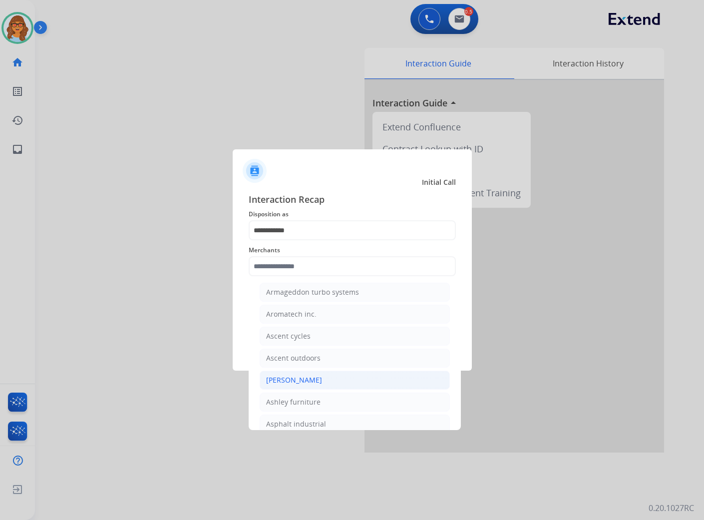
click at [324, 383] on li "[PERSON_NAME]" at bounding box center [355, 380] width 190 height 19
type input "**********"
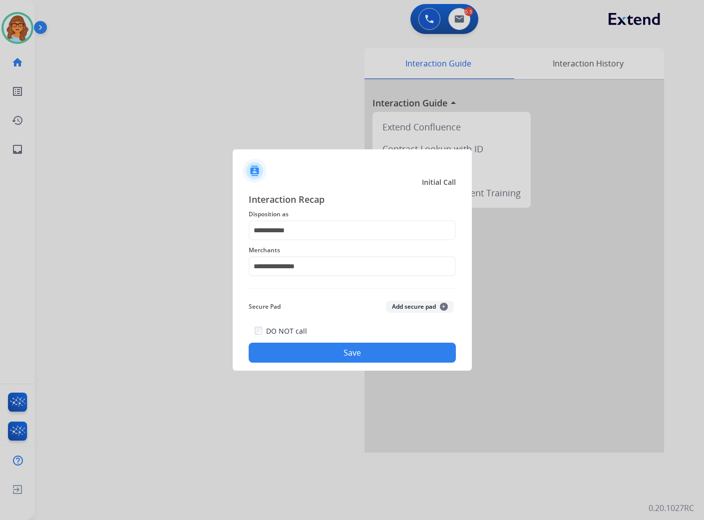
click at [383, 351] on button "Save" at bounding box center [352, 353] width 207 height 20
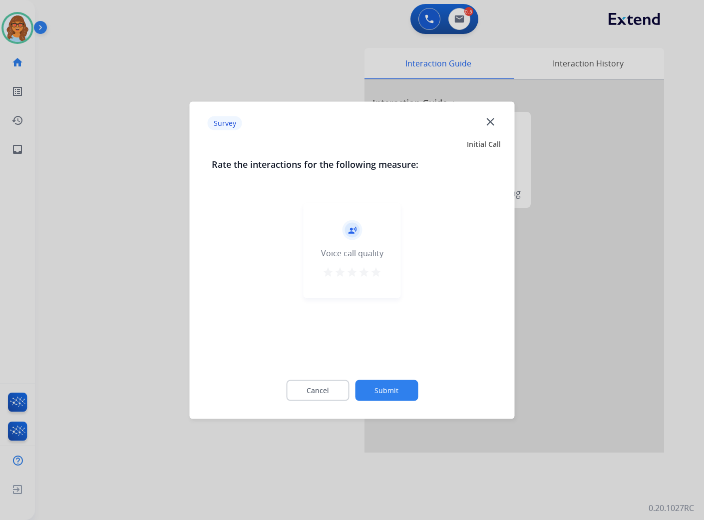
click at [395, 388] on button "Submit" at bounding box center [386, 390] width 63 height 21
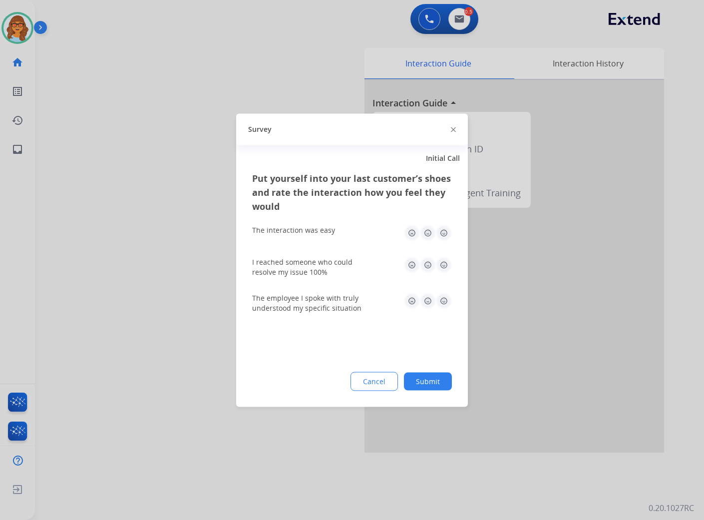
click at [435, 380] on button "Submit" at bounding box center [428, 381] width 48 height 18
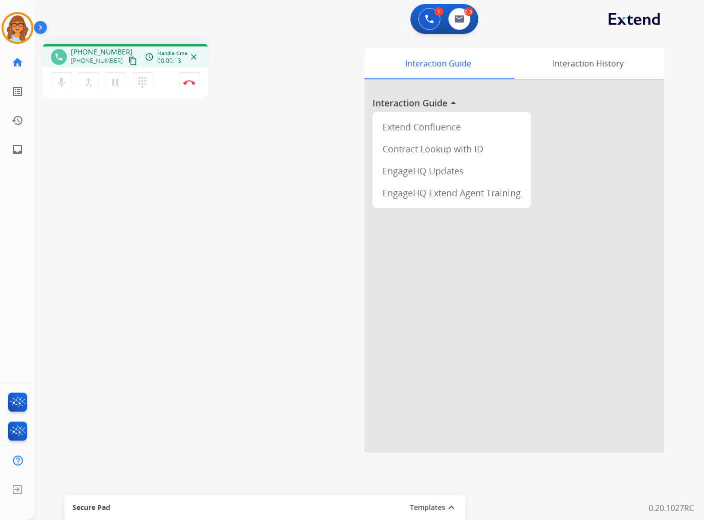
click at [128, 58] on mat-icon "content_copy" at bounding box center [132, 60] width 9 height 9
click at [115, 84] on mat-icon "pause" at bounding box center [115, 82] width 12 height 12
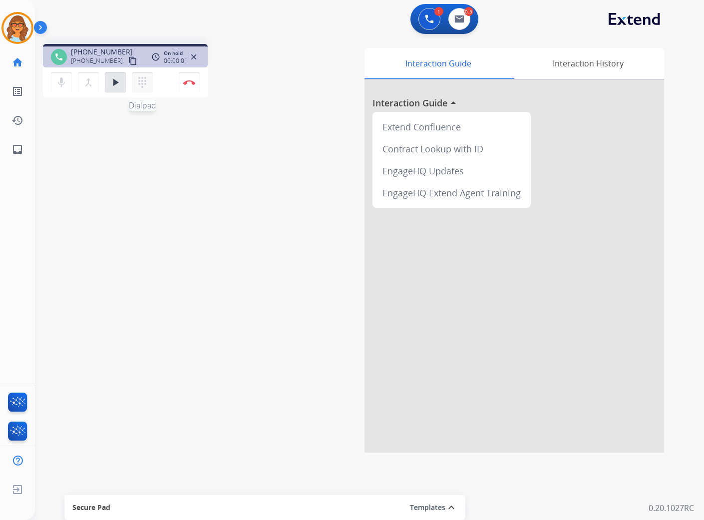
click at [143, 82] on mat-icon "dialpad" at bounding box center [142, 82] width 12 height 12
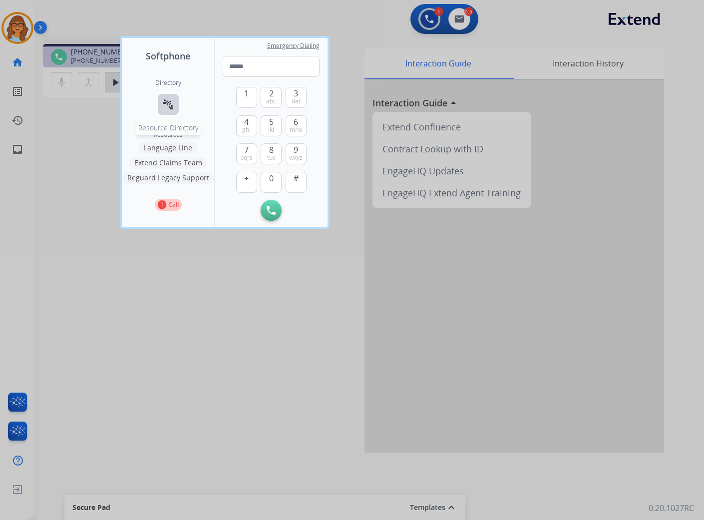
click at [161, 101] on button "connect_without_contact Resource Directory" at bounding box center [168, 104] width 21 height 21
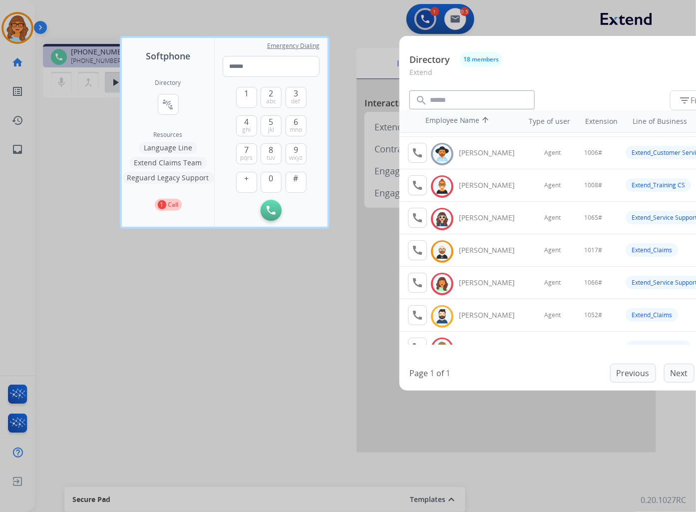
scroll to position [0, 0]
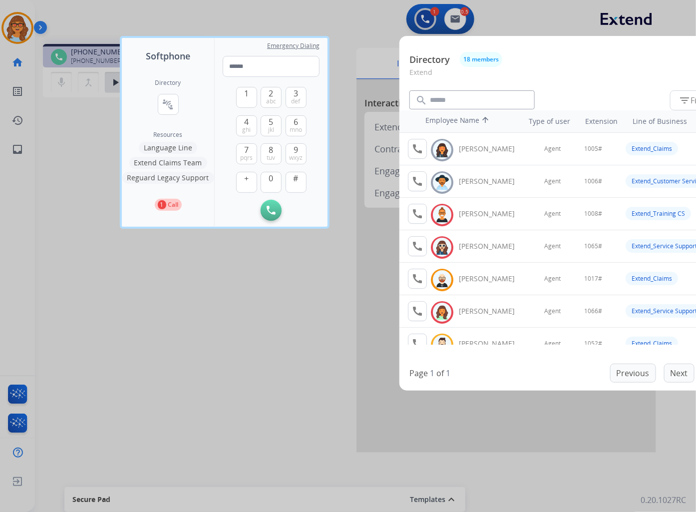
drag, startPoint x: 186, startPoint y: 305, endPoint x: 178, endPoint y: 300, distance: 9.4
click at [186, 303] on div at bounding box center [348, 256] width 696 height 512
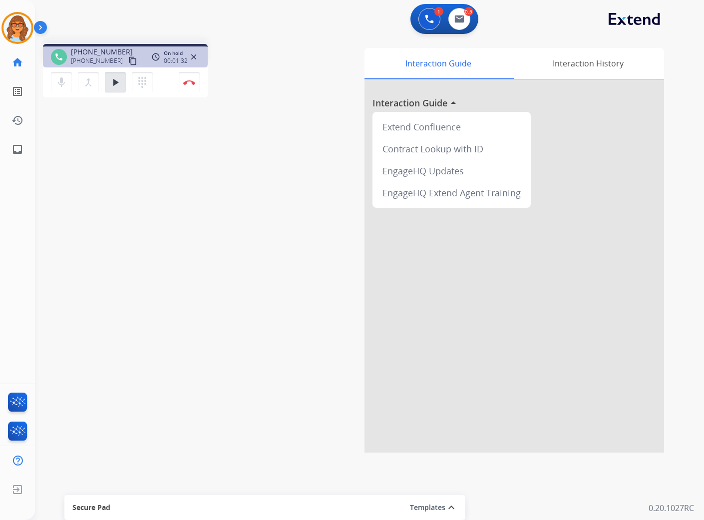
click at [383, 85] on div "Interaction Guide Interaction History Interaction Guide arrow_drop_up Extend Co…" at bounding box center [480, 250] width 367 height 404
drag, startPoint x: 209, startPoint y: 165, endPoint x: 208, endPoint y: 171, distance: 5.5
click at [209, 166] on div "phone +15706602642 +15706602642 content_copy access_time Call metrics Queue 00:…" at bounding box center [357, 244] width 645 height 416
click at [111, 81] on mat-icon "play_arrow" at bounding box center [115, 82] width 12 height 12
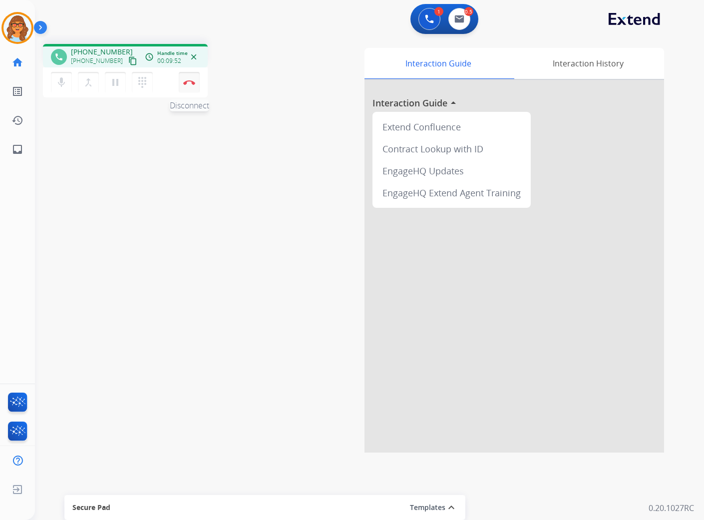
click at [188, 78] on button "Disconnect" at bounding box center [189, 82] width 21 height 21
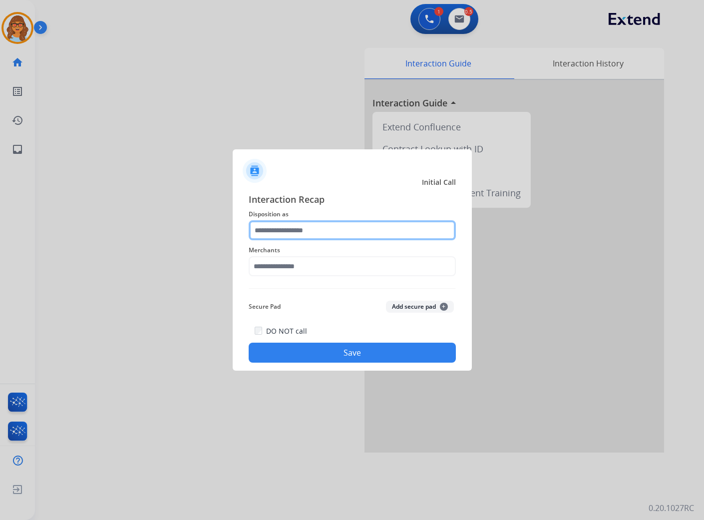
click at [270, 230] on input "text" at bounding box center [352, 230] width 207 height 20
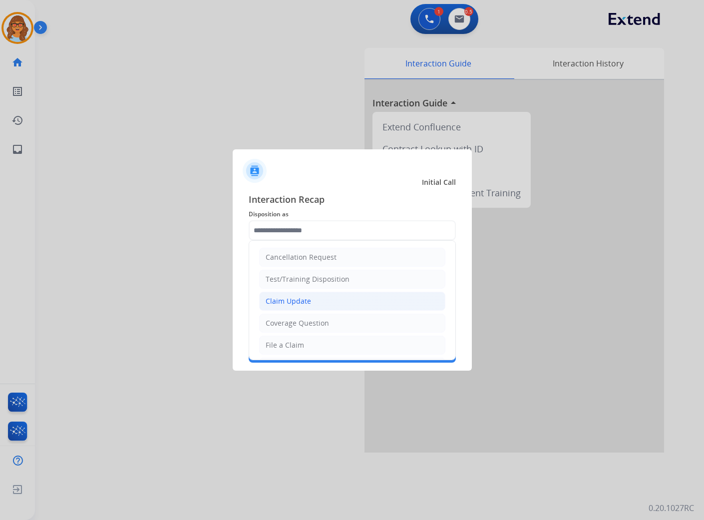
click at [298, 298] on div "Claim Update" at bounding box center [288, 301] width 45 height 10
type input "**********"
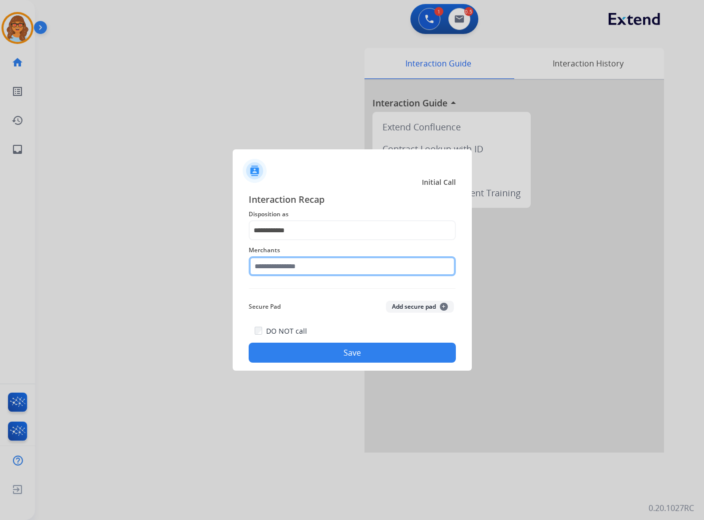
click at [295, 260] on input "text" at bounding box center [352, 266] width 207 height 20
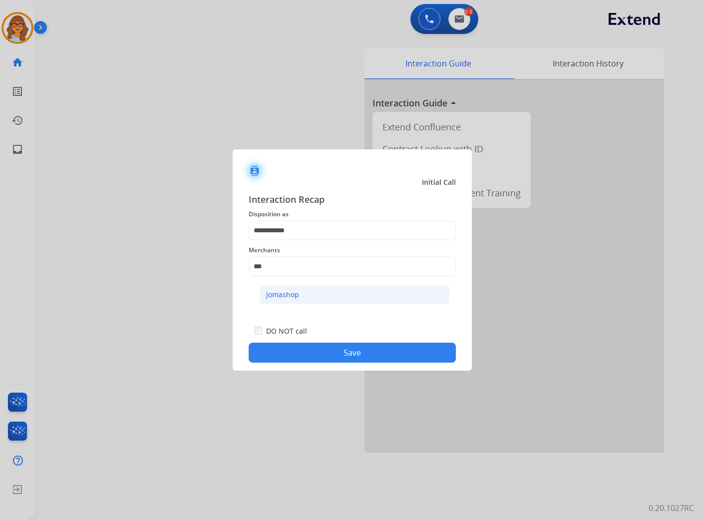
click at [317, 291] on li "Jomashop" at bounding box center [355, 294] width 190 height 19
type input "********"
click at [367, 358] on button "Save" at bounding box center [352, 353] width 207 height 20
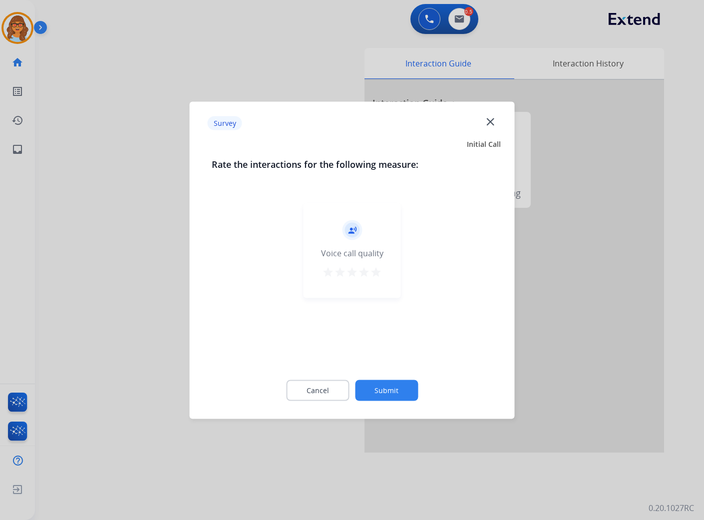
drag, startPoint x: 375, startPoint y: 271, endPoint x: 362, endPoint y: 355, distance: 85.0
click at [374, 272] on mat-icon "star" at bounding box center [376, 272] width 12 height 12
click at [390, 387] on button "Submit" at bounding box center [386, 390] width 63 height 21
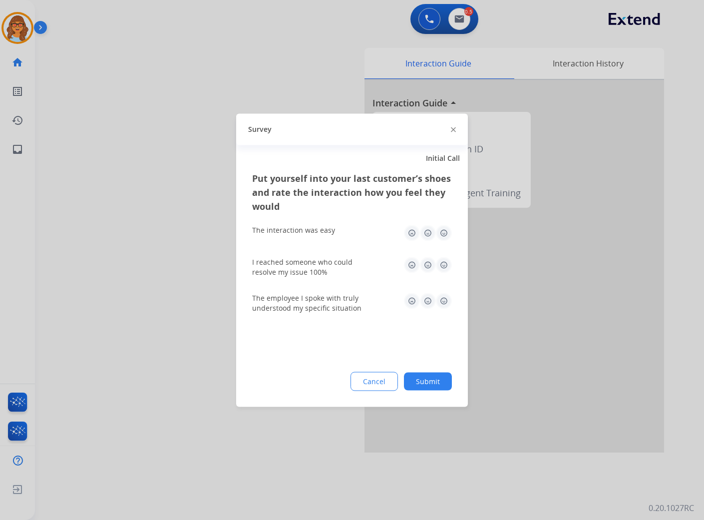
drag, startPoint x: 442, startPoint y: 232, endPoint x: 444, endPoint y: 242, distance: 10.8
click at [442, 232] on img at bounding box center [444, 233] width 16 height 16
click at [443, 265] on img at bounding box center [444, 265] width 16 height 16
click at [444, 298] on img at bounding box center [444, 301] width 16 height 16
click at [423, 377] on button "Submit" at bounding box center [428, 381] width 48 height 18
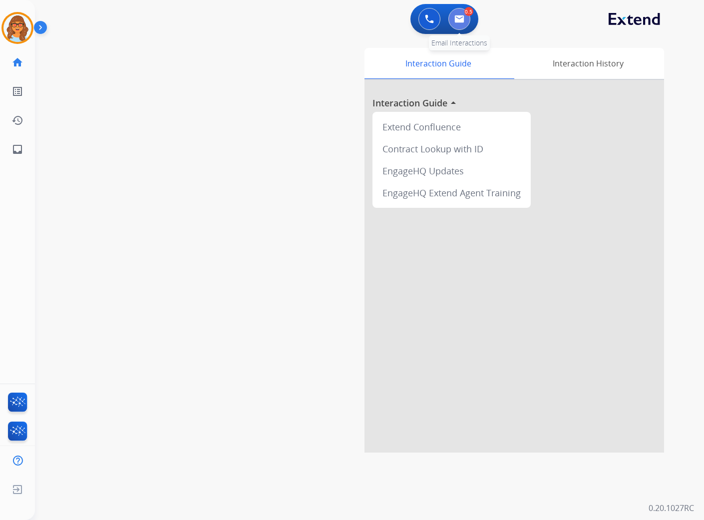
click at [467, 18] on button at bounding box center [459, 19] width 22 height 22
select select "**********"
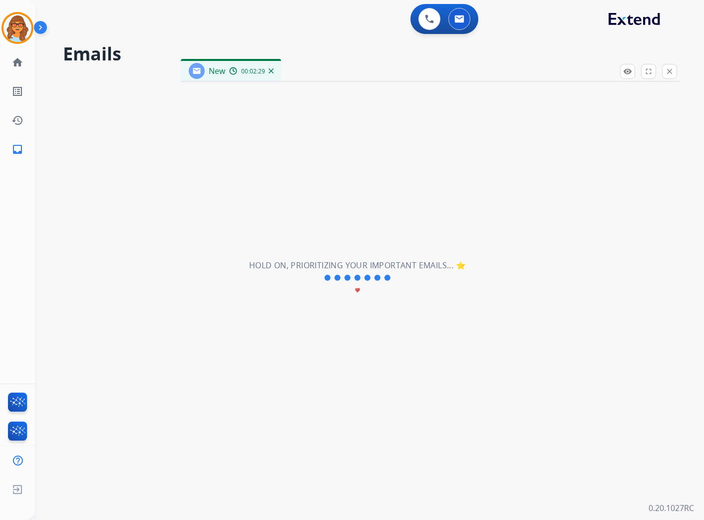
drag, startPoint x: 87, startPoint y: 95, endPoint x: 91, endPoint y: 471, distance: 375.5
click at [91, 471] on div "**********" at bounding box center [357, 278] width 645 height 484
click at [102, 461] on div "**********" at bounding box center [357, 278] width 645 height 484
click at [94, 435] on div "**********" at bounding box center [357, 278] width 645 height 484
click at [453, 20] on button at bounding box center [459, 19] width 22 height 22
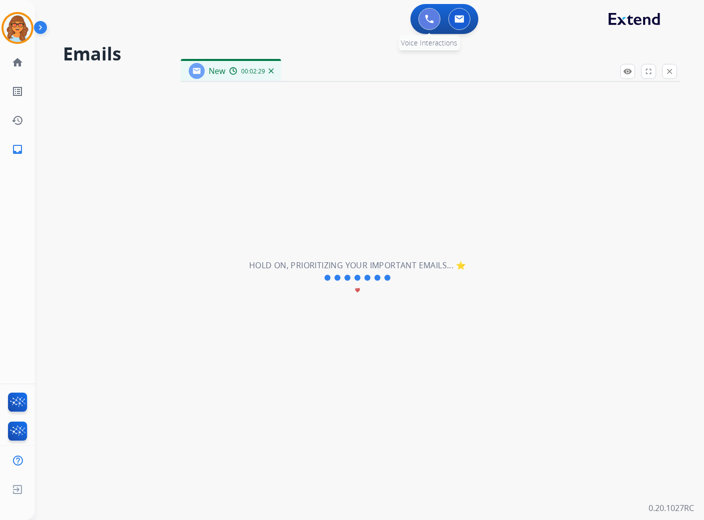
click at [431, 19] on img at bounding box center [429, 18] width 9 height 9
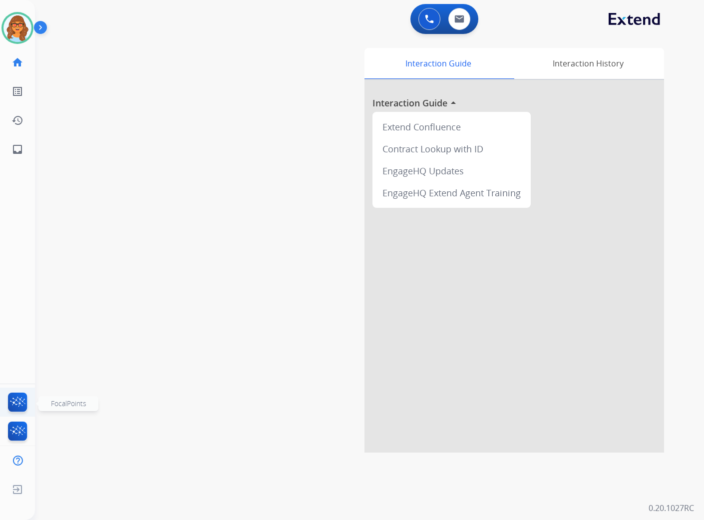
click at [15, 403] on img at bounding box center [17, 404] width 23 height 23
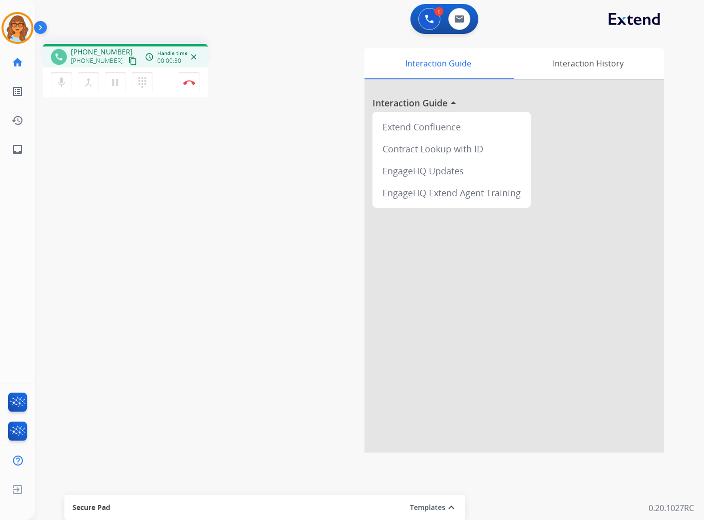
click at [128, 57] on mat-icon "content_copy" at bounding box center [132, 60] width 9 height 9
drag, startPoint x: 121, startPoint y: 60, endPoint x: 137, endPoint y: 115, distance: 57.3
click at [128, 60] on mat-icon "content_copy" at bounding box center [132, 60] width 9 height 9
click at [116, 82] on mat-icon "pause" at bounding box center [115, 82] width 12 height 12
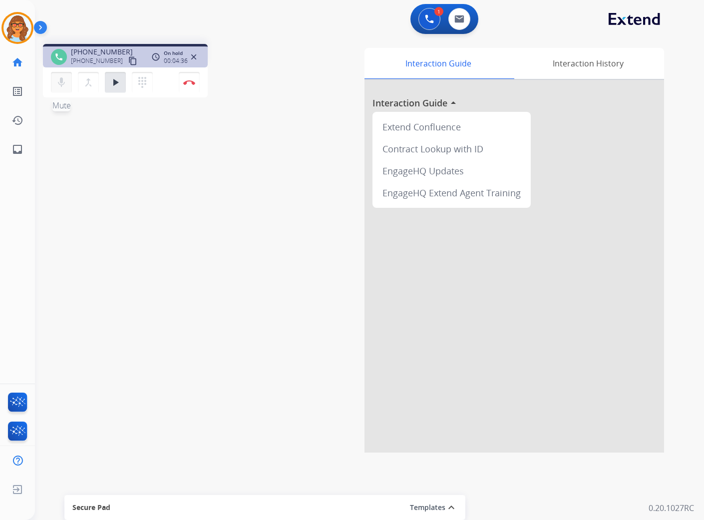
click at [61, 84] on mat-icon "mic" at bounding box center [61, 82] width 12 height 12
click at [58, 81] on mat-icon "mic_off" at bounding box center [61, 82] width 12 height 12
click at [118, 84] on mat-icon "play_arrow" at bounding box center [115, 82] width 12 height 12
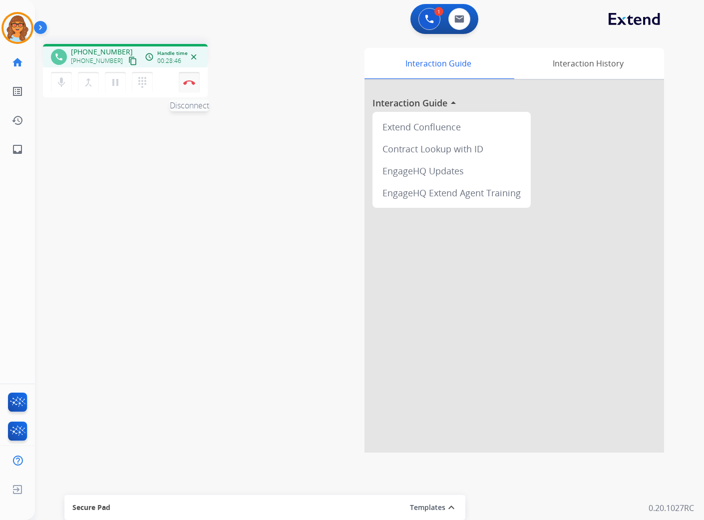
click at [193, 81] on img at bounding box center [189, 82] width 12 height 5
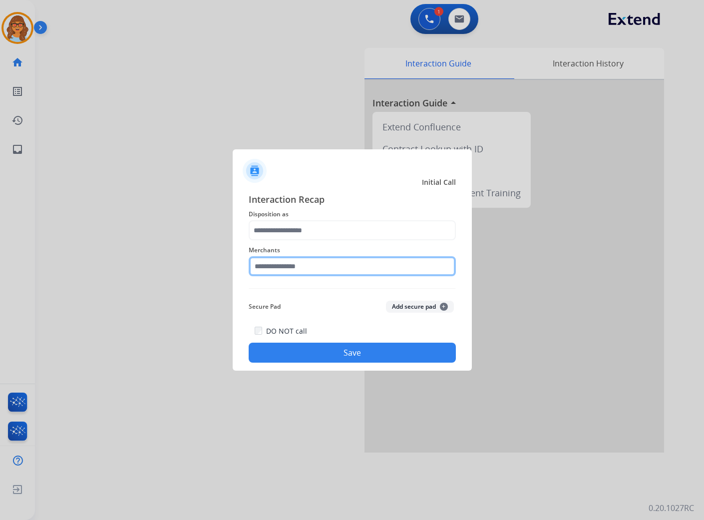
click at [263, 260] on input "text" at bounding box center [352, 266] width 207 height 20
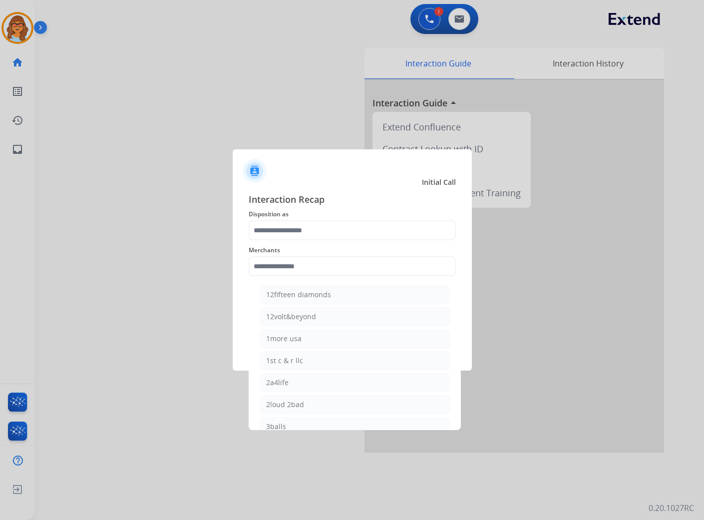
click at [26, 27] on div at bounding box center [352, 260] width 704 height 520
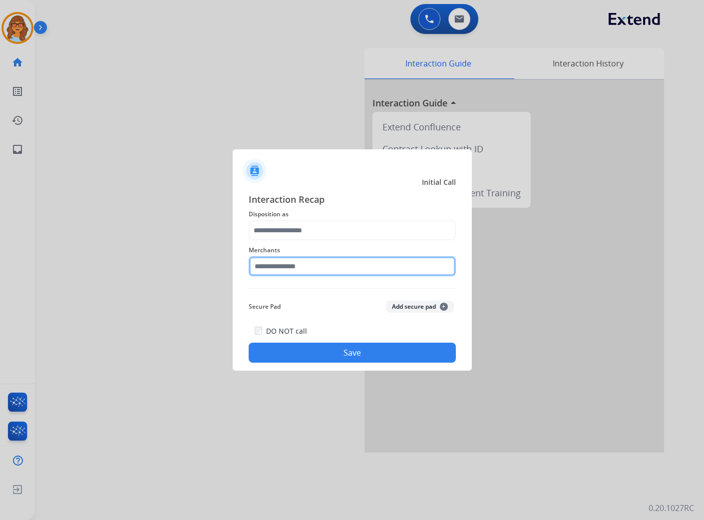
click at [282, 265] on input "text" at bounding box center [352, 266] width 207 height 20
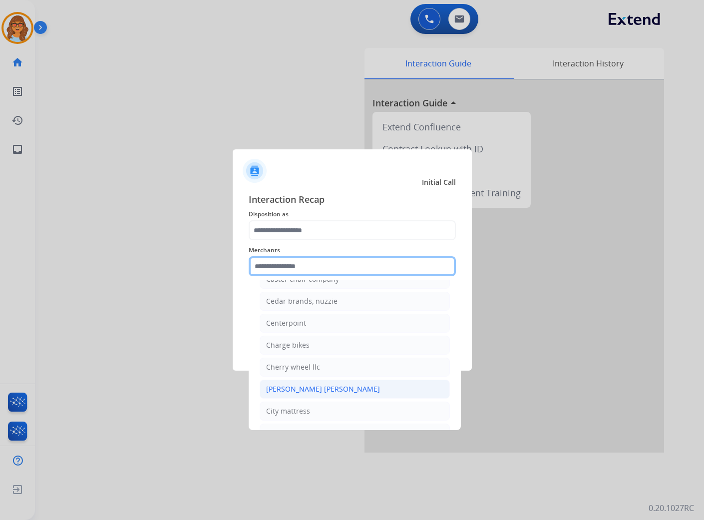
scroll to position [3551, 0]
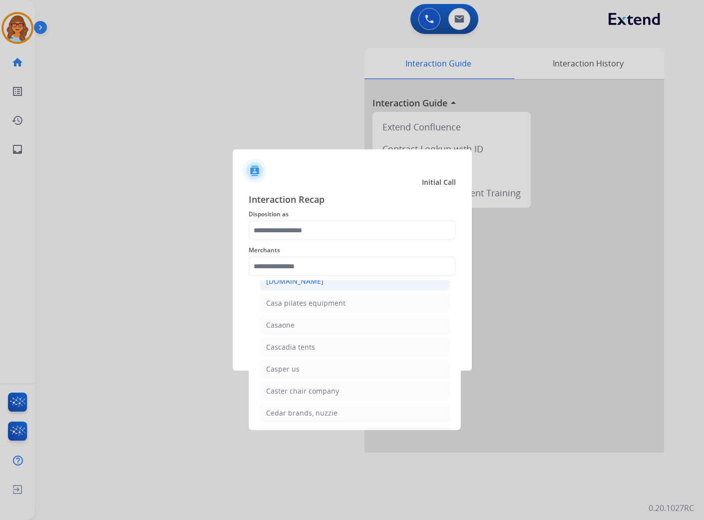
click at [292, 286] on div "[DOMAIN_NAME]" at bounding box center [294, 281] width 57 height 10
type input "**********"
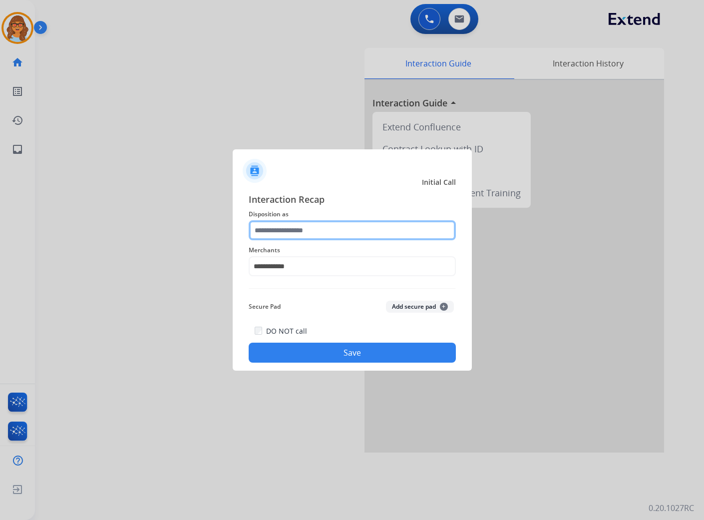
click at [302, 228] on input "text" at bounding box center [352, 230] width 207 height 20
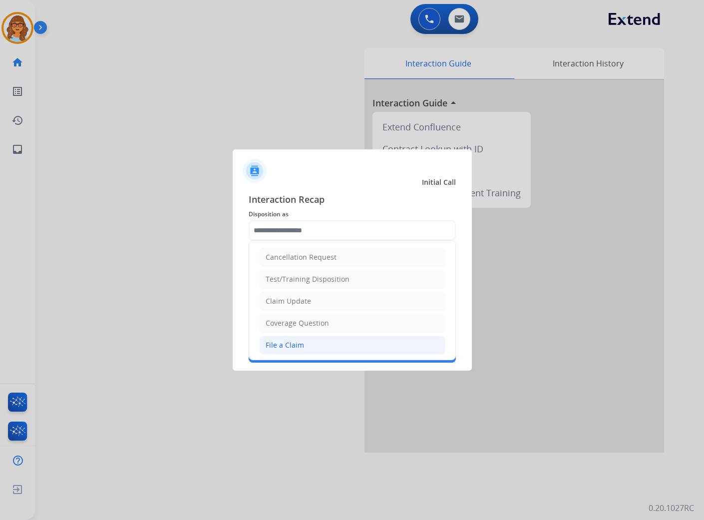
click at [288, 349] on div "File a Claim" at bounding box center [285, 345] width 38 height 10
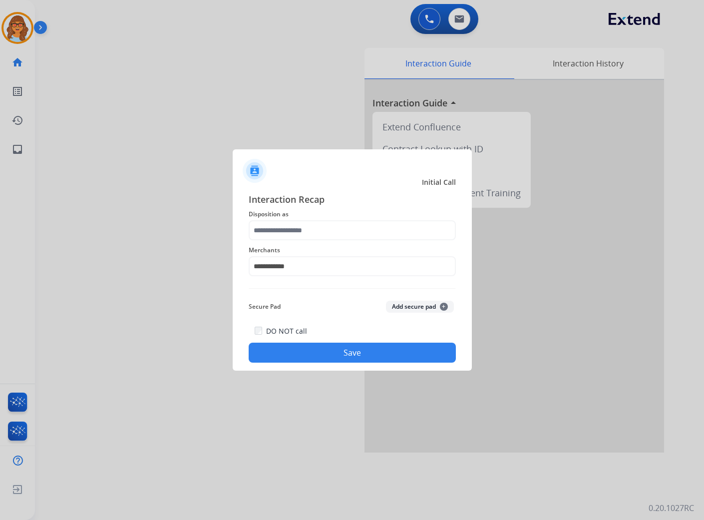
type input "**********"
click at [318, 343] on button "Save" at bounding box center [352, 353] width 207 height 20
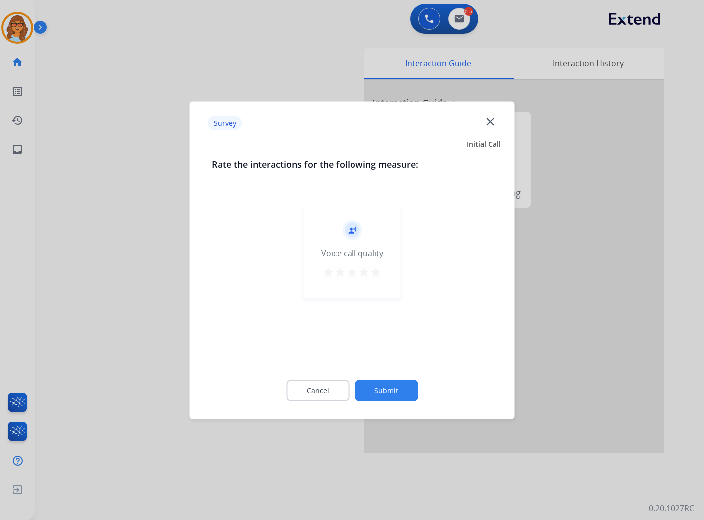
click at [375, 270] on mat-icon "star" at bounding box center [376, 272] width 12 height 12
click at [400, 390] on button "Submit" at bounding box center [386, 390] width 63 height 21
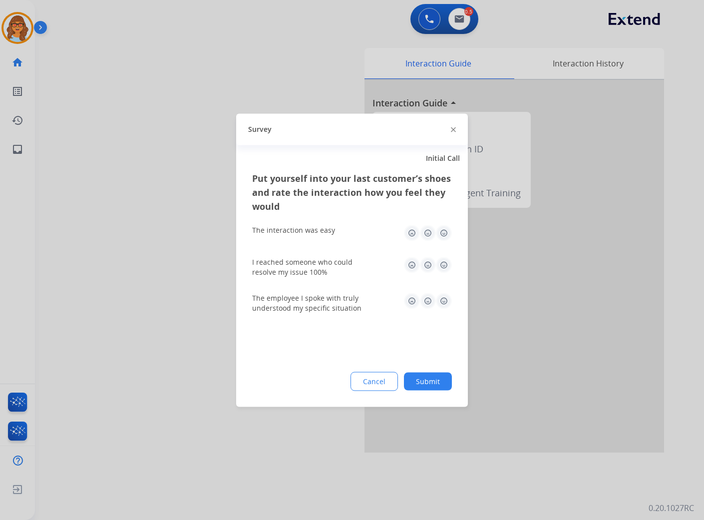
click at [447, 233] on img at bounding box center [444, 233] width 16 height 16
click at [443, 266] on img at bounding box center [444, 265] width 16 height 16
click at [442, 304] on img at bounding box center [444, 301] width 16 height 16
drag, startPoint x: 432, startPoint y: 368, endPoint x: 430, endPoint y: 378, distance: 10.1
click at [431, 370] on div "Put yourself into your last customer’s shoes and rate the interaction how you f…" at bounding box center [352, 289] width 232 height 236
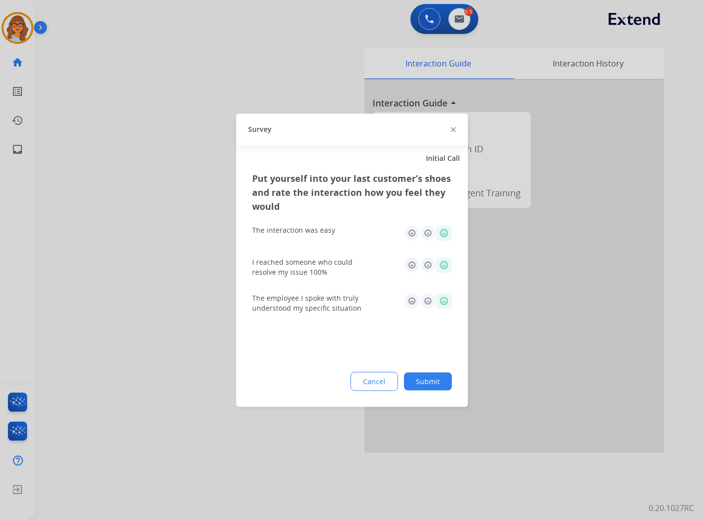
click at [430, 378] on button "Submit" at bounding box center [428, 381] width 48 height 18
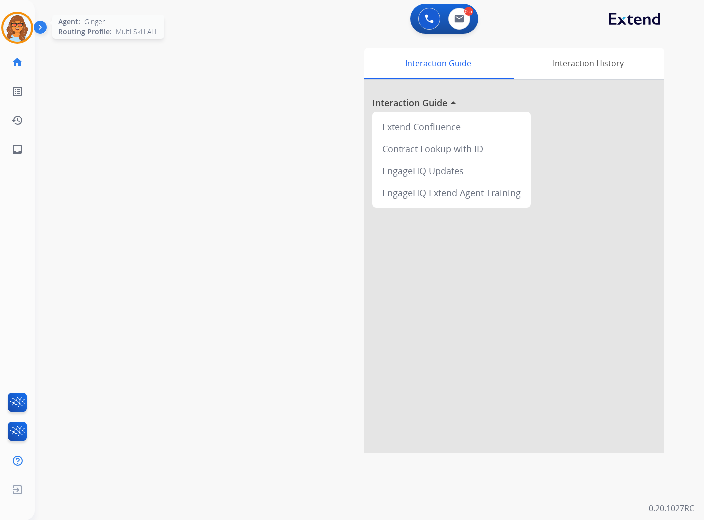
click at [21, 25] on img at bounding box center [17, 28] width 28 height 28
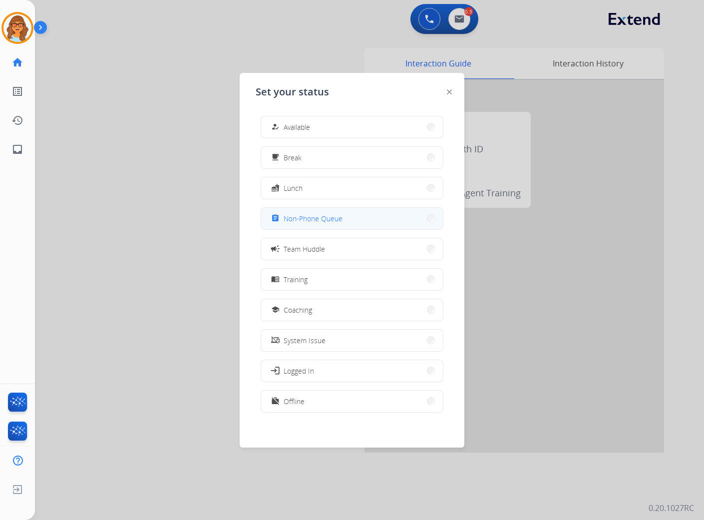
click at [340, 214] on span "Non-Phone Queue" at bounding box center [313, 218] width 59 height 10
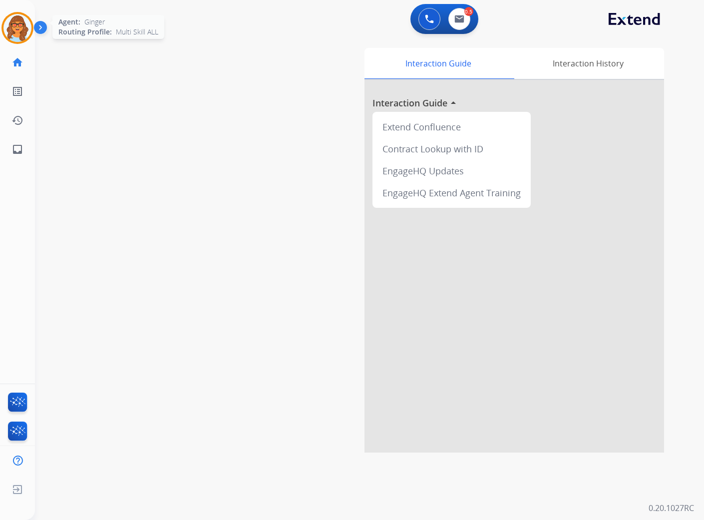
click at [26, 27] on img at bounding box center [17, 28] width 28 height 28
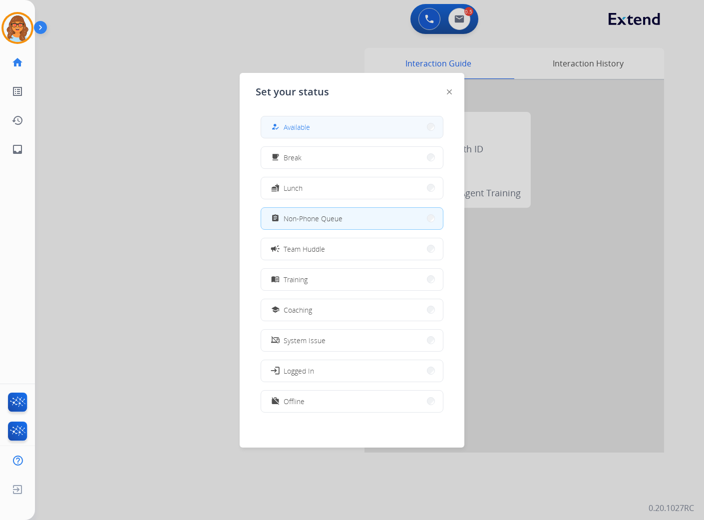
click at [324, 125] on button "how_to_reg Available" at bounding box center [352, 126] width 182 height 21
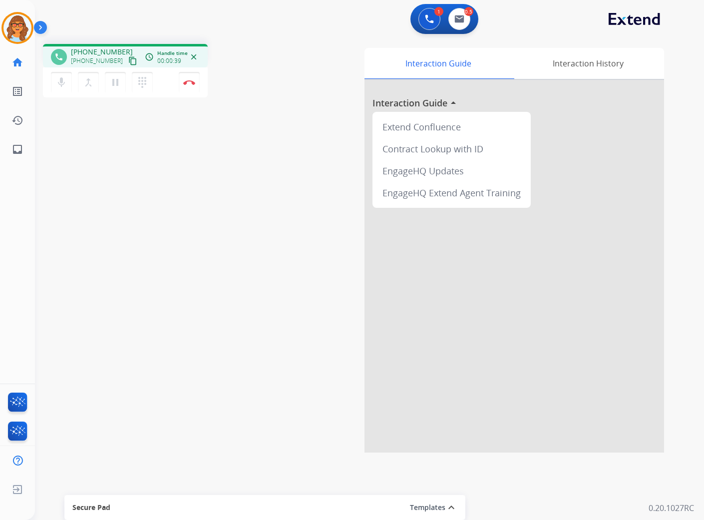
click at [128, 62] on mat-icon "content_copy" at bounding box center [132, 60] width 9 height 9
click at [128, 61] on mat-icon "content_copy" at bounding box center [132, 60] width 9 height 9
click at [187, 85] on button "Disconnect" at bounding box center [189, 82] width 21 height 21
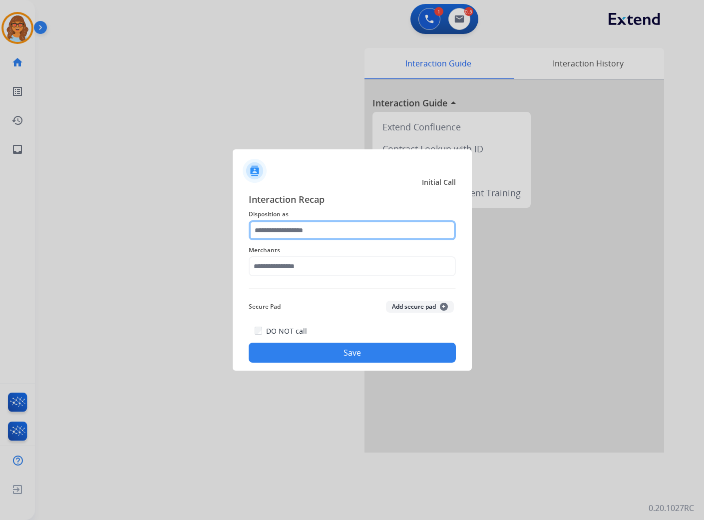
click at [344, 228] on input "text" at bounding box center [352, 230] width 207 height 20
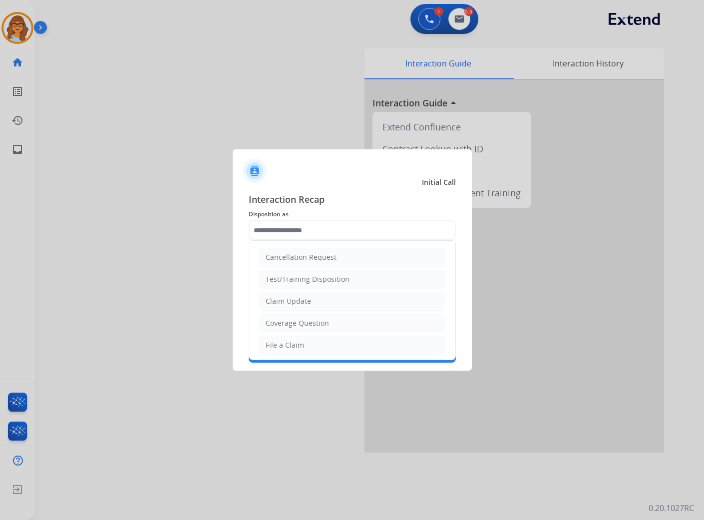
click at [288, 301] on div "Claim Update" at bounding box center [288, 301] width 45 height 10
type input "**********"
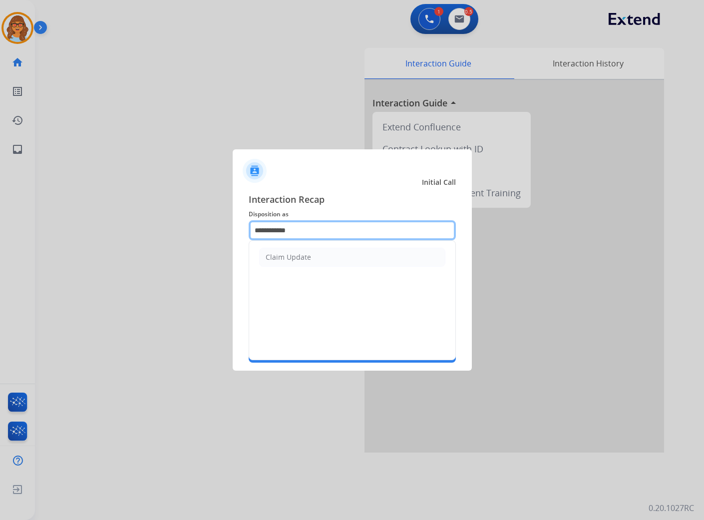
drag, startPoint x: 310, startPoint y: 228, endPoint x: 105, endPoint y: 215, distance: 205.2
click at [0, 233] on app-contact-recap-modal "**********" at bounding box center [0, 260] width 0 height 520
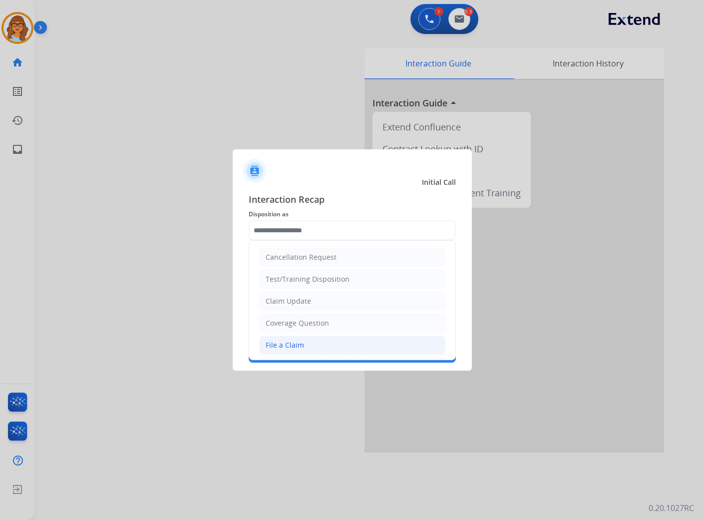
click at [302, 342] on div "File a Claim" at bounding box center [285, 345] width 38 height 10
type input "**********"
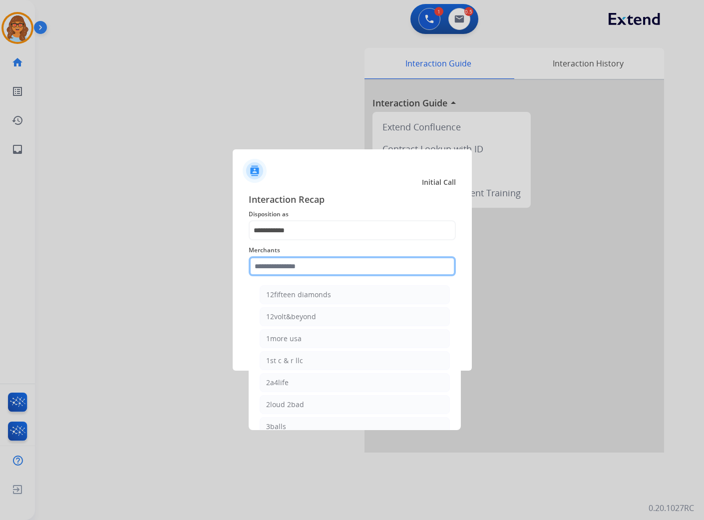
click at [317, 262] on input "text" at bounding box center [352, 266] width 207 height 20
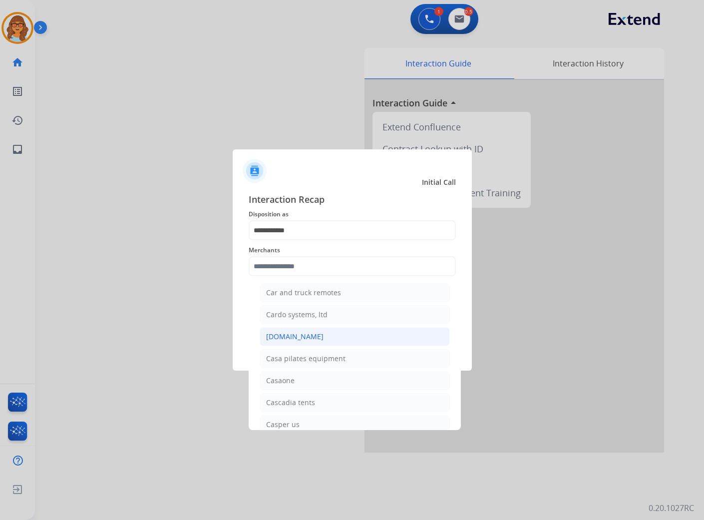
click at [279, 342] on div "[DOMAIN_NAME]" at bounding box center [294, 337] width 57 height 10
type input "**********"
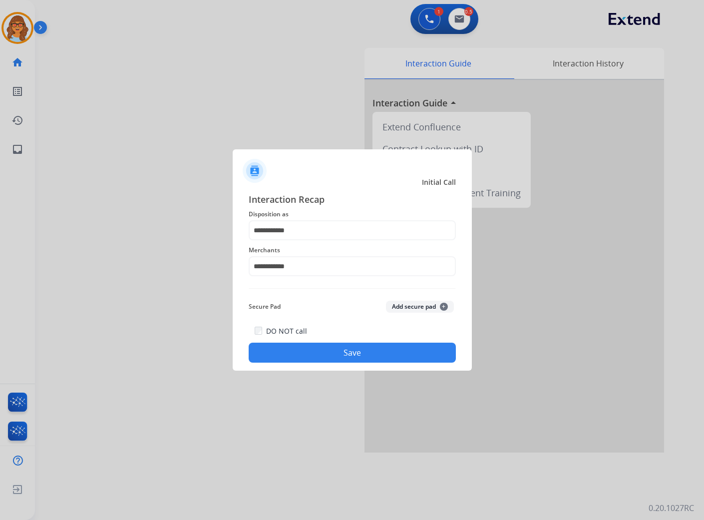
click at [331, 351] on button "Save" at bounding box center [352, 353] width 207 height 20
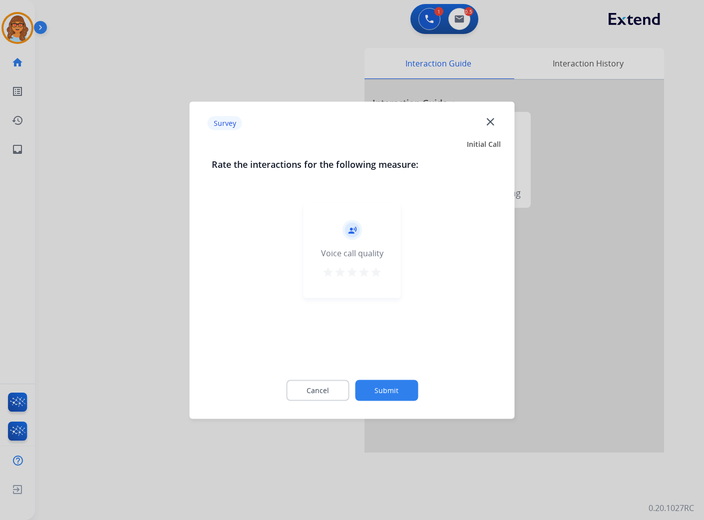
click at [380, 273] on mat-icon "star" at bounding box center [376, 272] width 12 height 12
click at [401, 396] on button "Submit" at bounding box center [386, 390] width 63 height 21
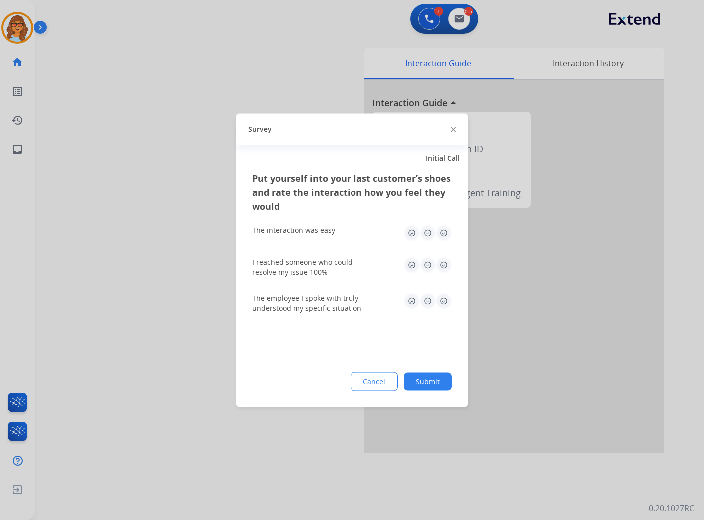
click at [446, 298] on img at bounding box center [444, 301] width 16 height 16
click at [444, 262] on img at bounding box center [444, 265] width 16 height 16
click at [441, 231] on img at bounding box center [444, 233] width 16 height 16
click at [434, 382] on button "Submit" at bounding box center [428, 381] width 48 height 18
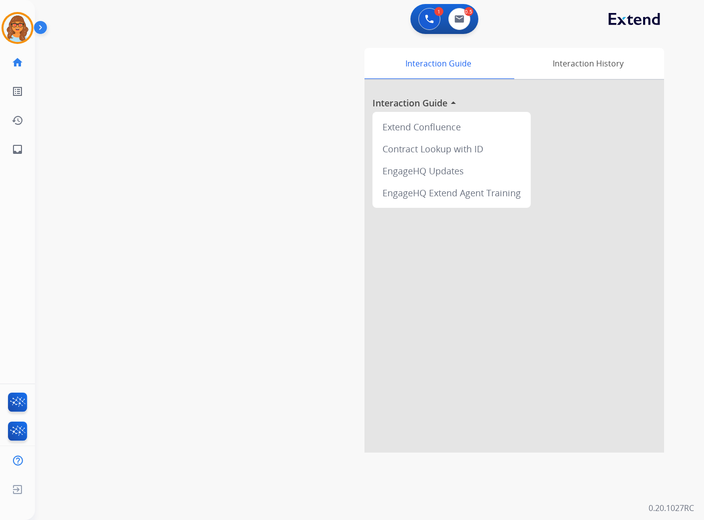
click at [305, 100] on div "Interaction Guide Interaction History Interaction Guide arrow_drop_up Extend Co…" at bounding box center [480, 250] width 367 height 404
click at [271, 278] on div "swap_horiz Break voice bridge close_fullscreen Connect 3-Way Call merge_type Se…" at bounding box center [357, 244] width 645 height 416
click at [10, 23] on img at bounding box center [17, 28] width 28 height 28
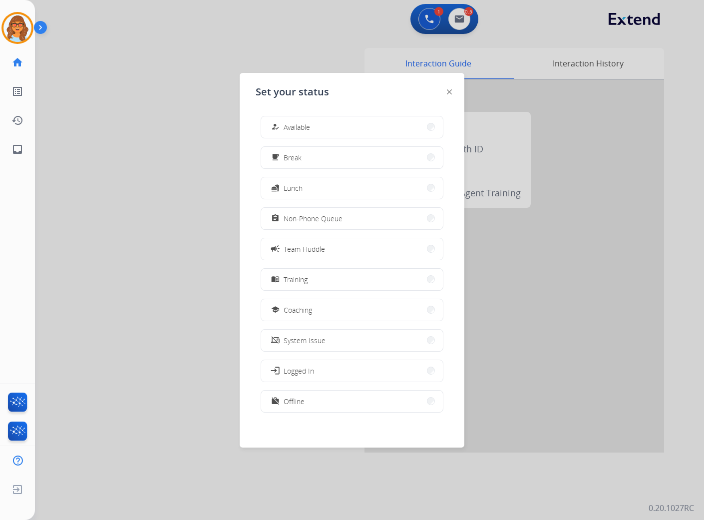
click at [176, 238] on div at bounding box center [352, 260] width 704 height 520
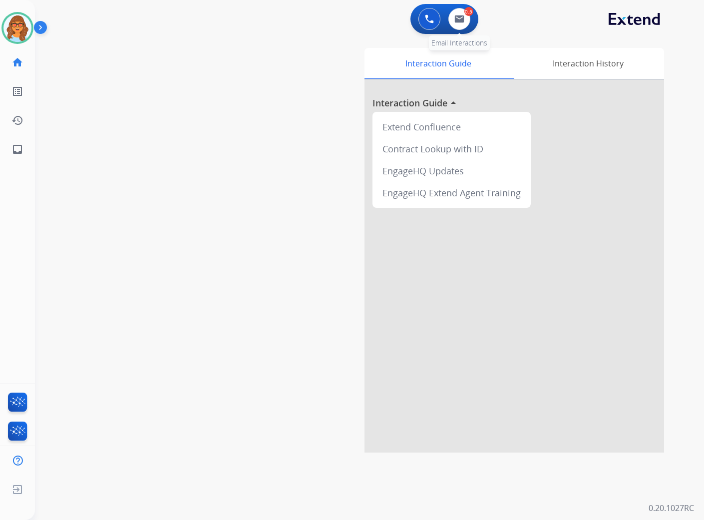
click at [451, 10] on div "0.5 Email Interactions" at bounding box center [459, 19] width 30 height 22
click at [460, 24] on button at bounding box center [459, 19] width 22 height 22
select select "**********"
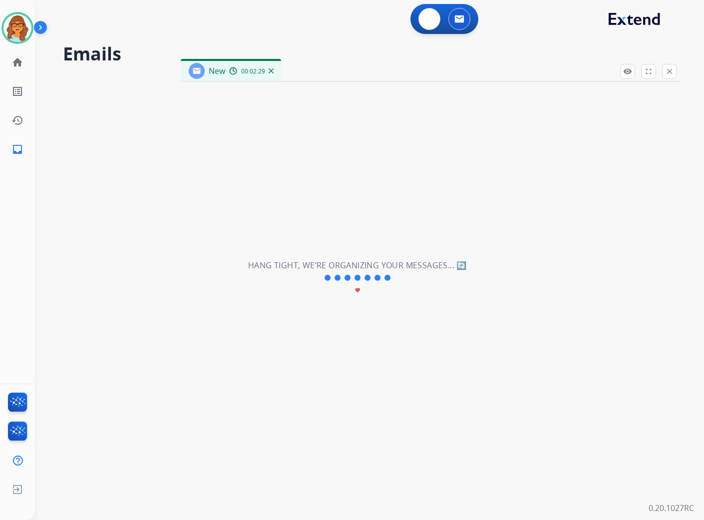
select select "**********"
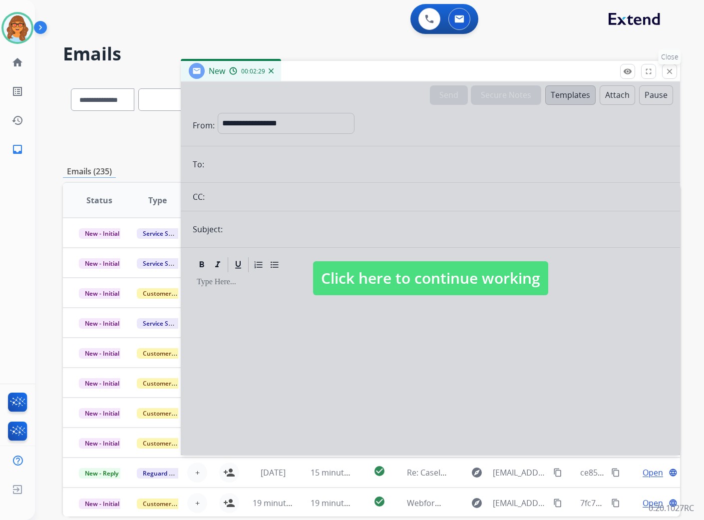
click at [658, 70] on mat-icon "close" at bounding box center [669, 71] width 9 height 9
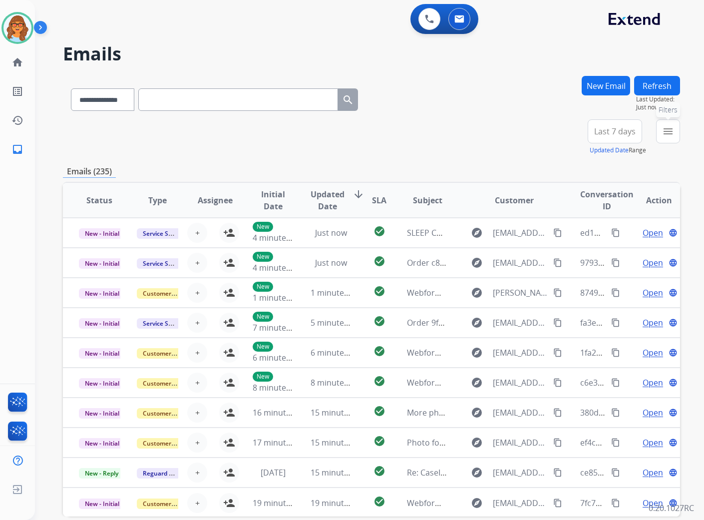
select select "**********"
click at [670, 134] on mat-icon "menu" at bounding box center [668, 131] width 12 height 12
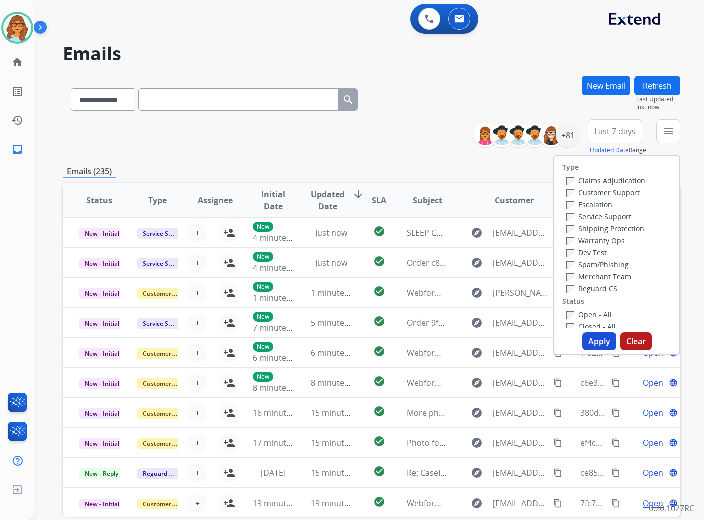
click at [613, 191] on label "Customer Support" at bounding box center [602, 192] width 73 height 9
click at [623, 227] on label "Shipping Protection" at bounding box center [605, 228] width 78 height 9
click at [602, 286] on label "Reguard CS" at bounding box center [591, 288] width 51 height 9
click at [597, 312] on label "Open - All" at bounding box center [588, 314] width 45 height 9
click at [600, 347] on button "Apply" at bounding box center [599, 341] width 34 height 18
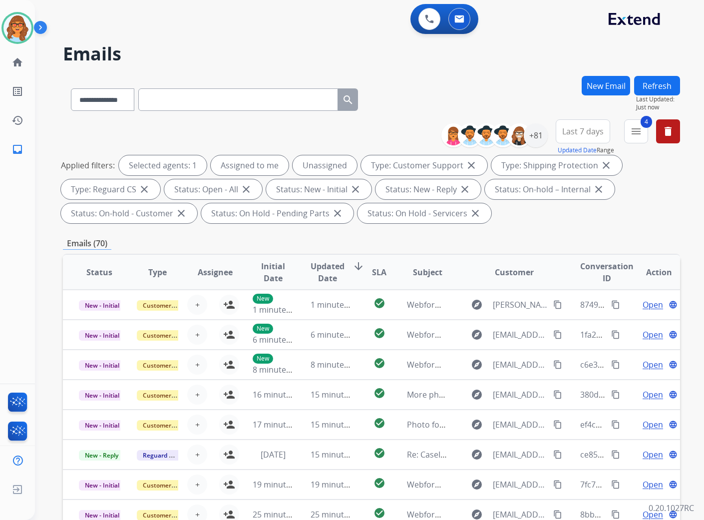
click at [602, 130] on button "Last 7 days" at bounding box center [583, 131] width 54 height 24
click at [592, 252] on div "Last 90 days" at bounding box center [579, 252] width 55 height 15
click at [532, 132] on div "+131" at bounding box center [536, 135] width 24 height 24
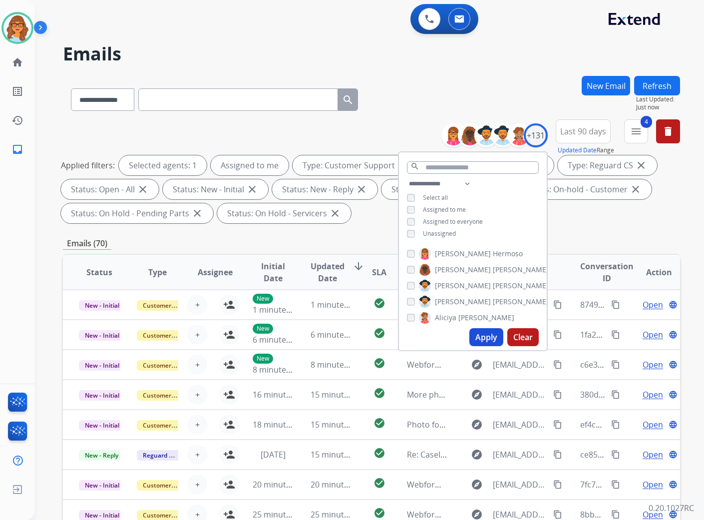
click at [492, 340] on button "Apply" at bounding box center [486, 337] width 34 height 18
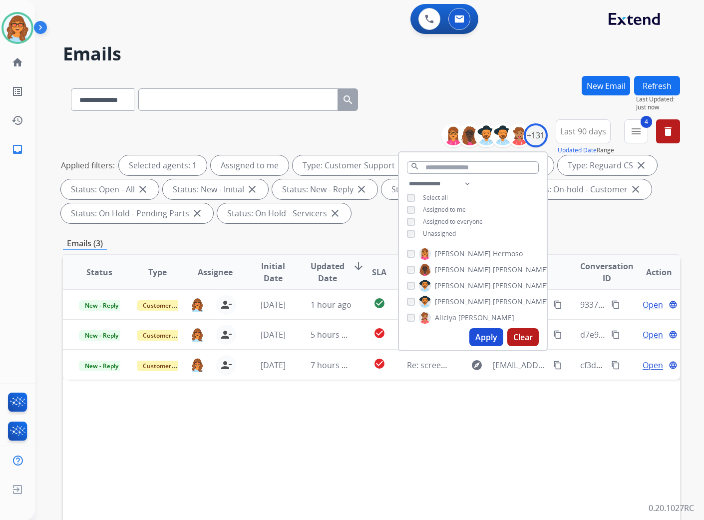
click at [505, 388] on div "Status Type Assignee Initial Date Updated Date arrow_downward SLA Subject Custo…" at bounding box center [371, 421] width 617 height 335
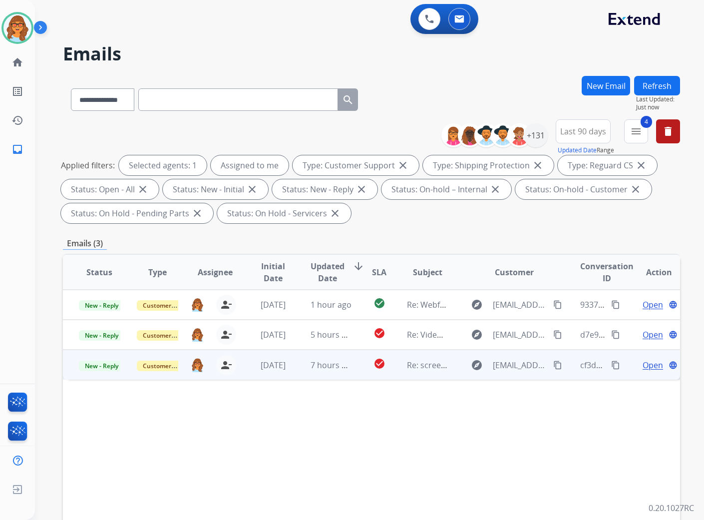
click at [648, 361] on span "Open" at bounding box center [653, 365] width 20 height 12
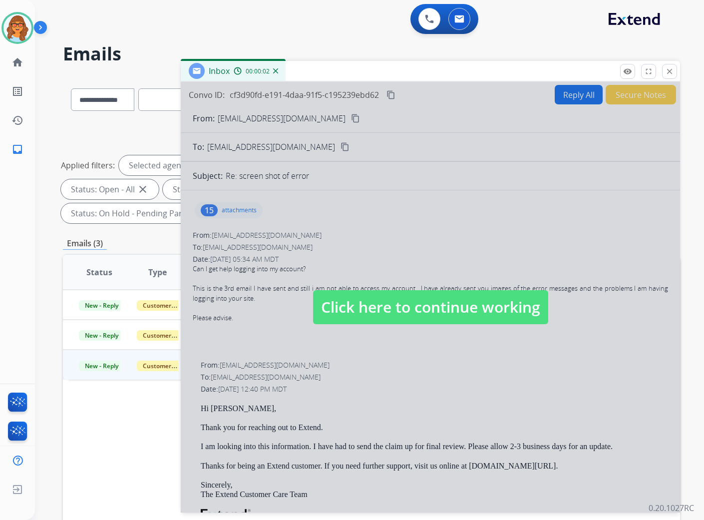
click at [436, 313] on span "Click here to continue working" at bounding box center [430, 307] width 235 height 34
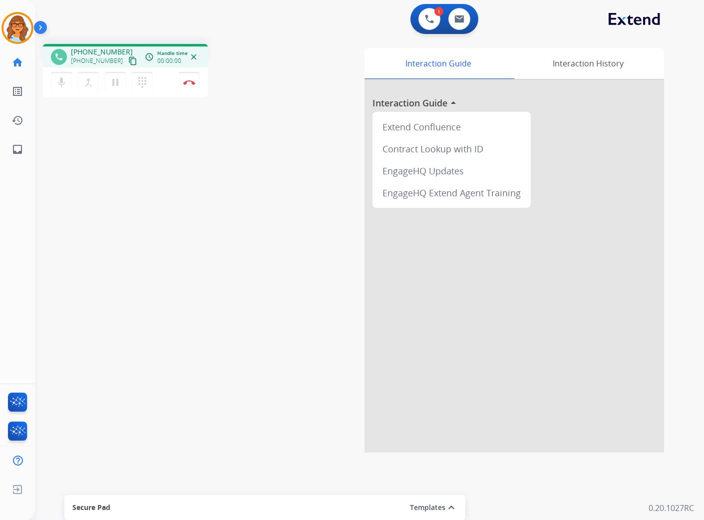
click at [128, 62] on mat-icon "content_copy" at bounding box center [132, 60] width 9 height 9
click at [116, 83] on mat-icon "pause" at bounding box center [115, 82] width 12 height 12
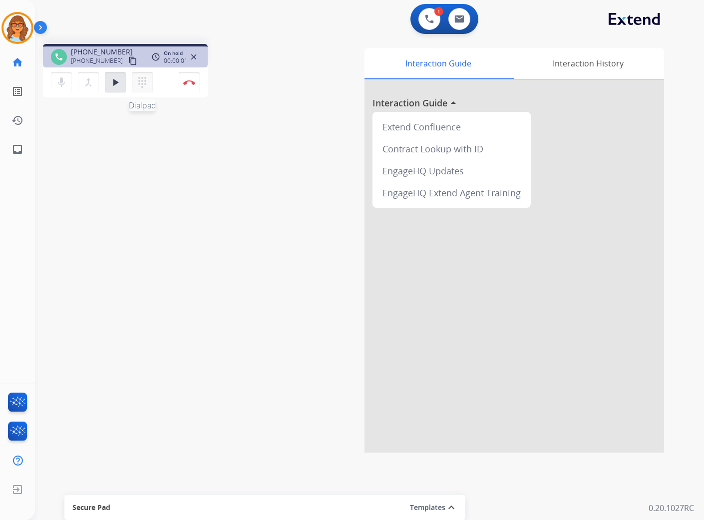
click at [146, 78] on mat-icon "dialpad" at bounding box center [142, 82] width 12 height 12
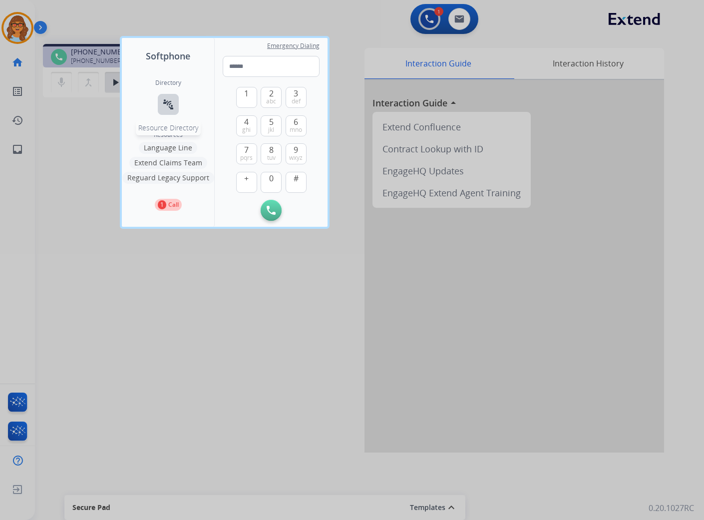
click at [166, 108] on mat-icon "connect_without_contact" at bounding box center [168, 104] width 12 height 12
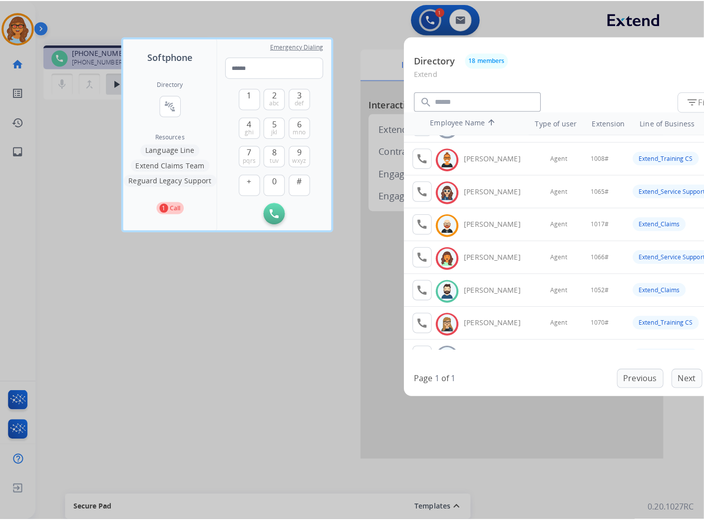
scroll to position [166, 0]
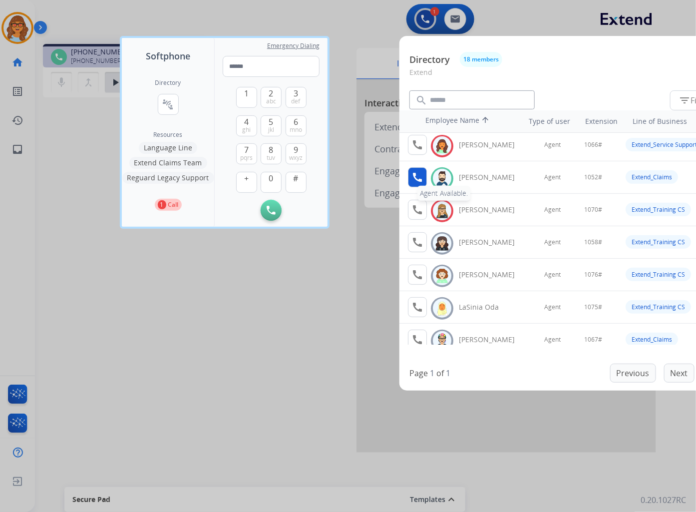
click at [416, 175] on mat-icon "call" at bounding box center [417, 177] width 12 height 12
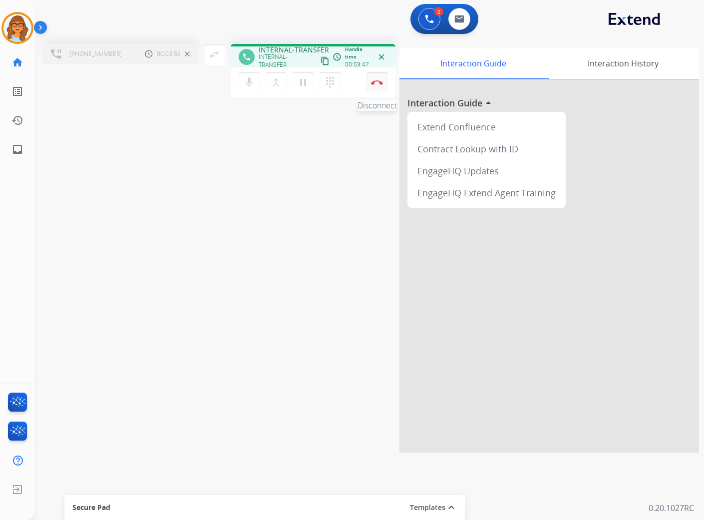
click at [376, 80] on img at bounding box center [377, 82] width 12 height 5
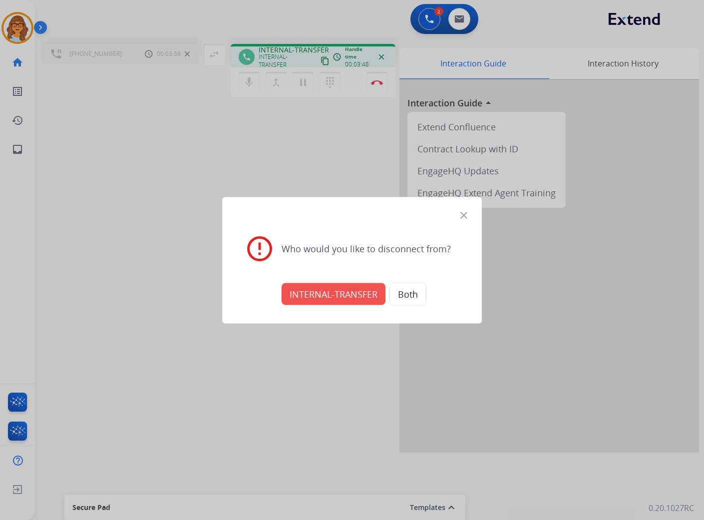
click at [356, 296] on button "INTERNAL-TRANSFER" at bounding box center [334, 294] width 104 height 22
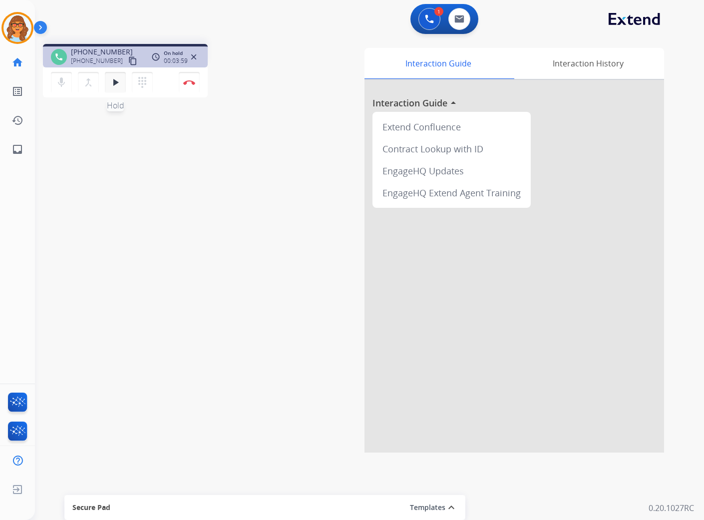
click at [112, 82] on mat-icon "play_arrow" at bounding box center [115, 82] width 12 height 12
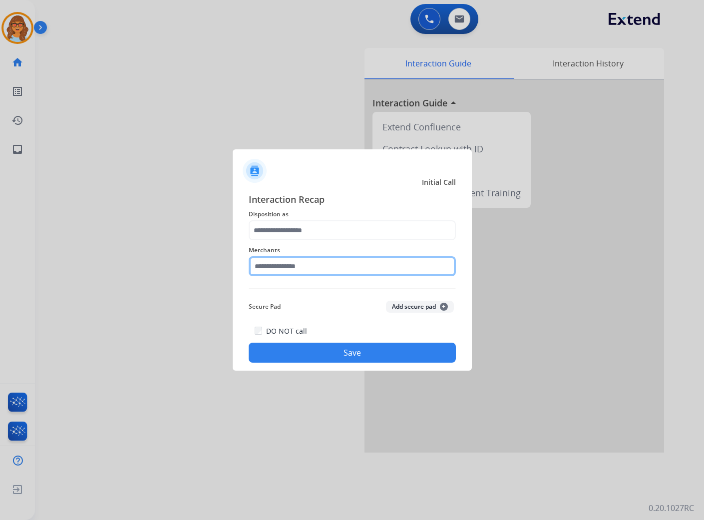
click at [281, 269] on input "text" at bounding box center [352, 266] width 207 height 20
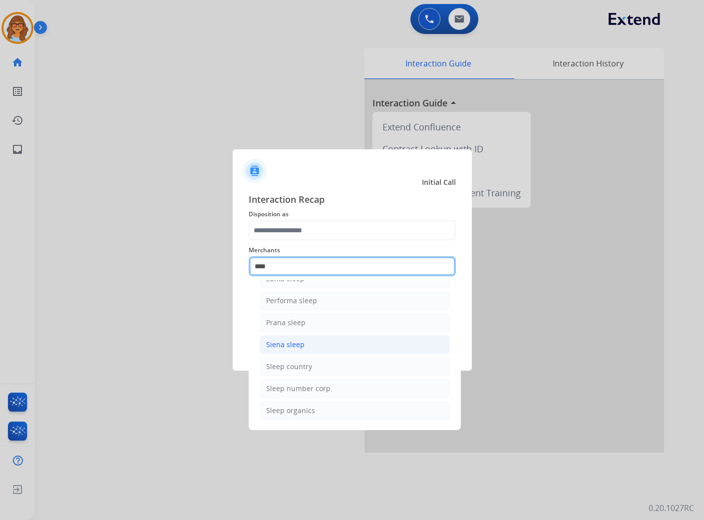
scroll to position [60, 0]
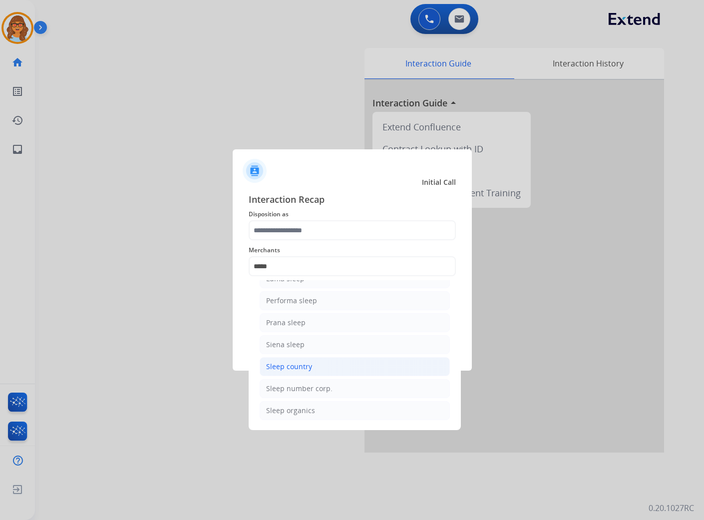
click at [311, 367] on li "Sleep country" at bounding box center [355, 366] width 190 height 19
type input "**********"
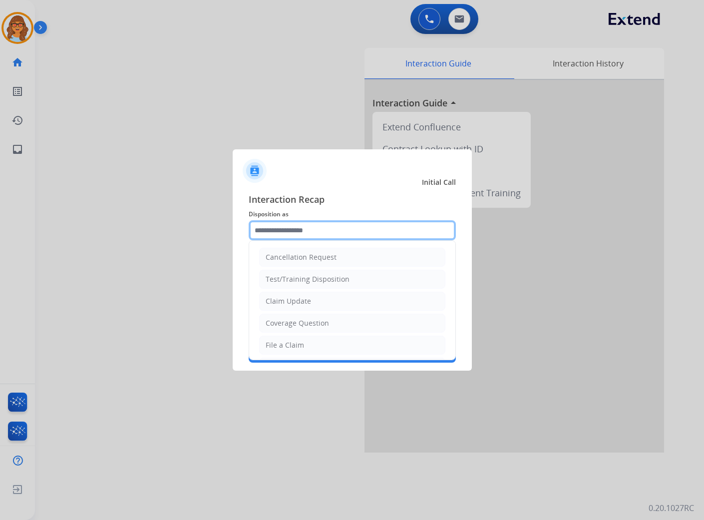
click at [337, 230] on input "text" at bounding box center [352, 230] width 207 height 20
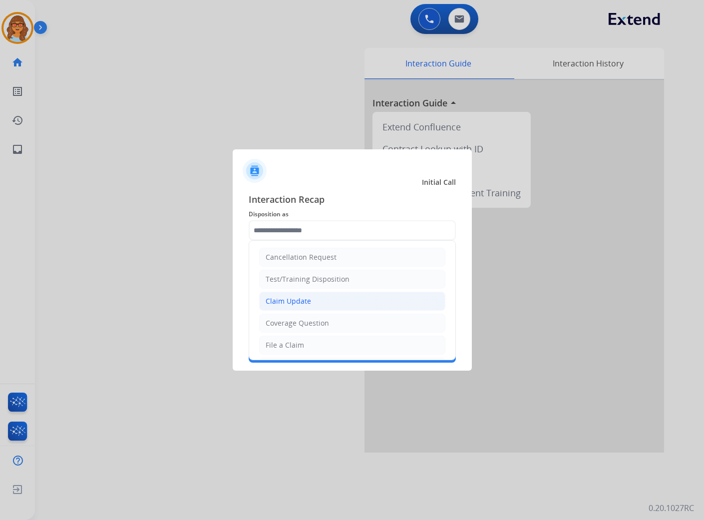
click at [301, 300] on div "Claim Update" at bounding box center [288, 301] width 45 height 10
type input "**********"
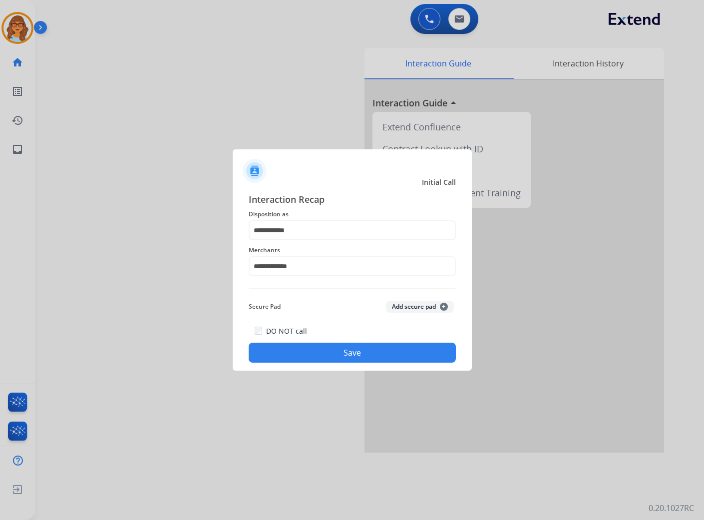
click at [346, 353] on button "Save" at bounding box center [352, 353] width 207 height 20
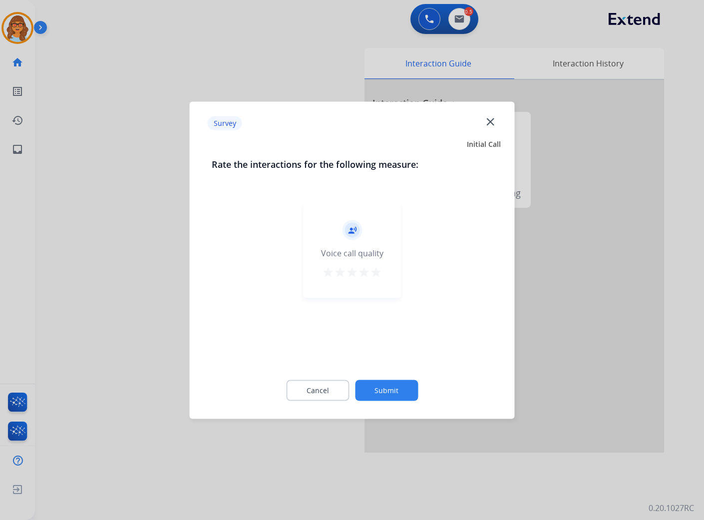
click at [402, 390] on button "Submit" at bounding box center [386, 390] width 63 height 21
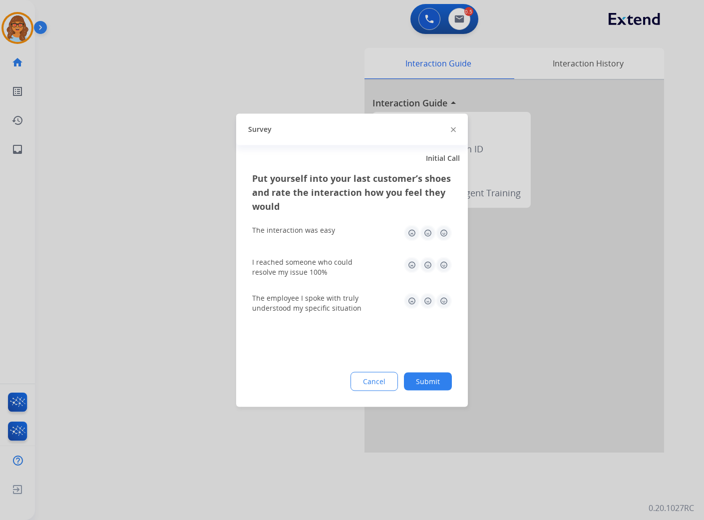
click at [429, 380] on button "Submit" at bounding box center [428, 381] width 48 height 18
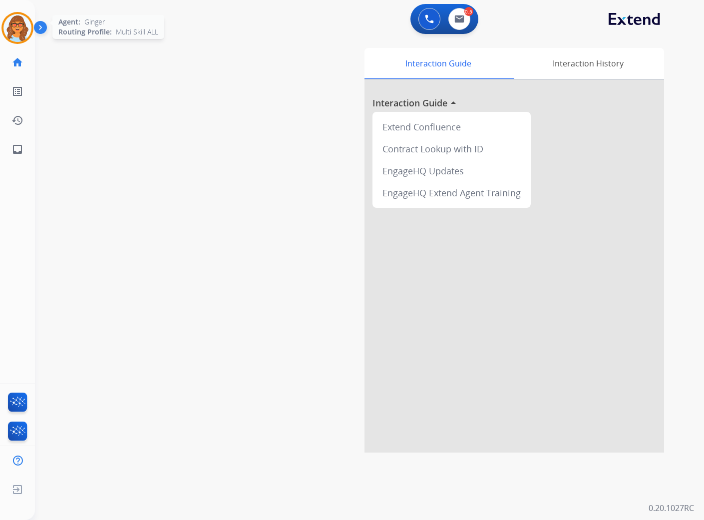
click at [10, 32] on img at bounding box center [17, 28] width 28 height 28
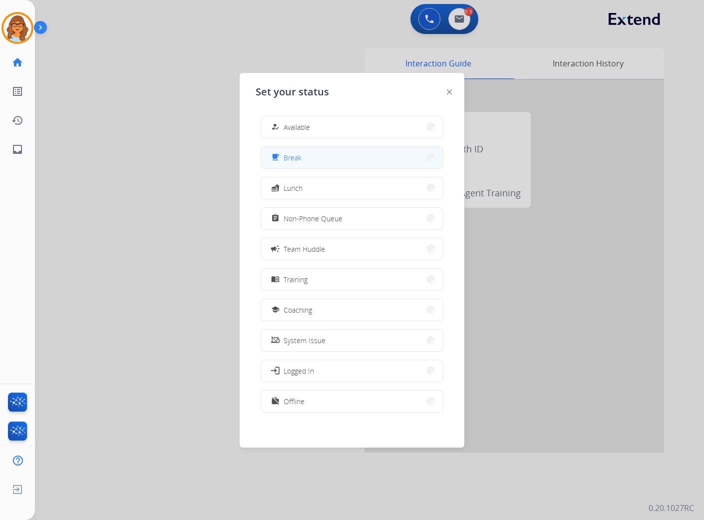
click at [315, 153] on button "free_breakfast Break" at bounding box center [352, 157] width 182 height 21
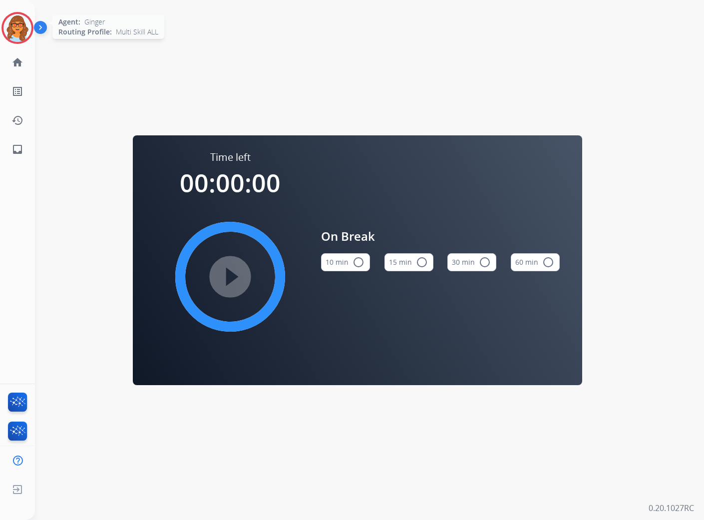
click at [18, 35] on img at bounding box center [17, 28] width 28 height 28
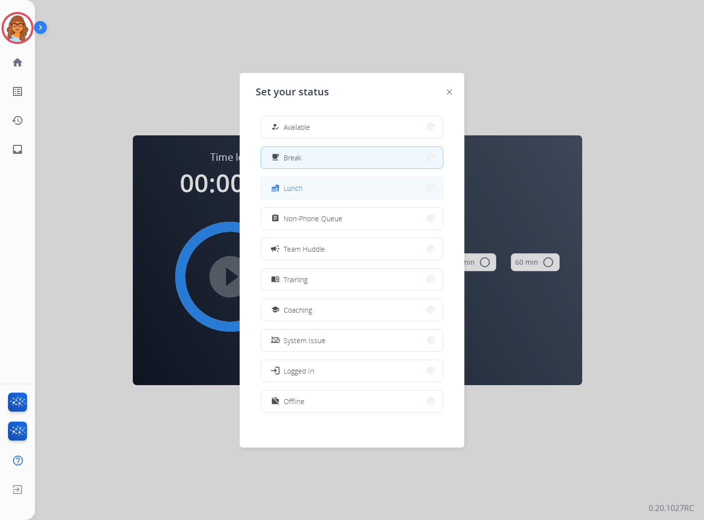
click at [309, 186] on button "fastfood Lunch" at bounding box center [352, 187] width 182 height 21
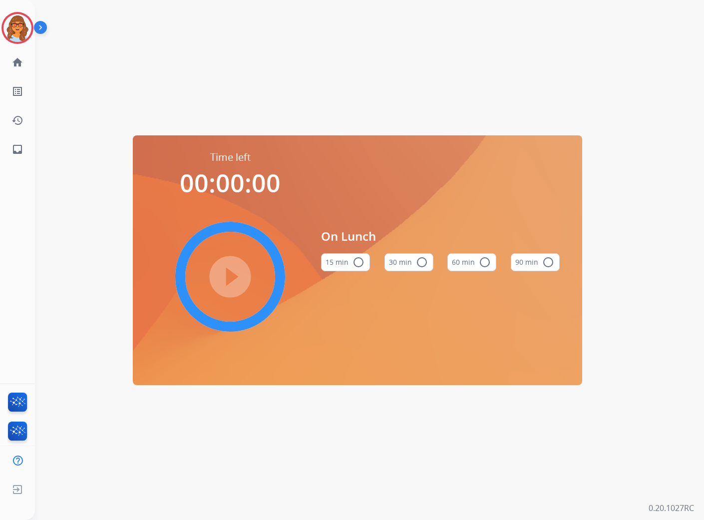
click at [481, 262] on mat-icon "radio_button_unchecked" at bounding box center [485, 262] width 12 height 12
click at [226, 273] on mat-icon "play_circle_filled" at bounding box center [230, 277] width 12 height 12
